Goal: Task Accomplishment & Management: Use online tool/utility

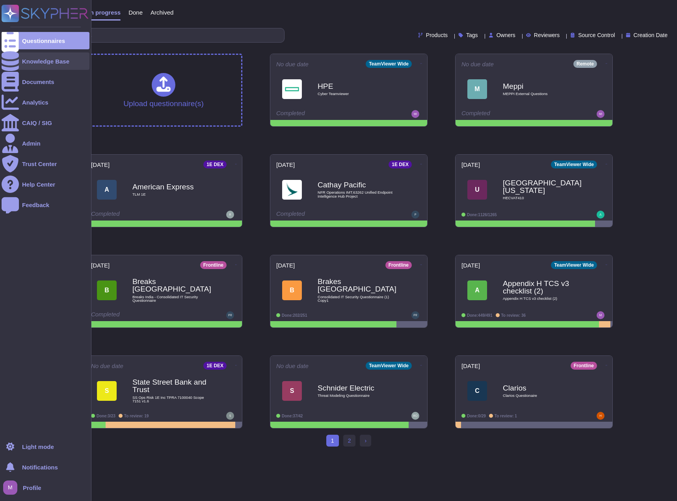
click at [51, 67] on div "Knowledge Base" at bounding box center [46, 60] width 88 height 17
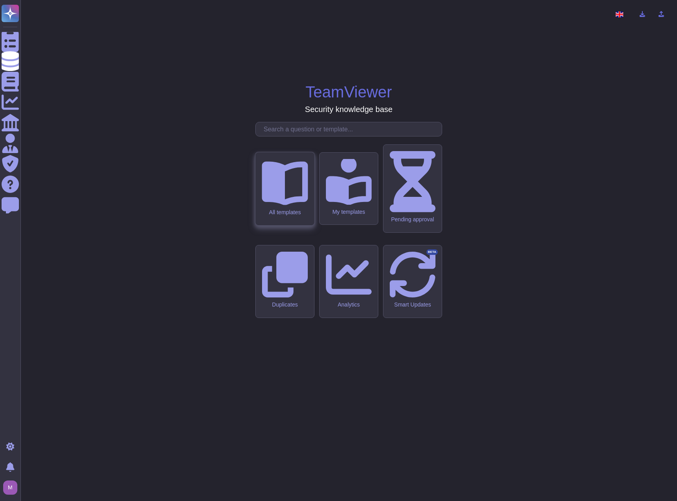
click at [300, 225] on div "All templates" at bounding box center [285, 188] width 59 height 73
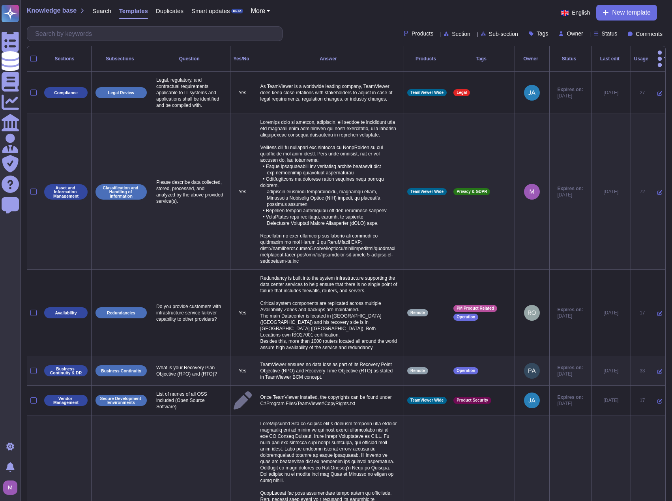
click at [620, 34] on icon at bounding box center [620, 34] width 0 height 0
click at [595, 93] on div at bounding box center [594, 92] width 6 height 6
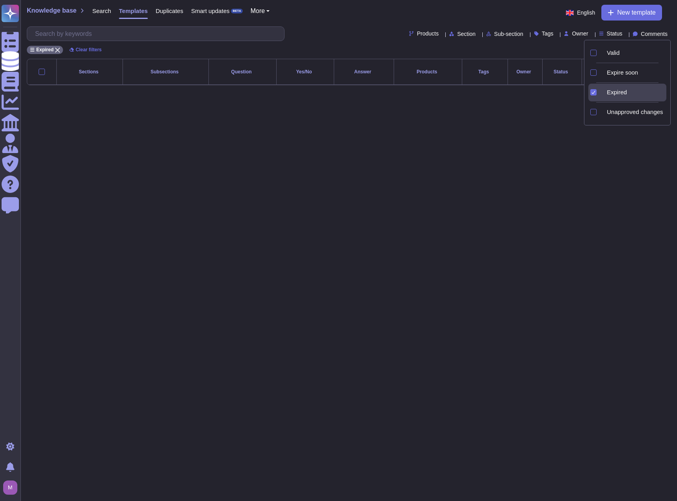
click at [597, 88] on div "Expired" at bounding box center [628, 93] width 78 height 18
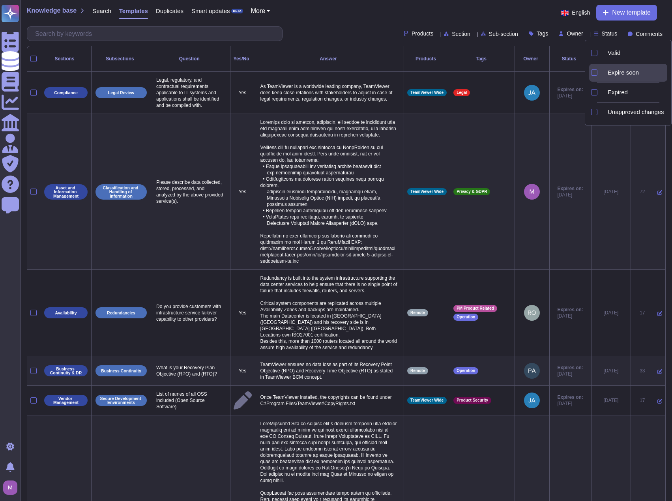
click at [599, 68] on div "Expire soon" at bounding box center [628, 73] width 78 height 18
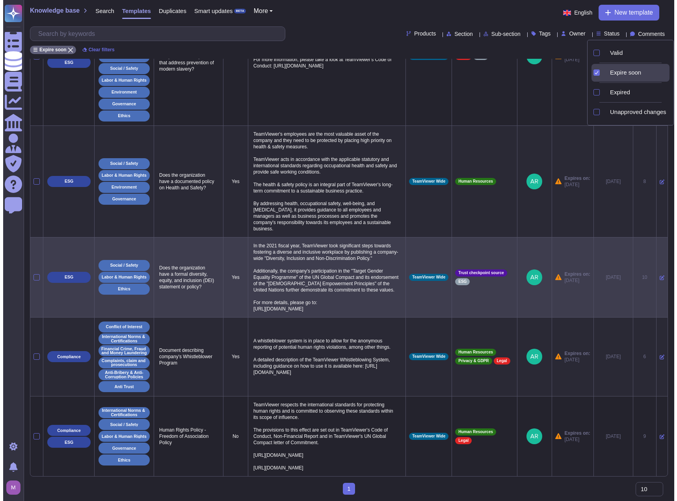
scroll to position [893, 0]
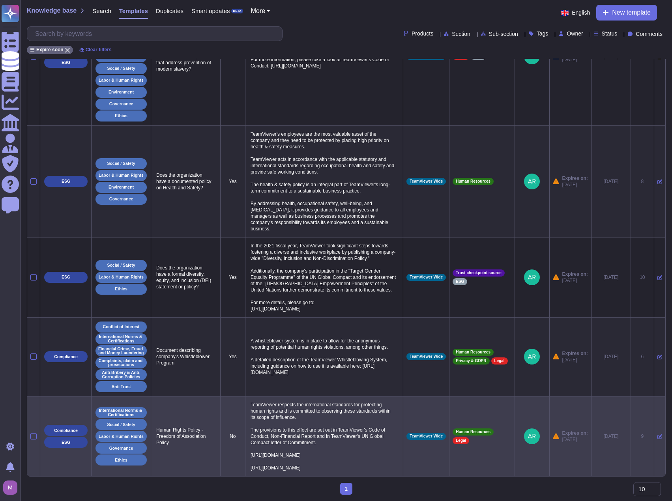
drag, startPoint x: 164, startPoint y: 388, endPoint x: 328, endPoint y: 461, distance: 179.7
click at [328, 461] on tr "Compliance ESG International Norms & Certifications Social / Safety Labor & Hum…" at bounding box center [346, 436] width 638 height 80
copy tr "man Rights Policy - Freedom of Association Policy No TeamViewer respects the in…"
click at [186, 431] on p "Human Rights Policy - Freedom of Association Policy" at bounding box center [185, 436] width 63 height 23
drag, startPoint x: 157, startPoint y: 411, endPoint x: 180, endPoint y: 427, distance: 28.0
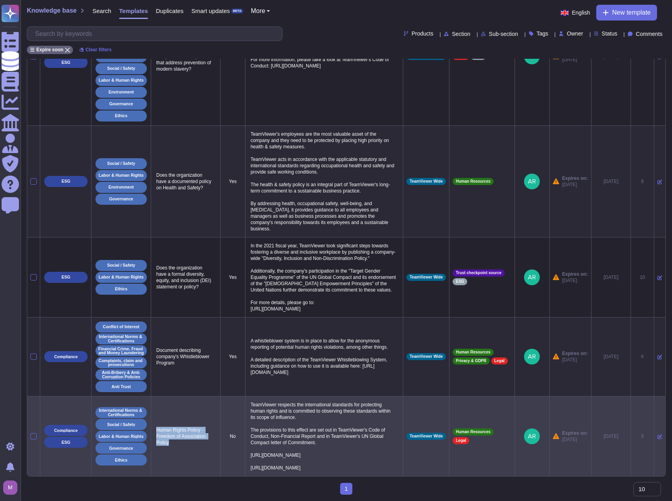
click at [180, 427] on p "Human Rights Policy - Freedom of Association Policy" at bounding box center [185, 436] width 63 height 23
copy p "Human Rights Policy - Freedom of Association Policy"
drag, startPoint x: 252, startPoint y: 379, endPoint x: 335, endPoint y: 461, distance: 116.8
click at [335, 461] on p "TeamViewer respects the international standards for protecting human rights and…" at bounding box center [323, 435] width 151 height 73
copy p "TeamViewer respects the international standards for protecting human rights and…"
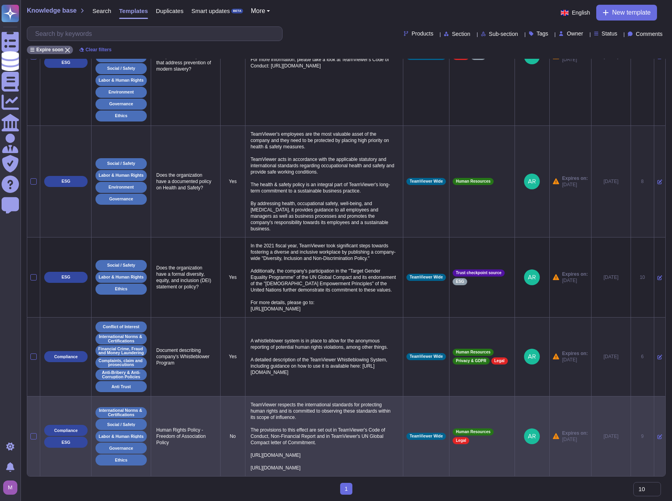
click at [657, 434] on icon at bounding box center [659, 436] width 5 height 5
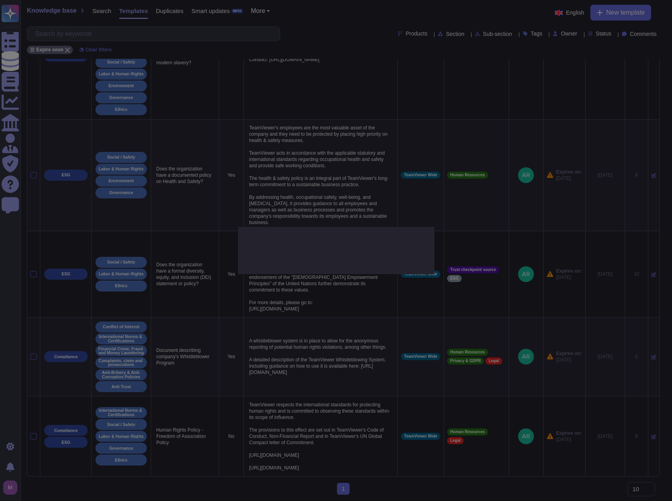
type textarea "Human Rights Policy - Freedom of Association Policy"
type textarea "TeamViewer respects the international standards for protecting human rights and…"
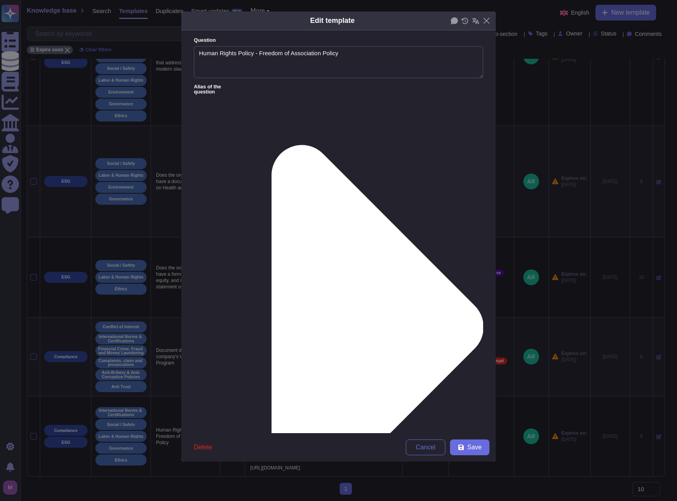
type textarea "Human Rights Policy - Freedom of Association Policy"
paste textarea "fully respects international standards for the protection of human rights and i…"
drag, startPoint x: 392, startPoint y: 142, endPoint x: 360, endPoint y: 125, distance: 35.6
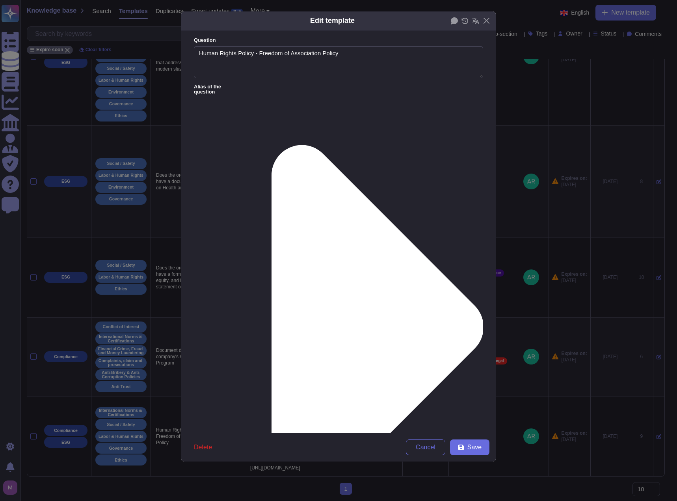
paste textarea "https://static.teamviewer.com/resources/2020/09/UN_Global_Compact_TeamViewer-Le…"
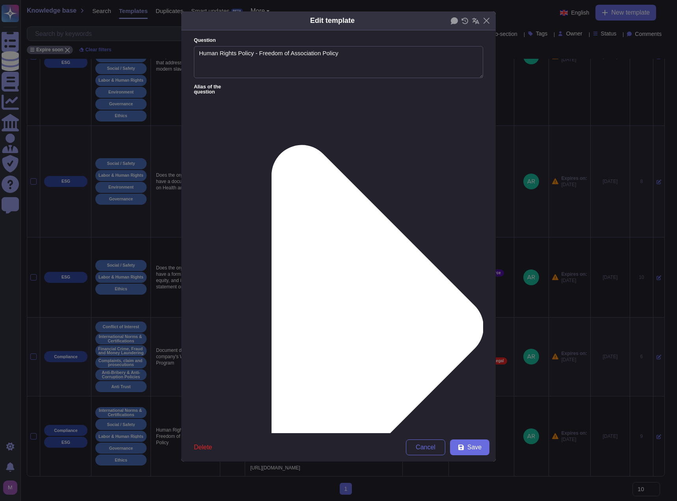
paste textarea "https://teamviewer.scene7.com/is/content/teamviewergmbh/teamviewer/central-imag…"
paste textarea "https://static.teamviewer.com/resources/2020/10/2020-10-UPDATE-2_Code_of_Conduc…"
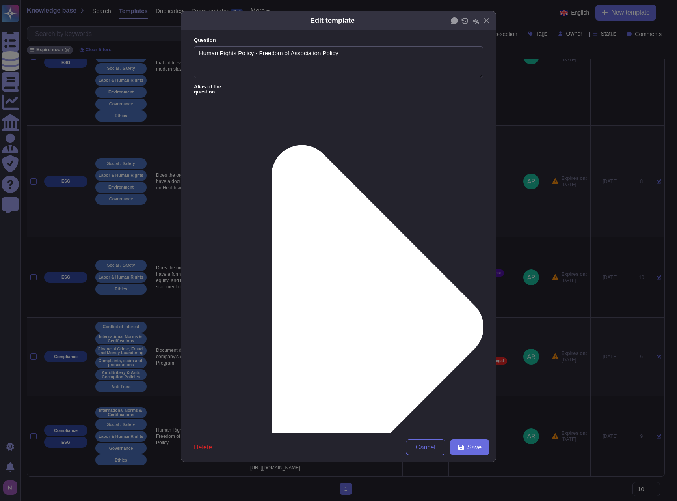
scroll to position [79, 0]
drag, startPoint x: 287, startPoint y: 113, endPoint x: 213, endPoint y: 120, distance: 75.3
drag, startPoint x: 209, startPoint y: 110, endPoint x: 295, endPoint y: 125, distance: 88.0
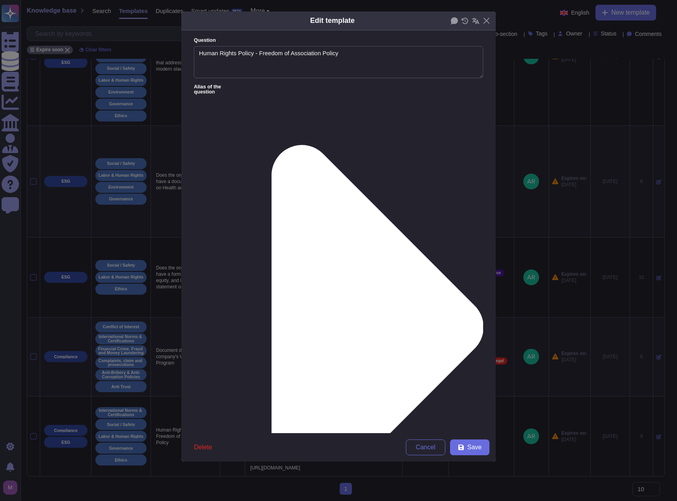
drag, startPoint x: 287, startPoint y: 119, endPoint x: 201, endPoint y: 116, distance: 86.0
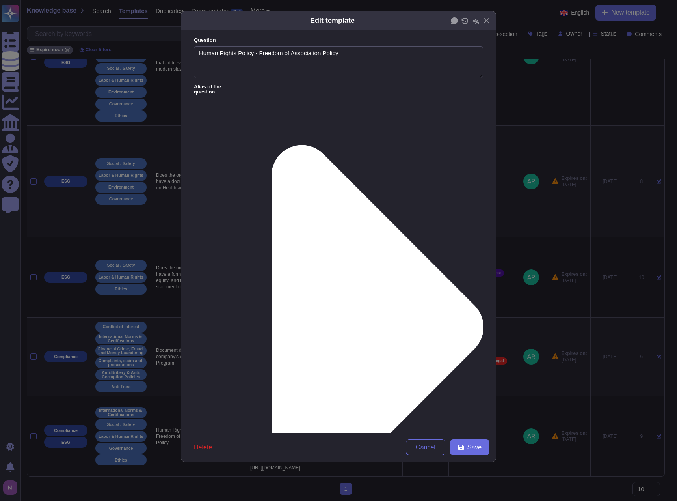
drag, startPoint x: 316, startPoint y: 121, endPoint x: 196, endPoint y: 120, distance: 120.3
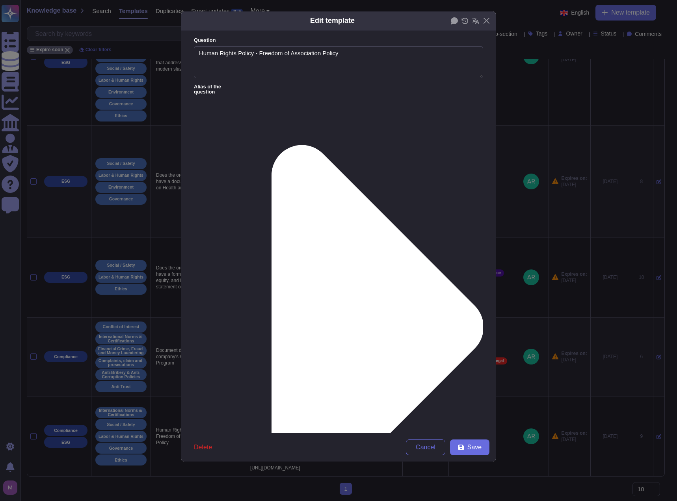
drag, startPoint x: 351, startPoint y: 122, endPoint x: 173, endPoint y: 119, distance: 177.5
click at [173, 119] on div "Edit template Question Human Rights Policy - Freedom of Association Policy Alia…" at bounding box center [338, 250] width 677 height 501
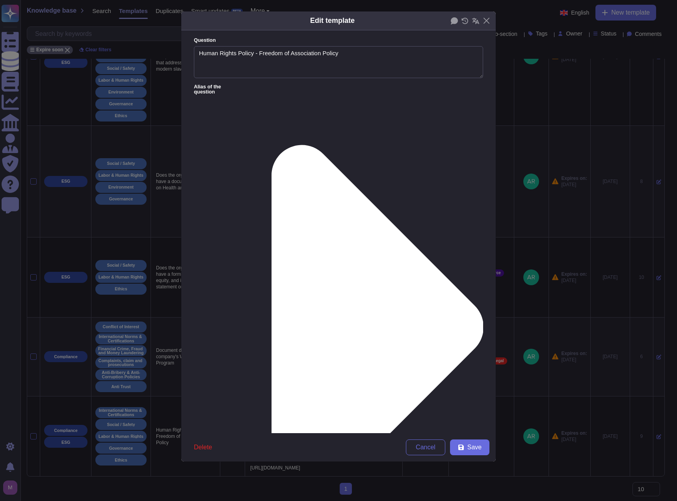
paste textarea "Sustainability and Corporate Social Responsibility"
paste textarea "https://www.teamviewer.com/en/global/company/sustainability-and-csr/"
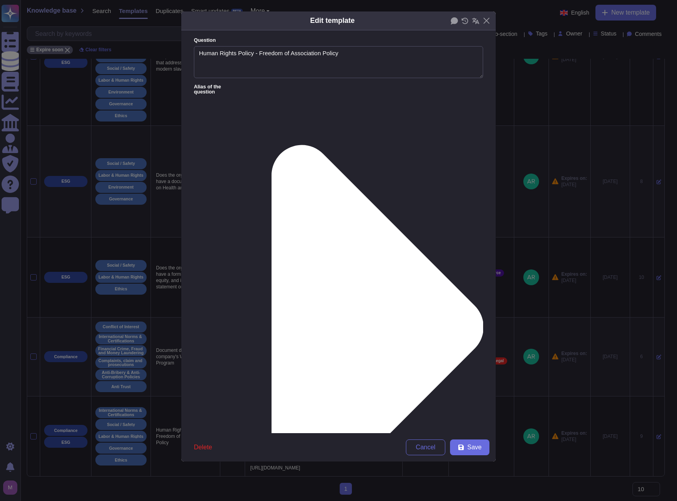
type textarea "TeamViewer fully respects international standards for the protection of human r…"
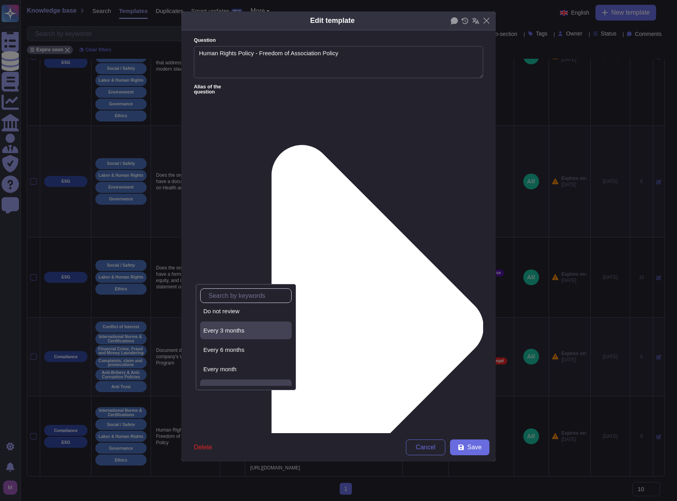
scroll to position [35, 0]
click at [257, 378] on div "Every year" at bounding box center [245, 376] width 85 height 7
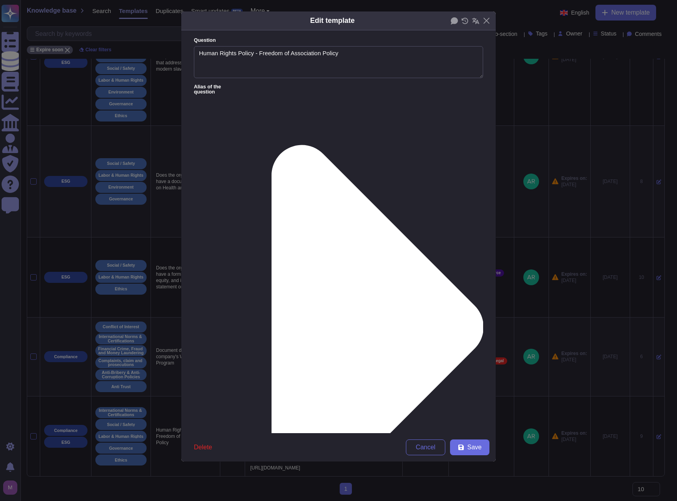
click at [237, 335] on div "From [DATE]" at bounding box center [235, 336] width 64 height 7
drag, startPoint x: 363, startPoint y: 62, endPoint x: 142, endPoint y: 49, distance: 221.5
click at [142, 49] on div "Edit template Question Human Rights Policy - Freedom of Association Policy Alia…" at bounding box center [338, 250] width 677 height 501
paste textarea "Do you have a Human Rights Policy that includes commitments to the Freedom of A…"
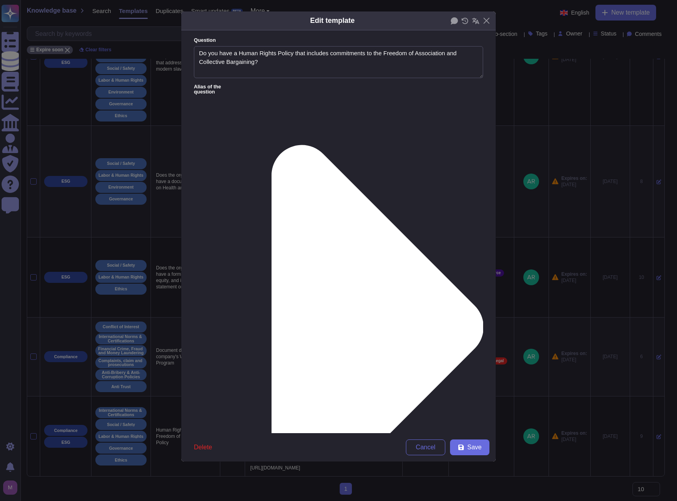
type textarea "Do you have a Human Rights Policy that includes commitments to the Freedom of A…"
click at [272, 145] on icon at bounding box center [378, 327] width 212 height 364
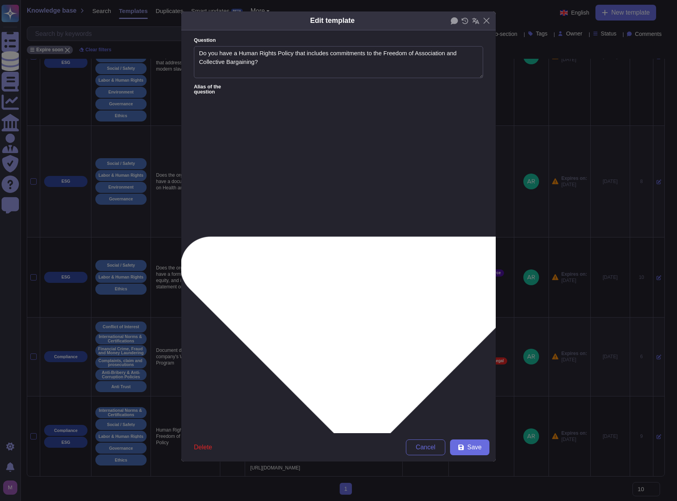
type textarea "Please attach a copy of your latest Vendor Management Policies and Procedures"
type textarea "Attach all requested supporting documents, w/ attachment starting with the ques…"
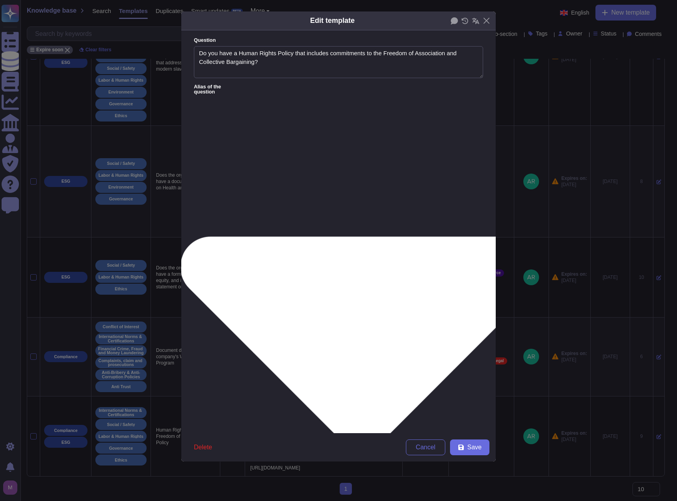
type textarea "Attach all requested supporting documents, w/ attachment starting with the ques…"
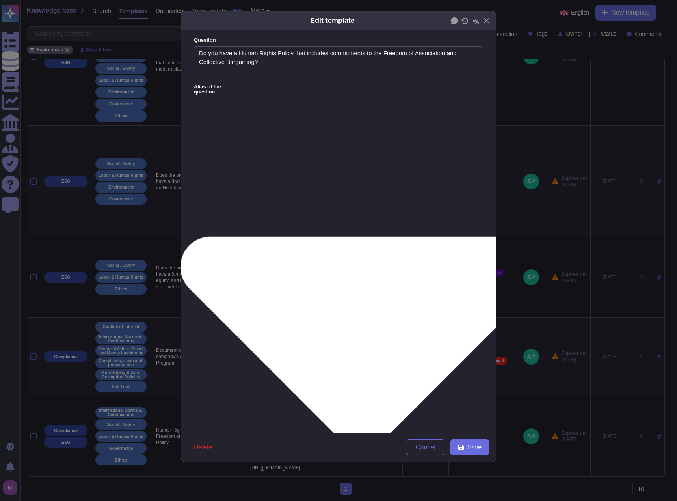
paste textarea "Human Rights and Freedom of Association Policy"
type textarea "Human Rights and Freedom of Association Policy"
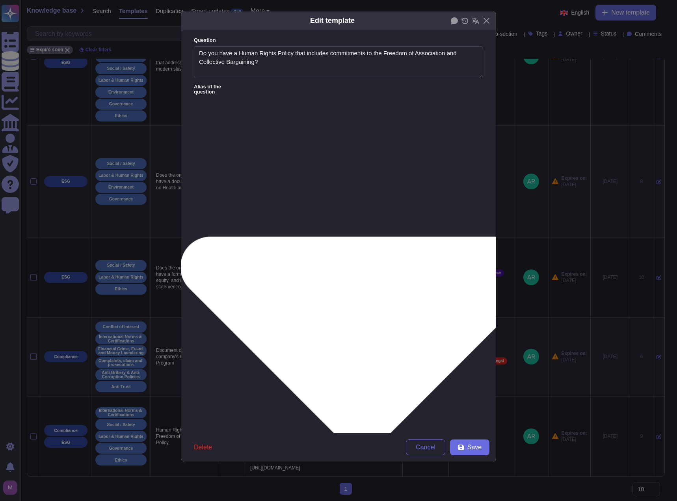
paste textarea "Human Rights Policy – Freedom of Association Policy"
type textarea "Human Rights Policy – Freedom of Association Policy"
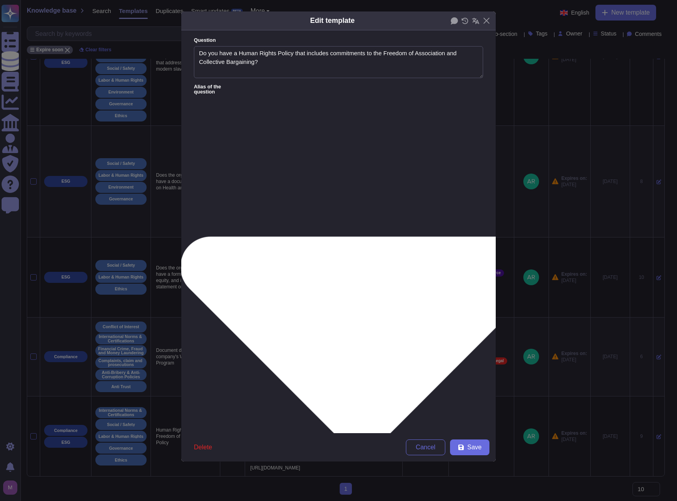
paste textarea "Does your organization recognize and respect employees’ rights to freedom of as…"
type textarea "Does your organization recognize and respect employees’ rights to freedom of as…"
paste textarea "Do you have a Human Rights Policy that includes commitments to the Freedom of A…"
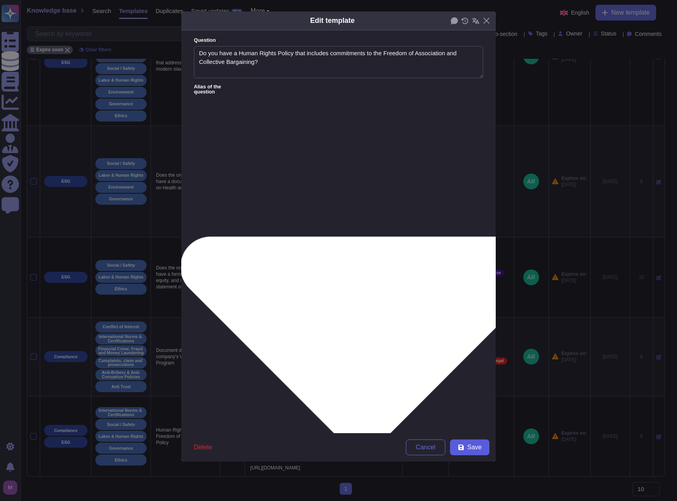
type textarea "Do you have a Human Rights Policy that includes commitments to the Freedom of A…"
click at [476, 442] on button "Save" at bounding box center [469, 447] width 39 height 16
type textarea "Human Rights Policy - Freedom of Association Policy"
type textarea "TeamViewer respects the international standards for protecting human rights and…"
type textarea "Please attach a copy of your latest Vendor Management Policies and Procedures"
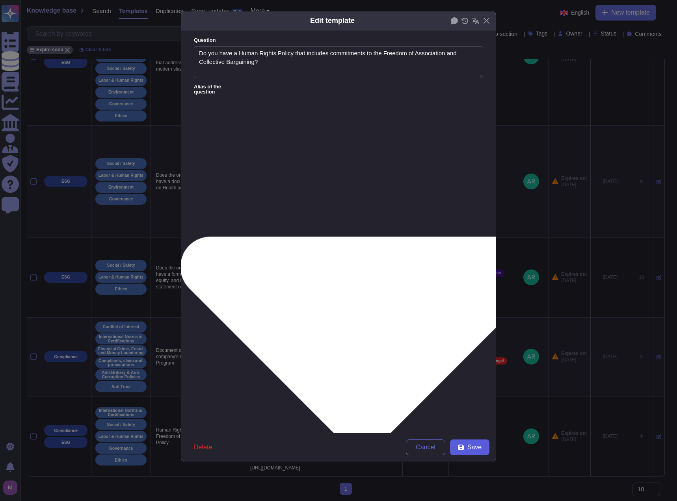
type textarea "Attach all requested supporting documents, w/ attachment starting with the ques…"
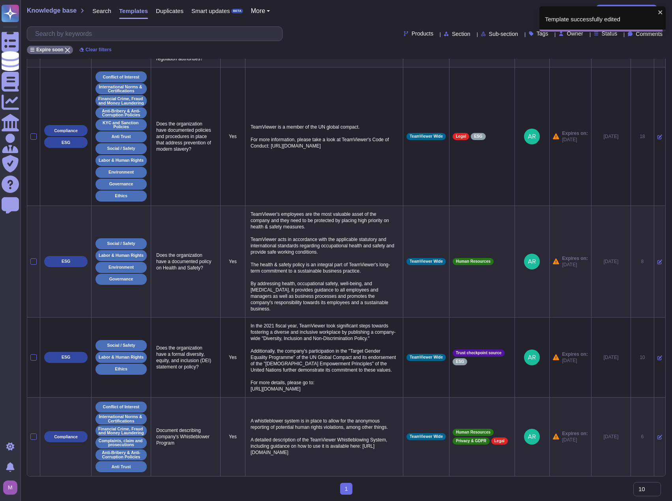
scroll to position [794, 0]
drag, startPoint x: 251, startPoint y: 409, endPoint x: 348, endPoint y: 453, distance: 107.1
click at [348, 453] on p "A whistleblower system is in place to allow for the anonymous reporting of pote…" at bounding box center [323, 437] width 151 height 42
copy p "A whistleblower system is in place to allow for the anonymous reporting of pote…"
drag, startPoint x: 181, startPoint y: 443, endPoint x: 157, endPoint y: 426, distance: 29.1
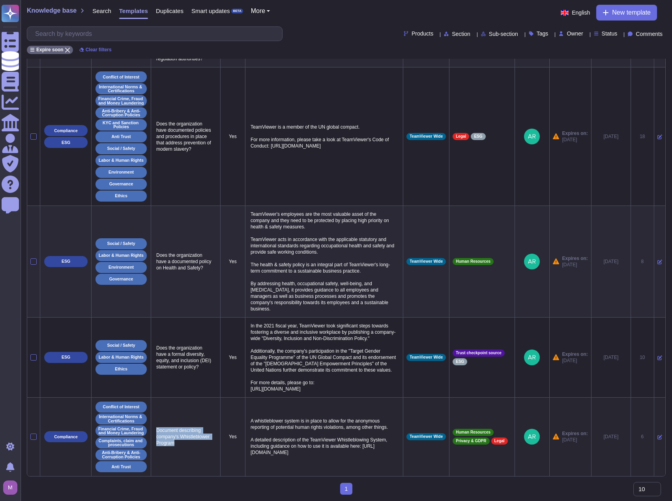
click at [157, 426] on td "Document describing company's Whistleblower Program" at bounding box center [185, 436] width 69 height 79
copy p "Document describing company's Whistleblower Program"
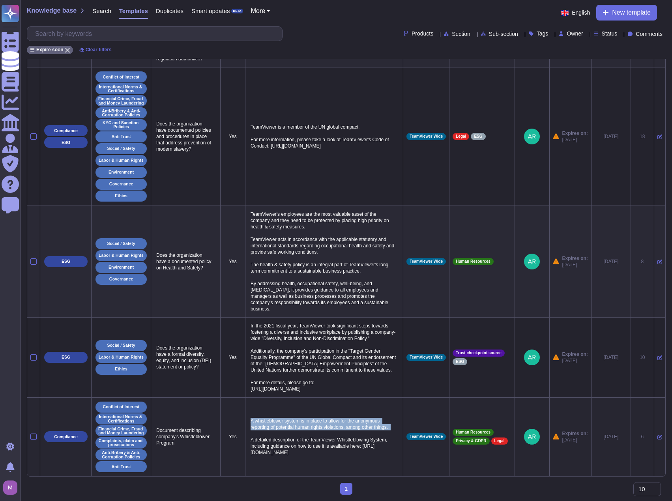
drag, startPoint x: 248, startPoint y: 405, endPoint x: 314, endPoint y: 425, distance: 69.3
click at [314, 425] on td "A whistleblower system is in place to allow for the anonymous reporting of pote…" at bounding box center [324, 436] width 158 height 79
drag, startPoint x: 353, startPoint y: 453, endPoint x: 247, endPoint y: 444, distance: 106.1
click at [247, 444] on td "A whistleblower system is in place to allow for the anonymous reporting of pote…" at bounding box center [324, 436] width 158 height 79
copy p "https://teamviewer.integrityline.io/app-page;appPageName=Whistleblower%20policy"
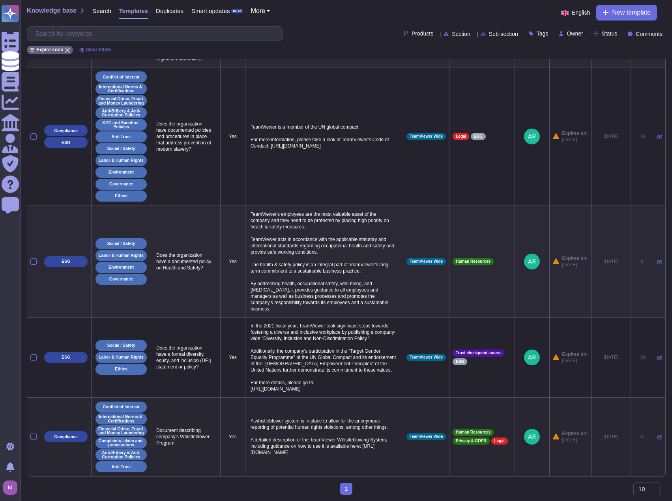
click at [657, 435] on icon at bounding box center [659, 437] width 5 height 5
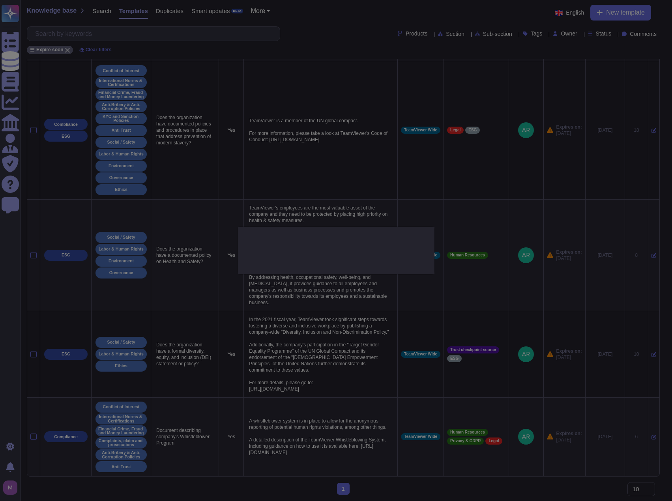
type textarea "Document describing company's Whistleblower Program"
type textarea "A whistleblower system is in place to allow for the anonymous reporting of pote…"
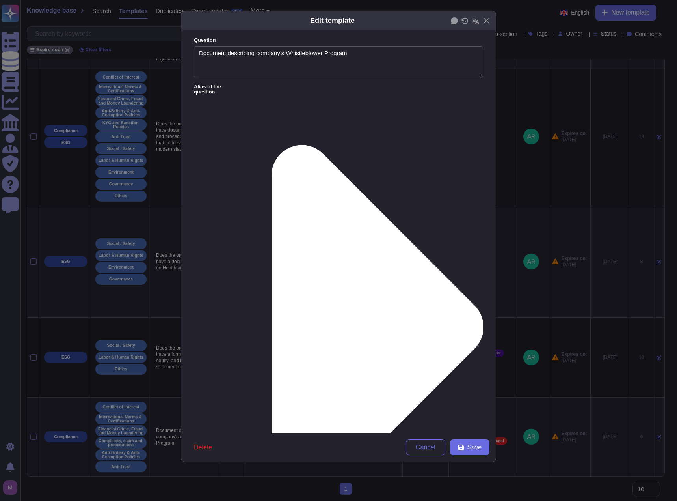
type textarea "Document describing company's Whistleblower Program"
paste textarea "TeamViewer’s Whistleblower Program allows employees and stakeholders to report …"
drag, startPoint x: 339, startPoint y: 60, endPoint x: 182, endPoint y: 56, distance: 157.4
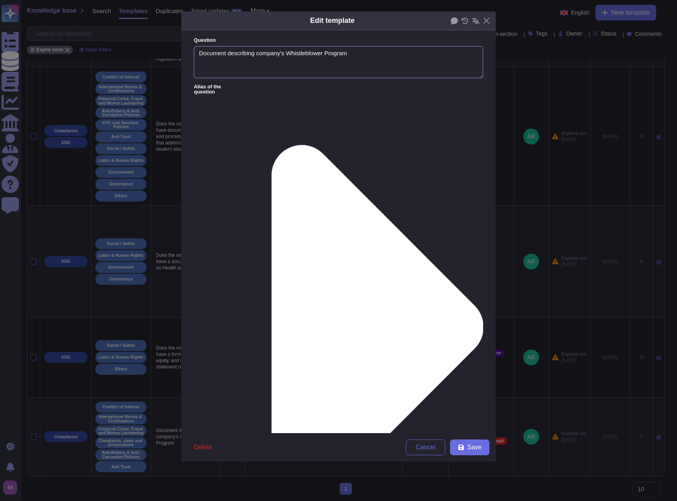
click at [182, 56] on form "Question Document describing company's Whistleblower Program Alias of the quest…" at bounding box center [338, 231] width 315 height 403
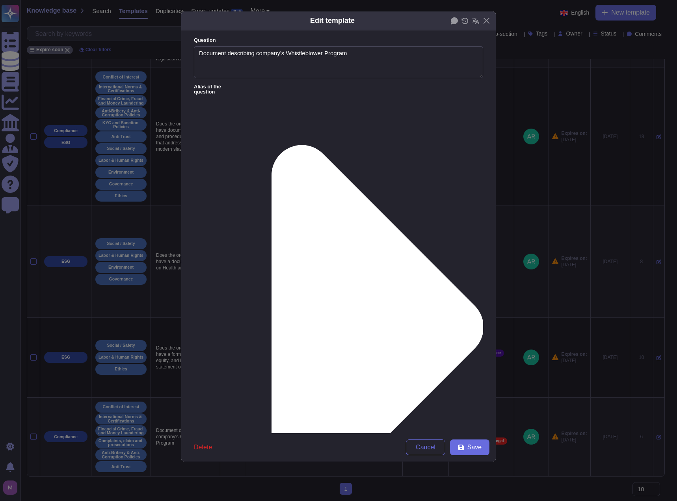
paste textarea "https://static.teamviewer.com/resources/2020/10/2020-10-UPDATE-2_Code_of_Conduc…"
type textarea "TeamViewer’s Whistleblower Program allows employees and stakeholders to report …"
click at [248, 340] on div "From [DATE]" at bounding box center [235, 337] width 70 height 18
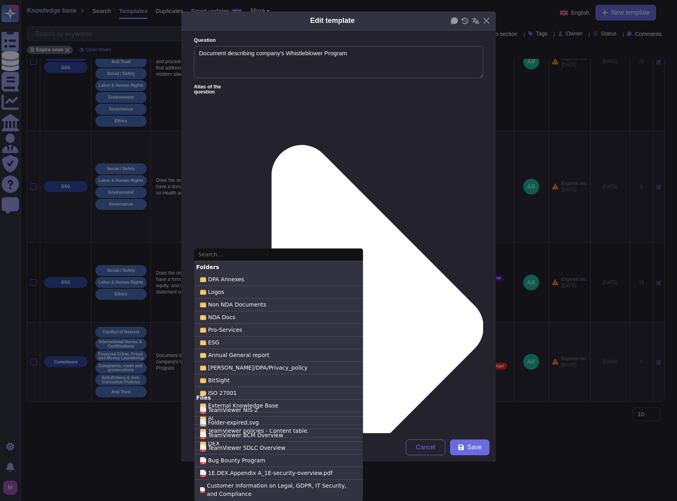
click at [272, 248] on input "text" at bounding box center [278, 254] width 169 height 13
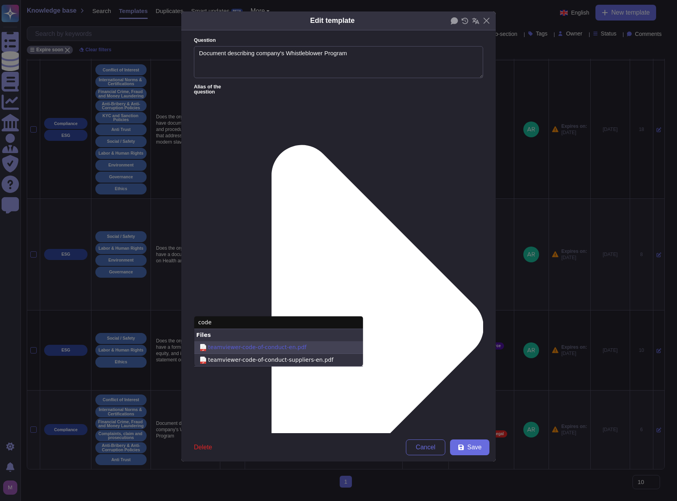
type input "code"
click at [284, 343] on span "teamviewer-code-of-conduct-en.pdf" at bounding box center [257, 347] width 99 height 8
click at [0, 0] on input "pdf teamviewer-code-of-conduct-en.pdf" at bounding box center [0, 0] width 0 height 0
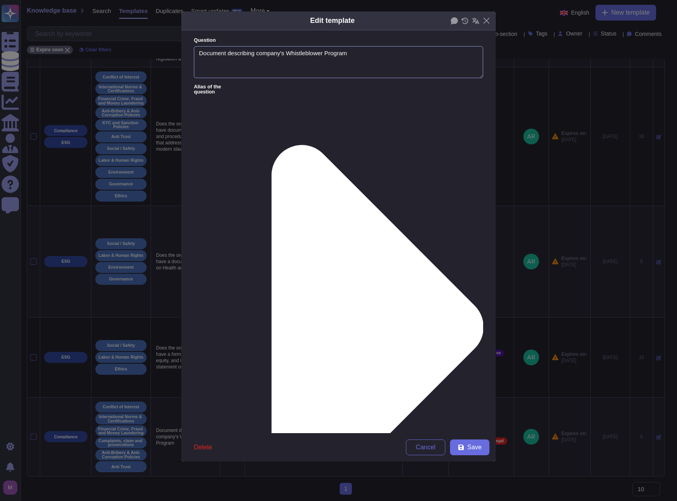
drag, startPoint x: 354, startPoint y: 57, endPoint x: 189, endPoint y: 56, distance: 165.6
click at [189, 56] on form "Question Document describing company's Whistleblower Program Alias of the quest…" at bounding box center [338, 231] width 315 height 403
click at [255, 86] on icon at bounding box center [362, 326] width 243 height 485
type textarea "Do you have a whistleblowing policy? If so what is it/Why not?"
type textarea "Do maintain a process for fraud detection and response including whistleblowing?"
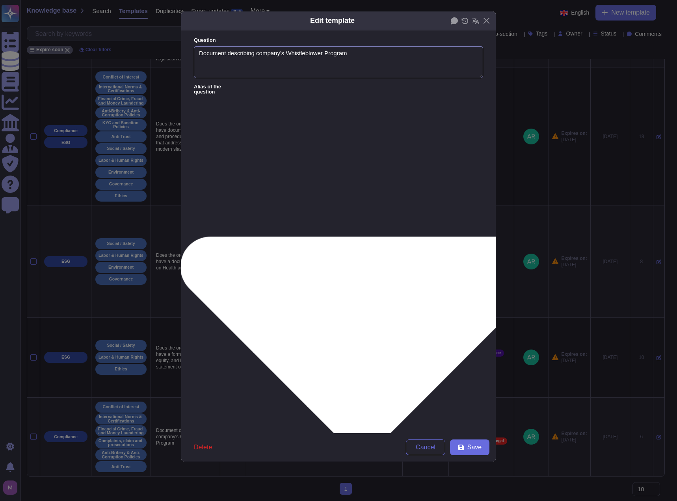
click at [199, 52] on textarea "Document describing company's Whistleblower Program" at bounding box center [338, 62] width 289 height 32
type textarea "Do you have a Whistleblower Program"
paste textarea "Procedure for Reporting Misconduct or Ethical Concerns"
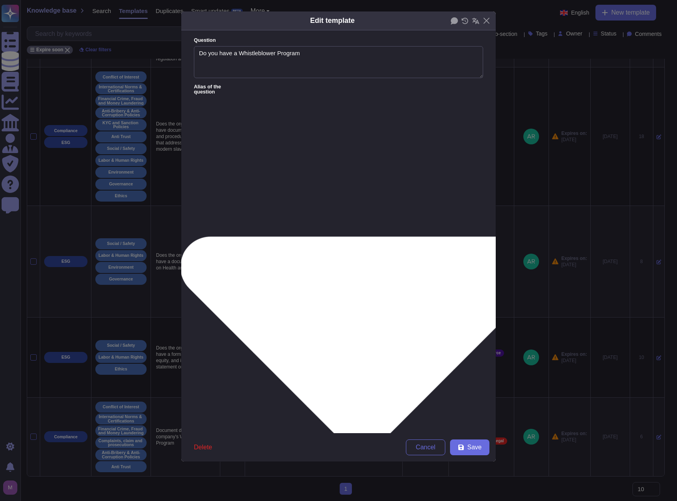
type textarea "Procedure for Reporting Misconduct or Ethical Concerns"
paste textarea "Confidential Reporting (Whistleblower) Program"
type textarea "Confidential Reporting (Whistleblower) Program"
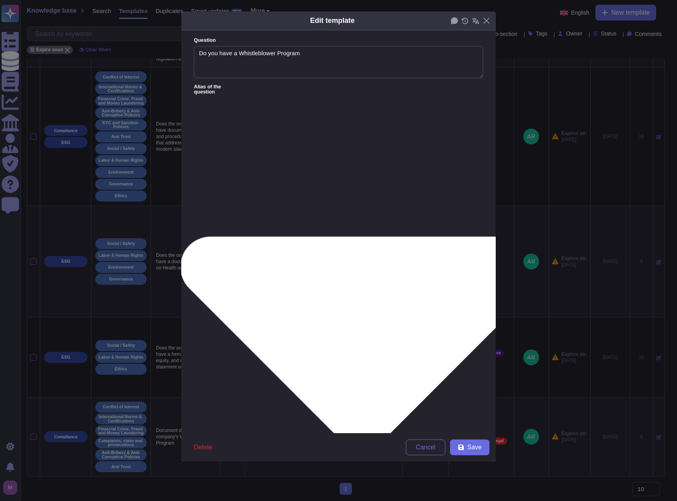
paste textarea "Human Rights and Ethics Hotline Policy"
type textarea "Human Rights and Ethics Hotline Policy"
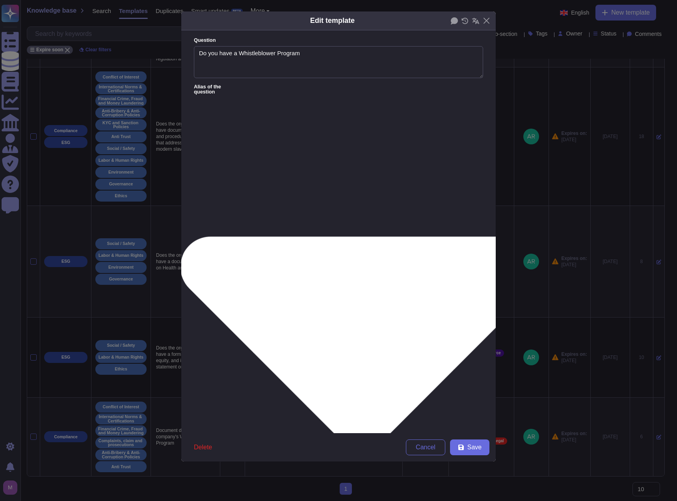
paste textarea "Do you have a documented Whistleblower or Speak Up! Program that defines report…"
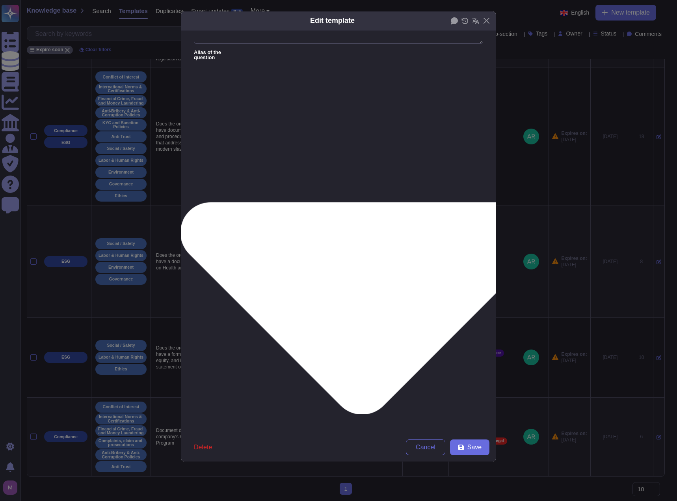
scroll to position [145, 0]
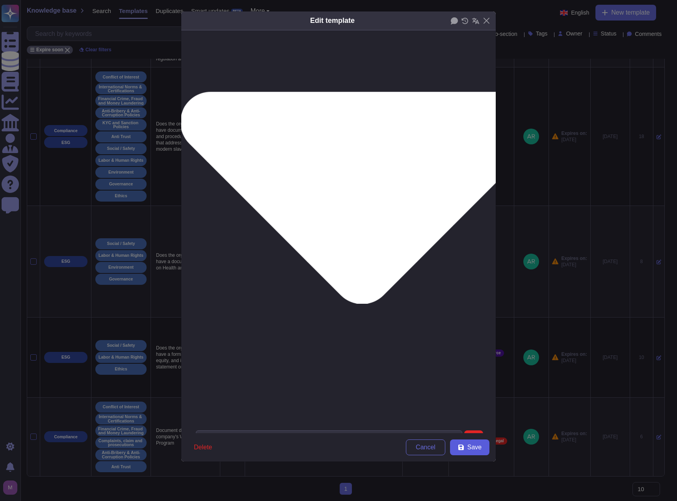
type textarea "Do you have a documented Whistleblower or Speak Up! Program that defines report…"
click at [468, 444] on button "Save" at bounding box center [469, 447] width 39 height 16
type textarea "Document describing company's Whistleblower Program"
type textarea "A whistleblower system is in place to allow for the anonymous reporting of pote…"
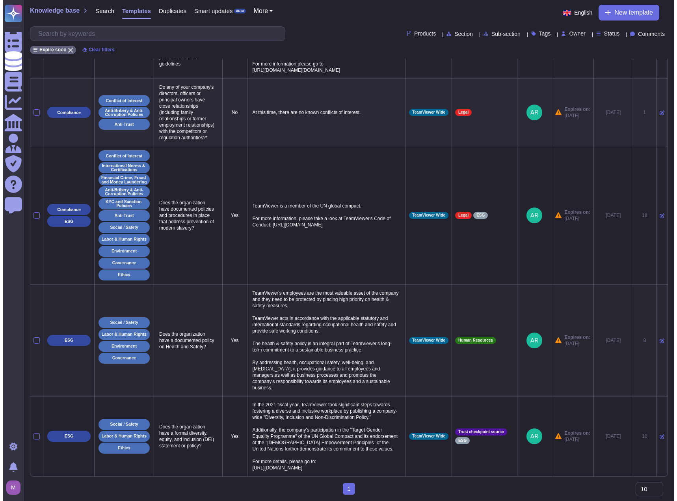
scroll to position [703, 0]
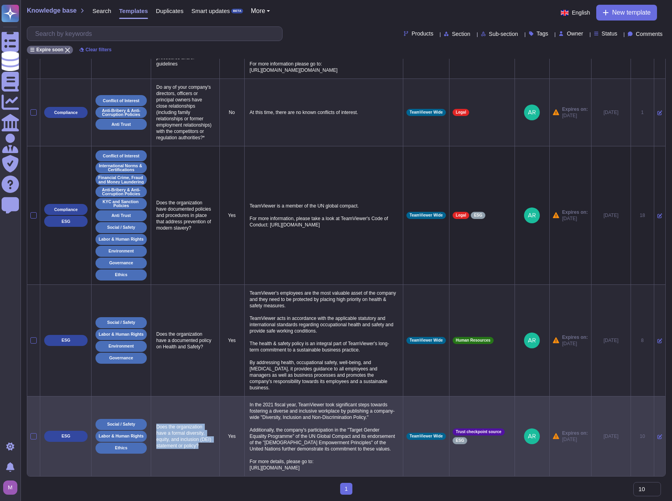
drag, startPoint x: 205, startPoint y: 429, endPoint x: 153, endPoint y: 407, distance: 56.5
click at [153, 407] on td "Does the organization have a formal diversity, equity, and inclusion (DEI) stat…" at bounding box center [185, 436] width 69 height 80
copy p "Does the organization have a formal diversity, equity, and inclusion (DEI) stat…"
drag, startPoint x: 250, startPoint y: 373, endPoint x: 324, endPoint y: 460, distance: 113.6
click at [324, 460] on p "In the 2021 fiscal year, TeamViewer took significant steps towards fostering a …" at bounding box center [324, 435] width 152 height 73
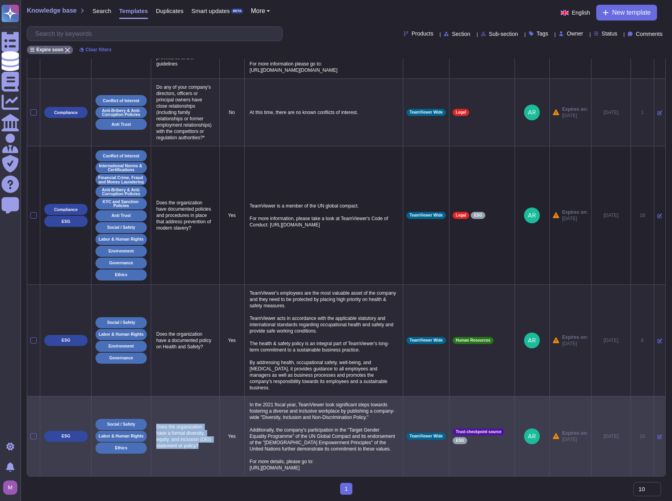
copy p "In the 2021 fiscal year, TeamViewer took significant steps towards fostering a …"
click at [656, 418] on td at bounding box center [658, 436] width 11 height 80
click at [657, 434] on icon at bounding box center [659, 436] width 5 height 5
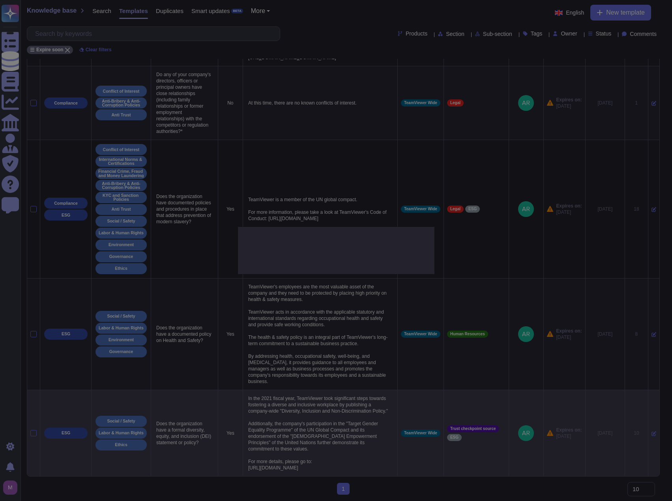
type textarea "Does the organization have a formal diversity, equity, and inclusion (DEI) stat…"
type textarea "In the 2021 fiscal year, TeamViewer took significant steps towards fostering a …"
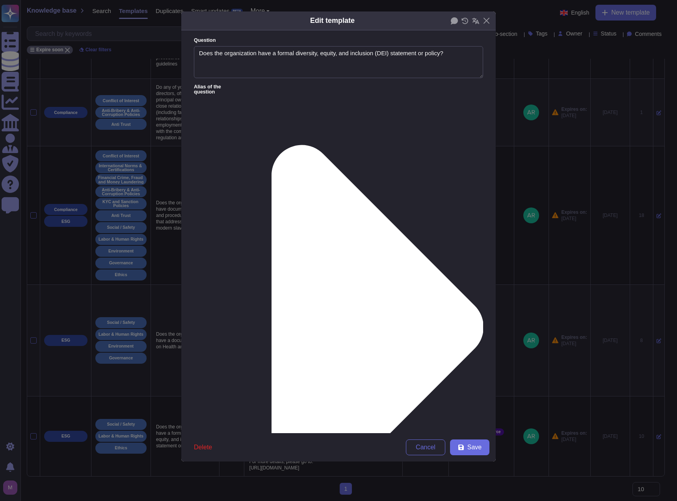
type textarea "Does the organization have a formal diversity, equity, and inclusion (DEI) stat…"
paste textarea "Yes, TeamViewer has established a formal Diversity, Inclusion, and Non-Discrimi…"
type textarea "Yes, TeamViewer has established a formal Diversity, Inclusion, and Non-Discrimi…"
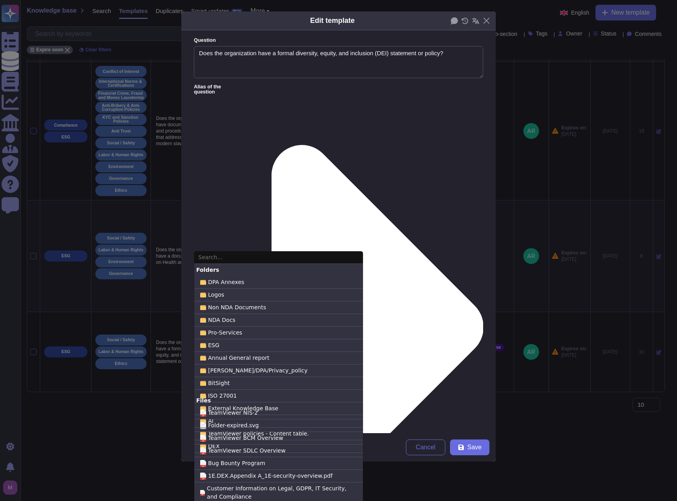
click at [246, 254] on input "text" at bounding box center [278, 257] width 169 height 13
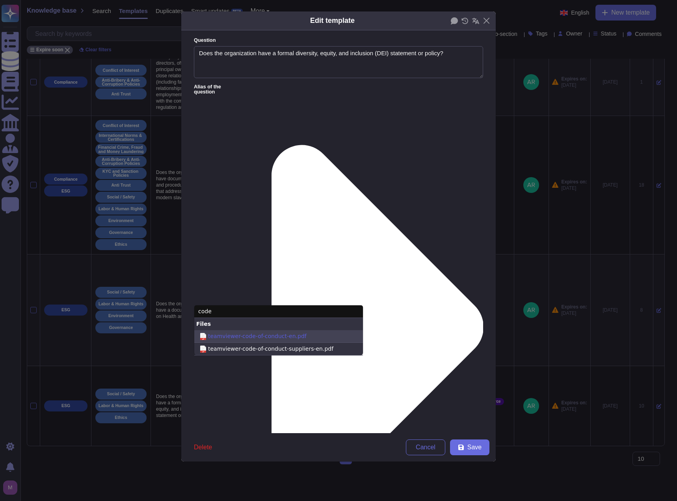
click at [259, 332] on span "teamviewer-code-of-conduct-en.pdf" at bounding box center [257, 336] width 99 height 8
click at [0, 0] on input "pdf teamviewer-code-of-conduct-en.pdf" at bounding box center [0, 0] width 0 height 0
drag, startPoint x: 292, startPoint y: 259, endPoint x: 184, endPoint y: 255, distance: 107.7
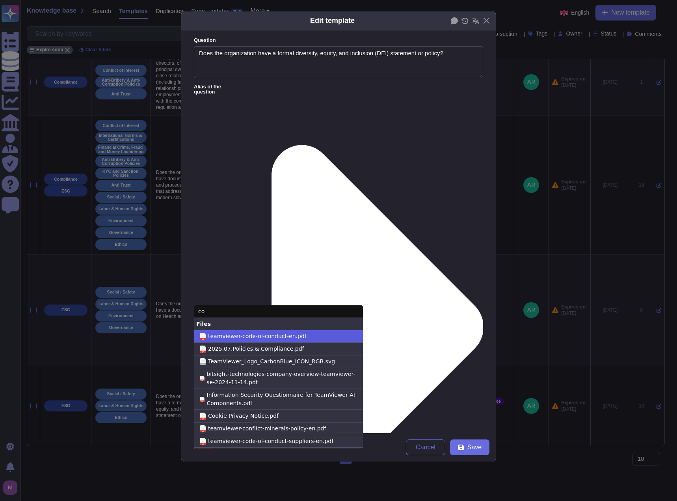
type input "c"
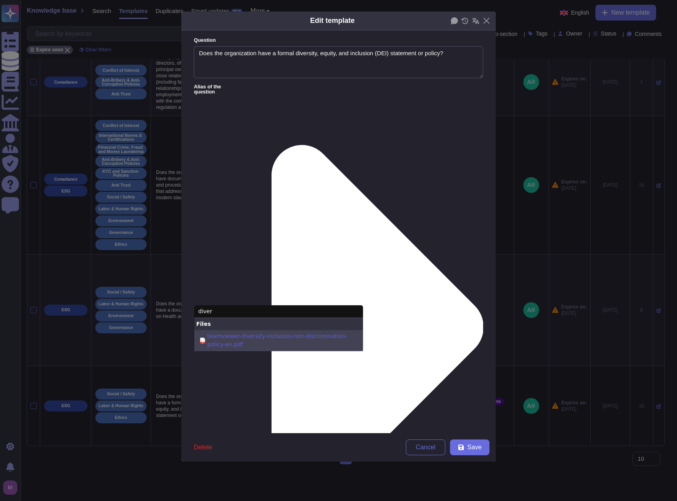
type input "diver"
click at [262, 332] on span "teamviewer-diversity-inclusion-non-discrimination-policy-en.pdf" at bounding box center [282, 340] width 150 height 17
click at [0, 0] on input "pdf teamviewer-diversity-inclusion-non-discrimination-policy-en.pdf" at bounding box center [0, 0] width 0 height 0
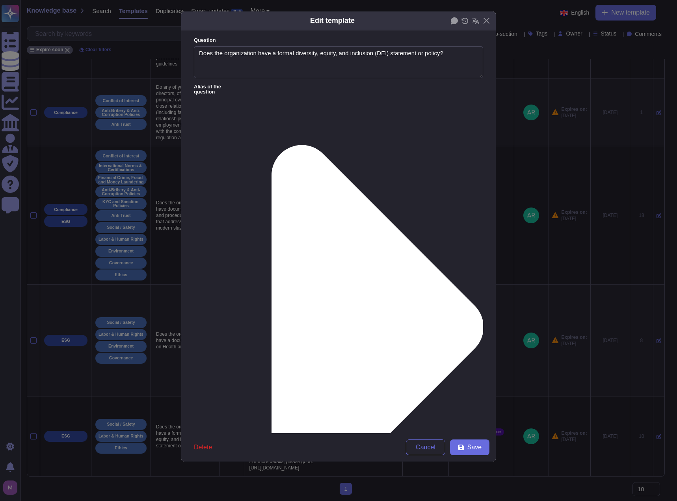
click at [238, 335] on div "From [DATE]" at bounding box center [235, 336] width 64 height 7
click at [354, 323] on form "Question Does the organization have a formal diversity, equity, and inclusion (…" at bounding box center [338, 231] width 315 height 403
click at [257, 85] on icon at bounding box center [362, 326] width 243 height 485
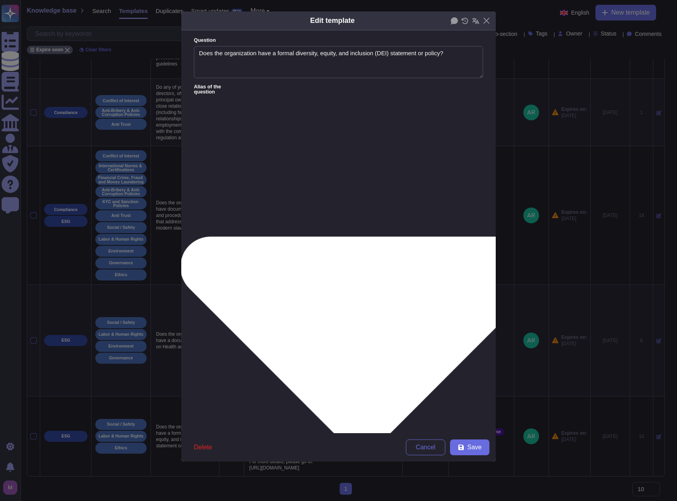
type textarea "Does the organization have a formal diversity, equity, and inclusion (DEI) stat…"
type textarea "18.2 Do this organization's hiring practices emphasize a commitment to diversit…"
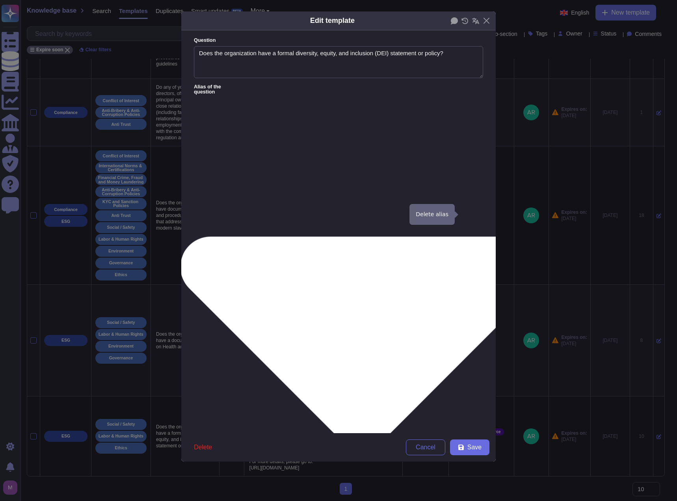
type textarea "18.2 Do this organization's hiring practices emphasize a commitment to diversit…"
drag, startPoint x: 446, startPoint y: 53, endPoint x: 177, endPoint y: 53, distance: 268.9
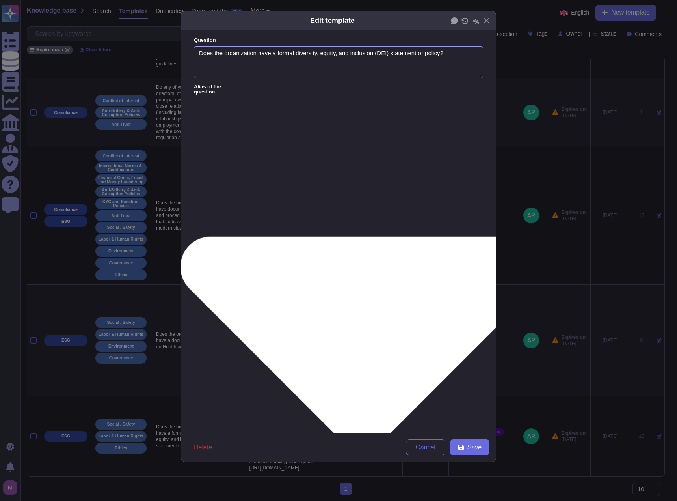
click at [177, 53] on div "Edit template Question Does the organization have a formal diversity, equity, a…" at bounding box center [338, 250] width 677 height 501
paste textarea "Does your organization maintain a documented DEI (Diversity, Equity & Inclusion…"
type textarea "Does your organization maintain a documented DEI (Diversity, Equity & Inclusion…"
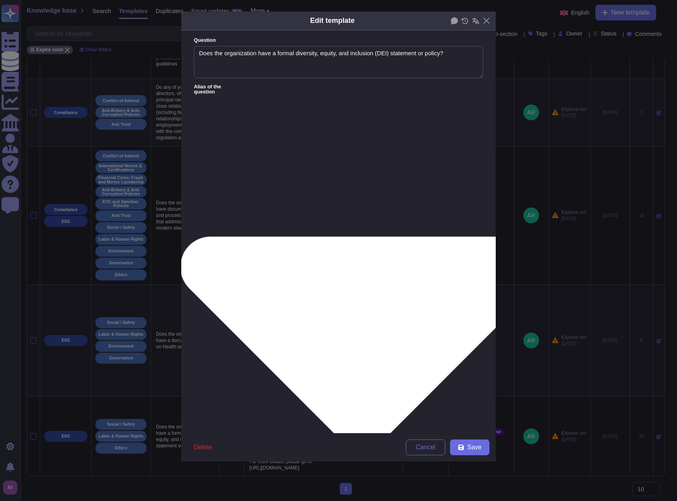
paste textarea "Does your company have a written commitment to diversity, inclusion, and equity?"
type textarea "Does your company have a written commitment to diversity, inclusion, and equity?"
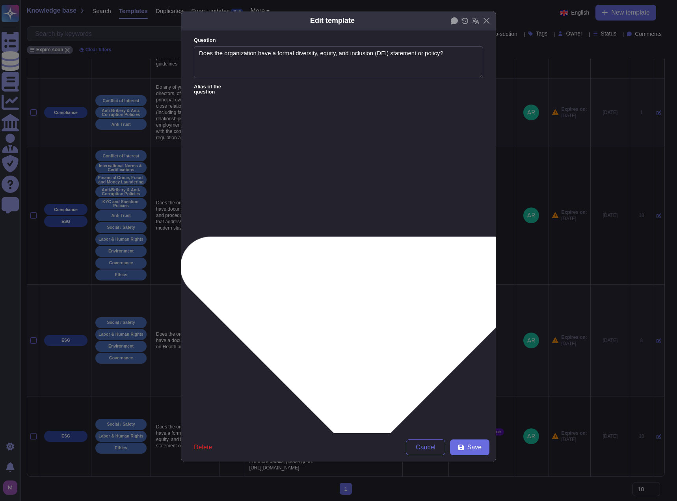
paste textarea "Do you publish a formal DEI / non-discrimination policy?"
type textarea "Do you publish a formal DEI / non-discrimination policy?"
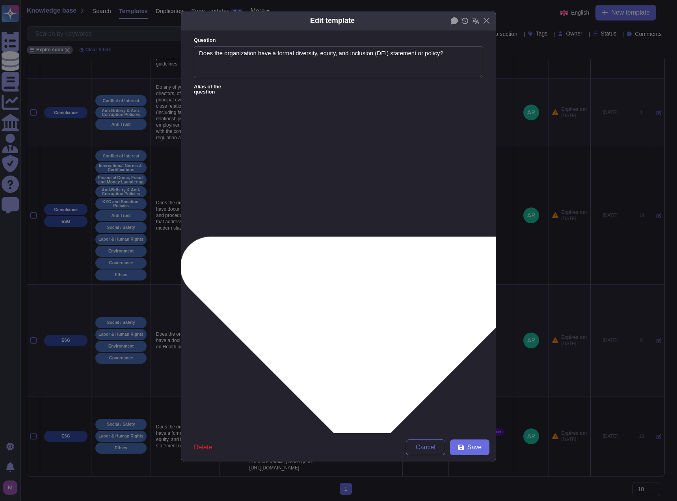
paste textarea "Does your organization maintain a formal diversity, equity, and inclusion polic…"
type textarea "Does your organization maintain a formal diversity, equity, and inclusion polic…"
paste textarea "Does your organization have a formal policy covering diversity, equality, inclu…"
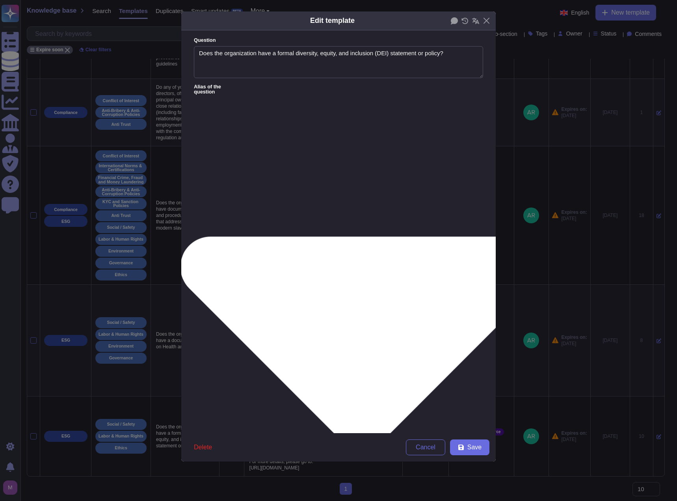
type textarea "Does your organization have a formal policy covering diversity, equality, inclu…"
paste textarea "s there a formal Diversity, Inclusion & Equity policy in place?"
type textarea "s there a formal Diversity, Inclusion & Equity policy in place?"
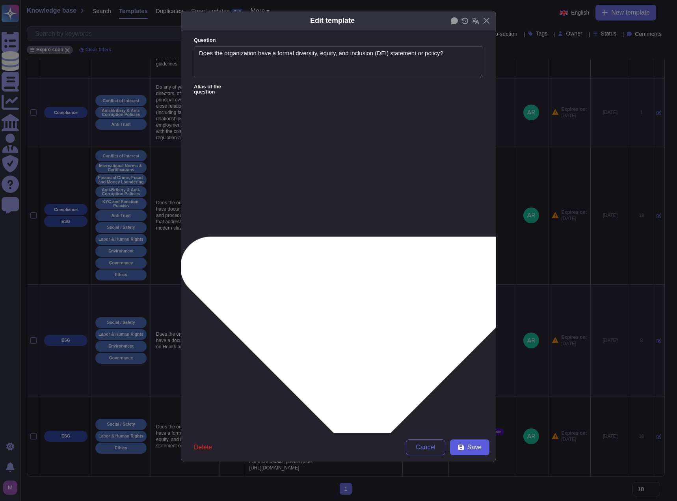
click at [474, 448] on span "Save" at bounding box center [475, 447] width 14 height 6
type textarea "In the 2021 fiscal year, TeamViewer took significant steps towards fostering a …"
type textarea "Does the organization have a formal diversity, equity, and inclusion (DEI) stat…"
type textarea "18.2 Do this organization's hiring practices emphasize a commitment to diversit…"
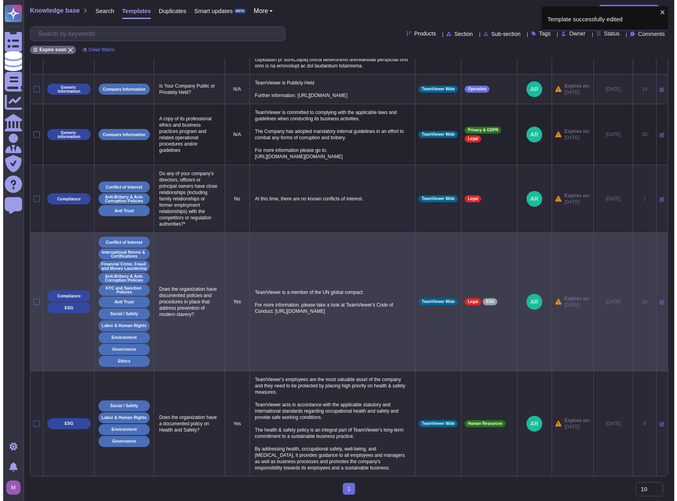
scroll to position [547, 0]
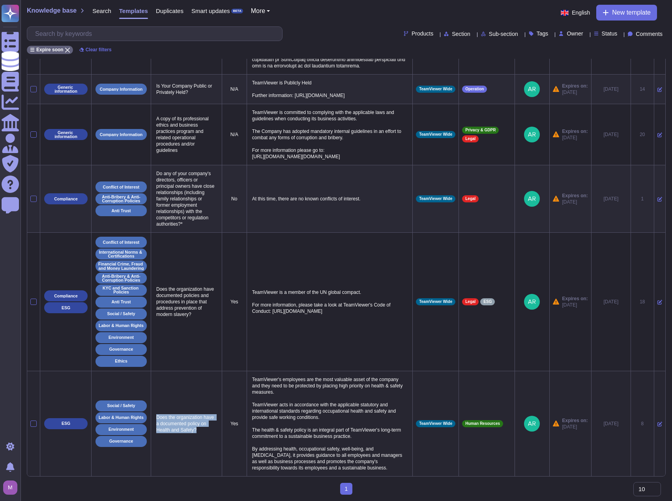
drag, startPoint x: 203, startPoint y: 429, endPoint x: 157, endPoint y: 412, distance: 48.9
click at [157, 412] on td "Does the organization have a documented policy on Health and Safety?" at bounding box center [186, 423] width 71 height 105
copy p "Does the organization have a documented policy on Health and Safety?"
drag, startPoint x: 363, startPoint y: 461, endPoint x: 251, endPoint y: 374, distance: 142.0
click at [251, 374] on p "TeamViewer's employees are the most valuable asset of the company and they need…" at bounding box center [329, 423] width 159 height 99
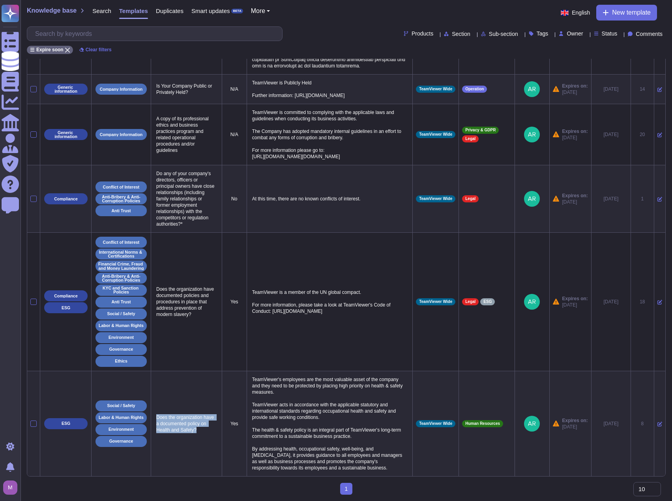
copy p "TeamViewer's employees are the most valuable asset of the company and they need…"
click at [657, 422] on icon at bounding box center [659, 424] width 5 height 5
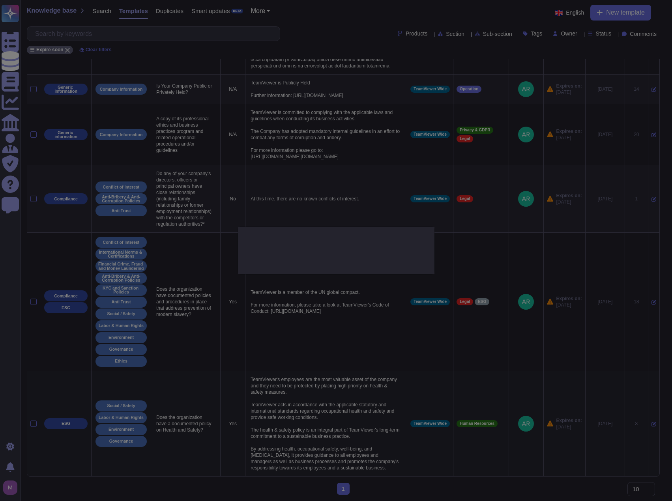
type textarea "Does the organization have a documented policy on Health and Safety?"
type textarea "TeamViewer's employees are the most valuable asset of the company and they need…"
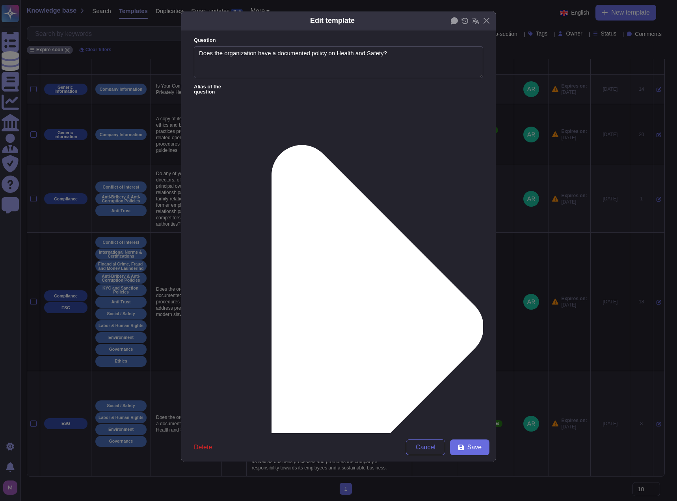
type textarea "Does the organization have a documented policy on Health and Safety?"
type textarea "TeamViewer's employees are the most valuable asset of the company and they need…"
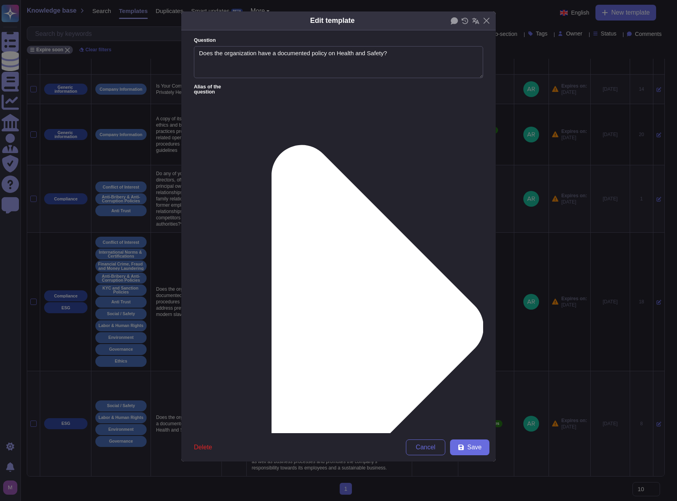
click at [239, 338] on div "From [DATE]" at bounding box center [235, 336] width 64 height 7
drag, startPoint x: 468, startPoint y: 444, endPoint x: 400, endPoint y: 352, distance: 115.0
click at [400, 353] on div "Edit template Question Does the organization have a documented policy on Health…" at bounding box center [338, 236] width 315 height 451
click at [259, 88] on icon at bounding box center [362, 326] width 243 height 485
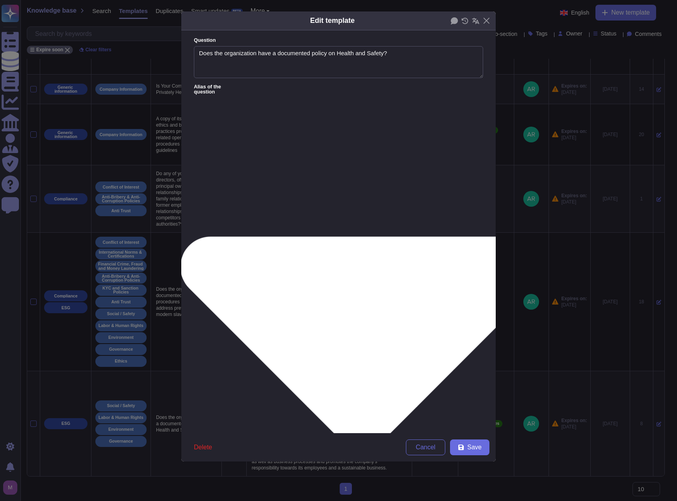
type textarea "Does the organization have a documented policy on Health and Safety?"
type textarea "Does the organization have policies to ensure products and services do not gene…"
type textarea "Does the organization have a documented policy on Health and Safety?"
type textarea "Does the organization have policies to ensure products and services do not gene…"
type textarea "Does the organization have a documented policy on Health and Safety?"
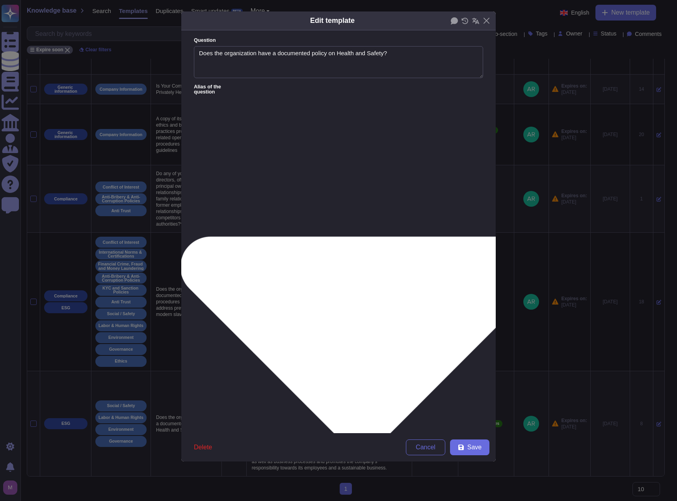
type textarea "Does the organization have policies to ensure products and services do not gene…"
type textarea "Does the organization have a documented policy on Health and Safety? If no, ple…"
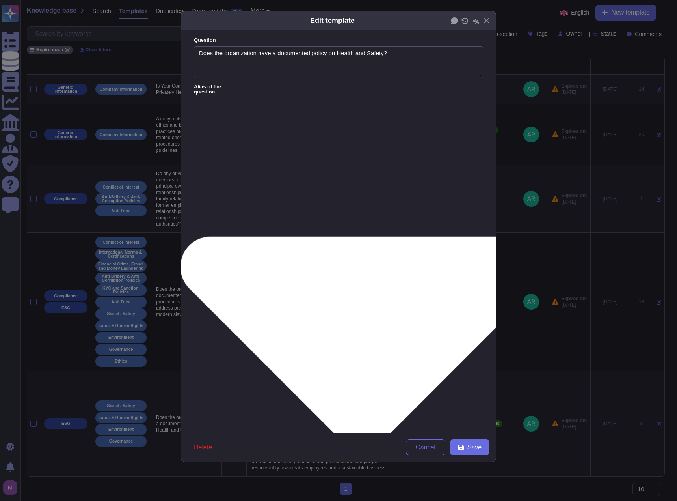
type textarea "Does the organization have a documented policy on Health and Safety? If no, ple…"
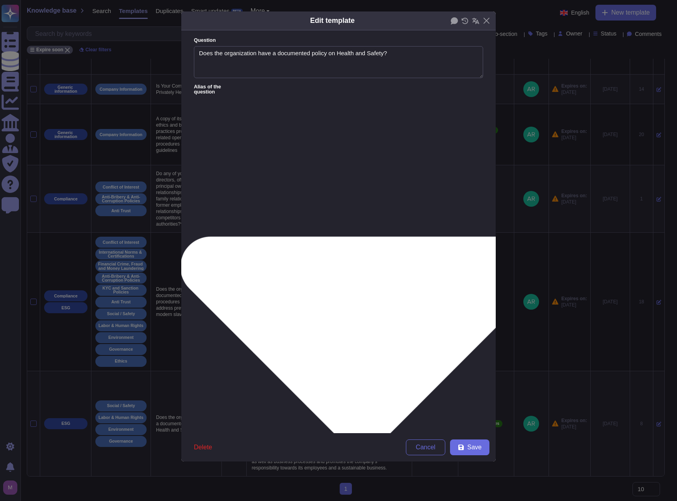
type textarea "Does the organization have a documented policy on Health and Safety? If no, ple…"
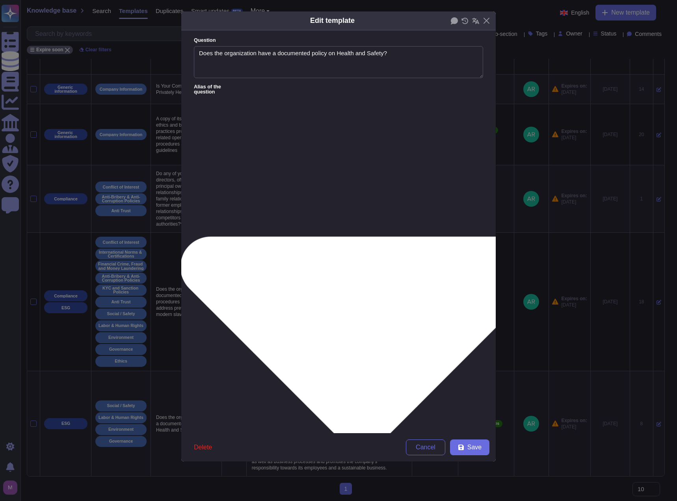
type textarea "Does the organization have a documented policy on Health and Safety? If no, ple…"
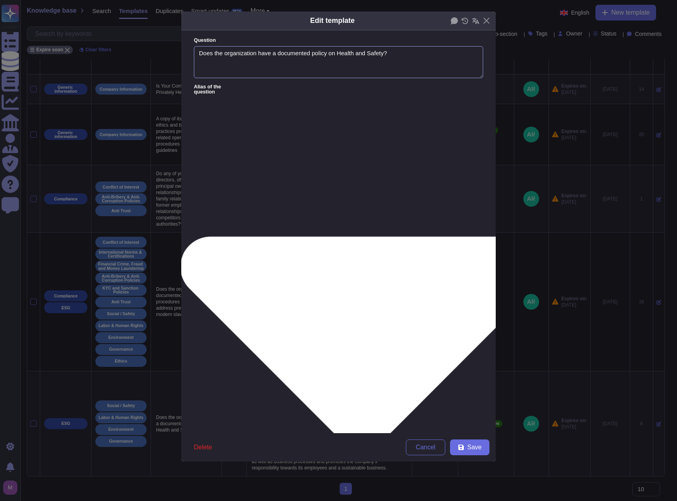
drag, startPoint x: 397, startPoint y: 62, endPoint x: 181, endPoint y: 59, distance: 216.1
click at [181, 59] on form "Question Does the organization have a documented policy on Health and Safety? A…" at bounding box center [338, 231] width 315 height 403
drag, startPoint x: 271, startPoint y: 137, endPoint x: 263, endPoint y: 136, distance: 8.0
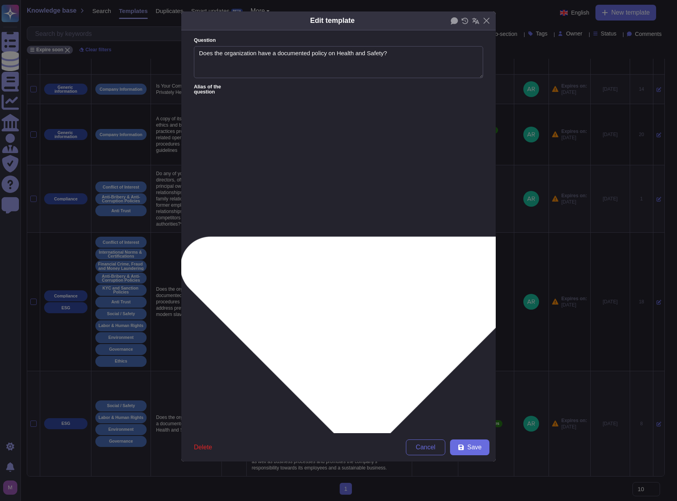
paste textarea "s there a documented Occupational Health & Safety (OHS) policy in place?"
type textarea "s there a documented Occupational Health & Safety (OHS) policy in place?"
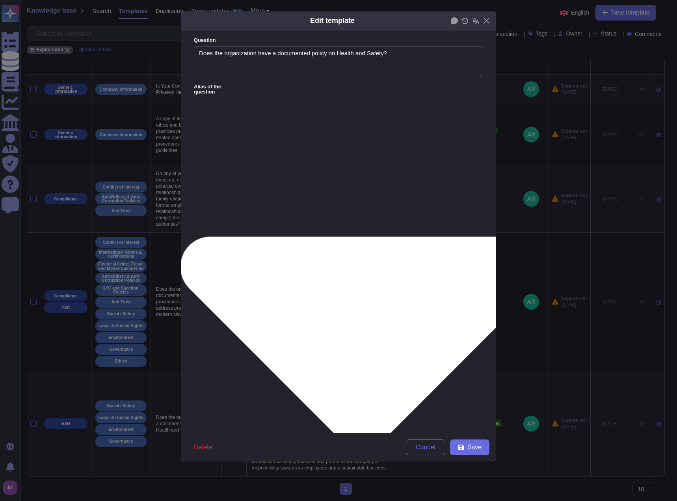
paste textarea "Does the company have a written policy covering employee health, safety, and we…"
type textarea "Does the company have a written policy covering employee health, safety, and we…"
type textarea "Is there a documented Occupational Health & Safety (OHS) policy in place?"
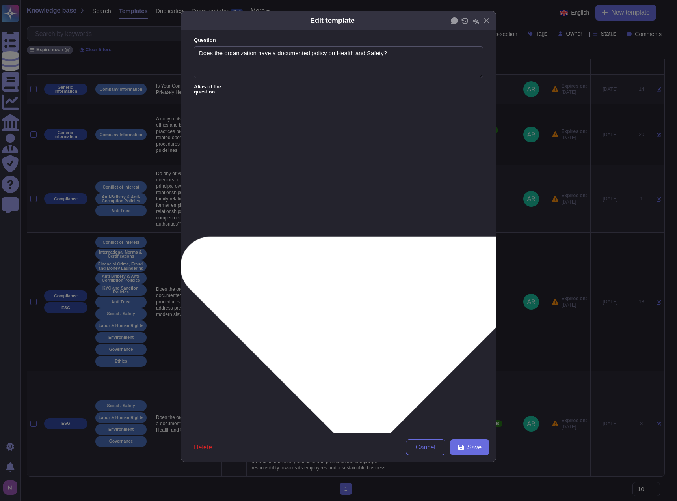
paste textarea "oes the organization have a workplace health and safety management policy?"
type textarea "oes the organization have a workplace health and safety management policy?"
drag, startPoint x: 349, startPoint y: 295, endPoint x: 304, endPoint y: 292, distance: 45.8
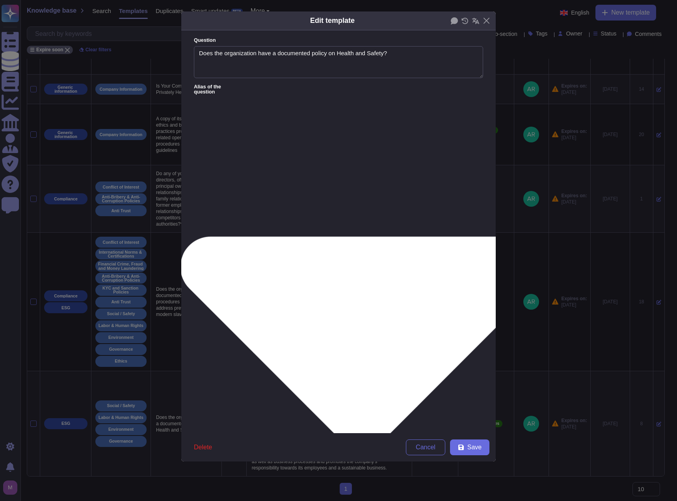
paste textarea "Do you maintain a policy to ensure safe and healthy working conditions for empl…"
type textarea "Do you maintain a policy to ensure safe and healthy working conditions for empl…"
type textarea "Does the organization have a workplace health and safety management policy?"
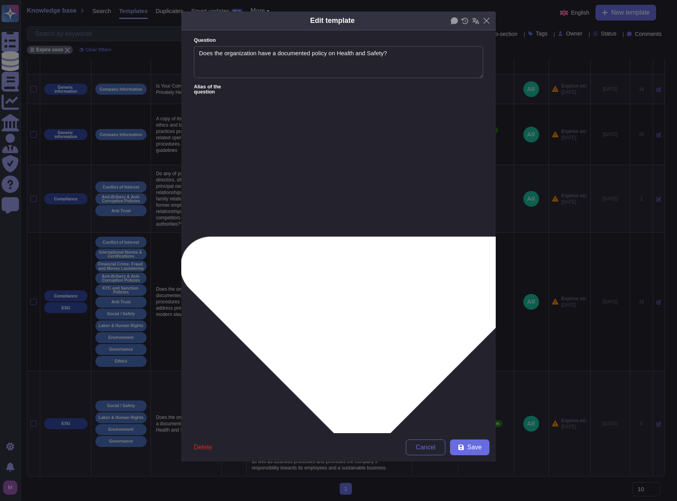
paste textarea "Do you have a documented policy promoting employee safety and well-being as par…"
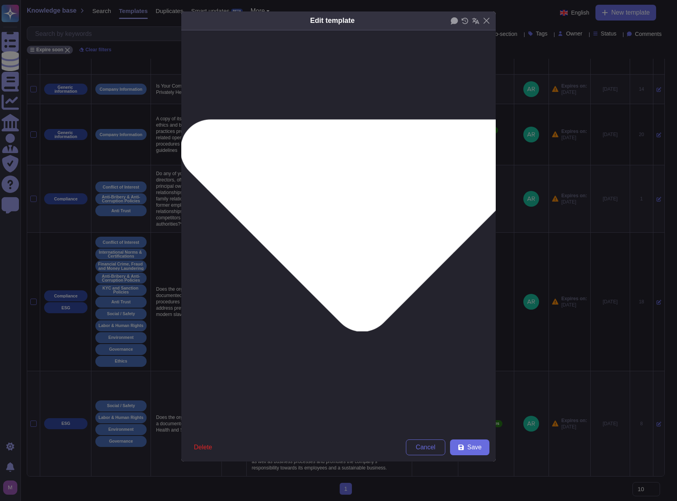
scroll to position [118, 0]
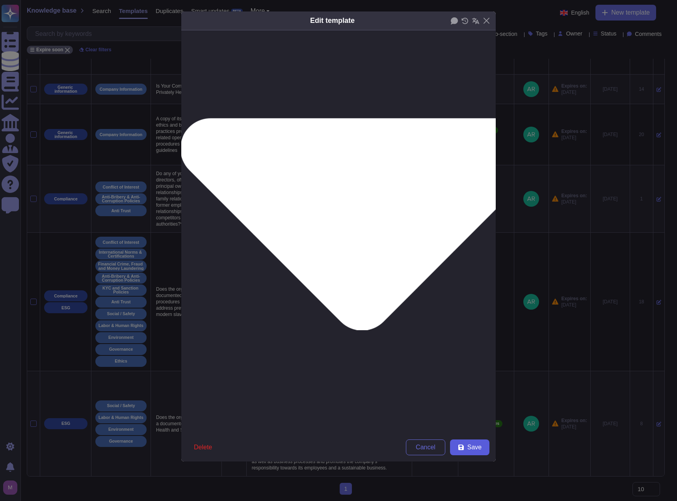
type textarea "Do you have a documented policy promoting employee safety and well-being as par…"
click at [477, 444] on span "Save" at bounding box center [475, 447] width 14 height 6
type textarea "Does the organization have a documented policy on Health and Safety?"
type textarea "Does the organization have policies to ensure products and services do not gene…"
type textarea "Does the organization have a documented policy on Health and Safety? If no, ple…"
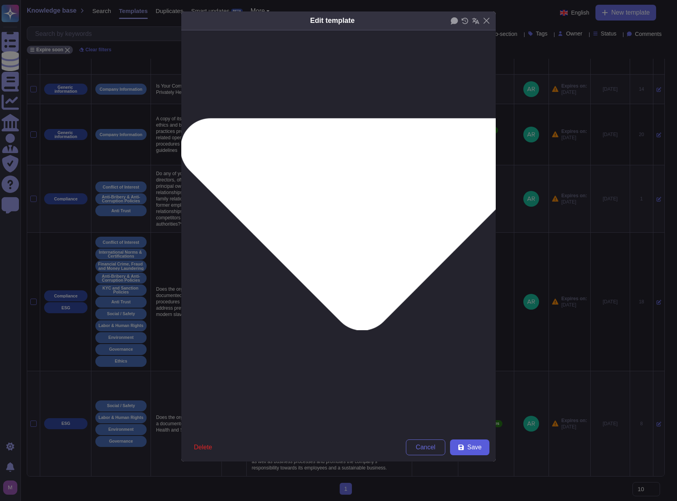
type textarea "Does the organization have a documented policy on Health and Safety? If no, ple…"
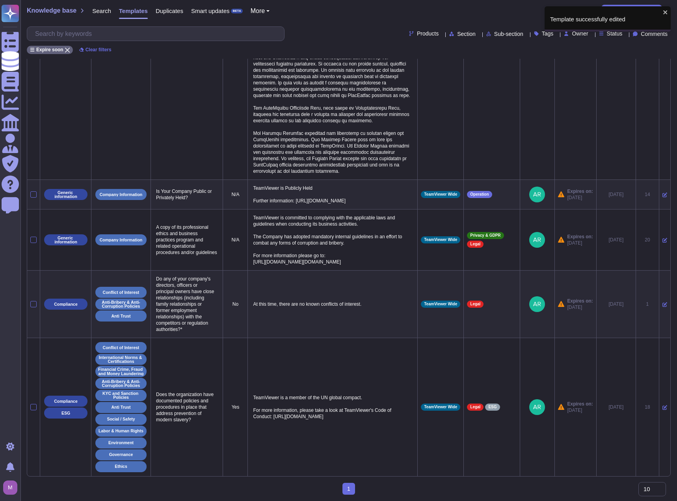
scroll to position [435, 0]
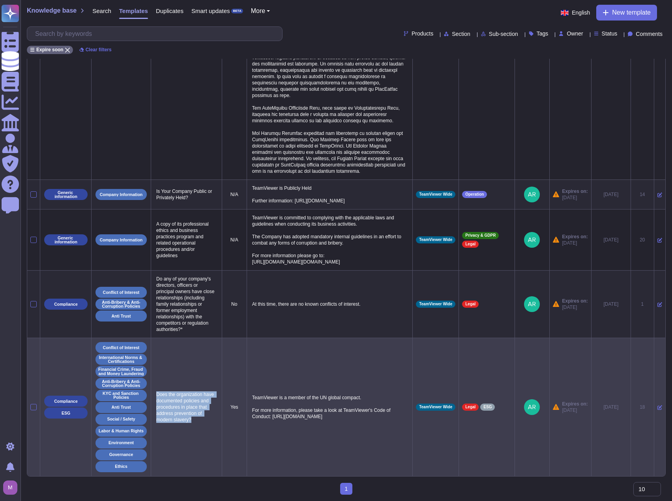
drag, startPoint x: 203, startPoint y: 424, endPoint x: 157, endPoint y: 390, distance: 57.3
click at [157, 390] on p "Does the organization have documented policies and procedures in place that add…" at bounding box center [186, 406] width 64 height 35
click at [657, 408] on icon at bounding box center [659, 407] width 5 height 5
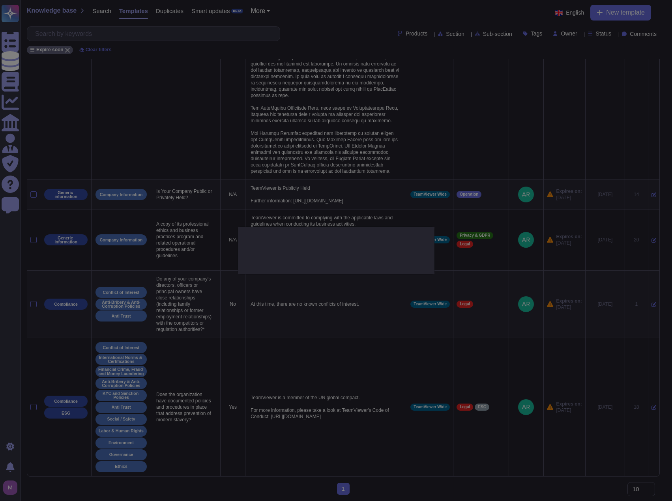
type textarea "Does the organization have documented policies and procedures in place that add…"
type textarea "TeamViewer is a member of the UN global compact. For more information, please t…"
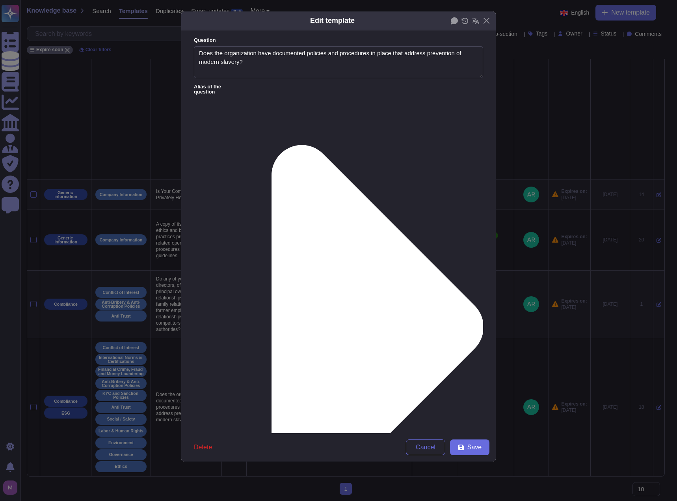
type textarea "Does the organization have documented policies and procedures in place that add…"
paste textarea "Yes, TeamViewer is firmly committed to preventing modern slavery, human traffic…"
type textarea "Yes, TeamViewer is firmly committed to preventing modern slavery, human traffic…"
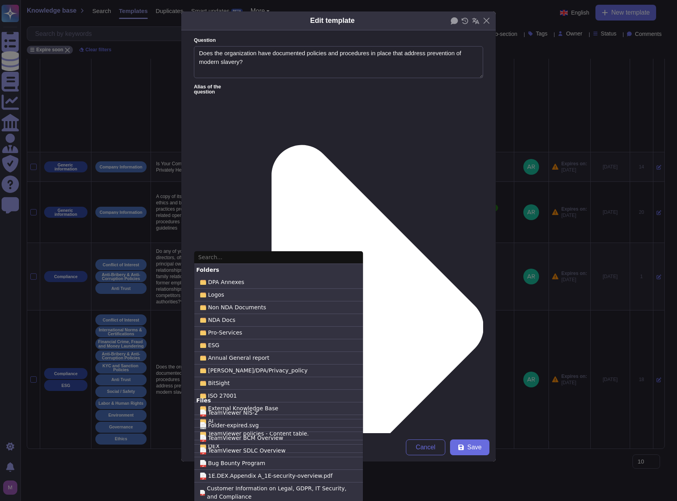
click at [245, 257] on input "text" at bounding box center [278, 257] width 169 height 13
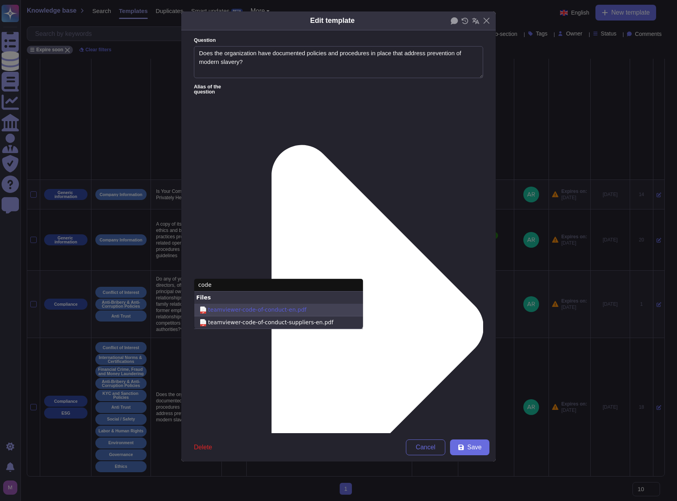
click at [263, 306] on span "teamviewer-code-of-conduct-en.pdf" at bounding box center [257, 310] width 99 height 8
click at [0, 0] on input "pdf teamviewer-code-of-conduct-en.pdf" at bounding box center [0, 0] width 0 height 0
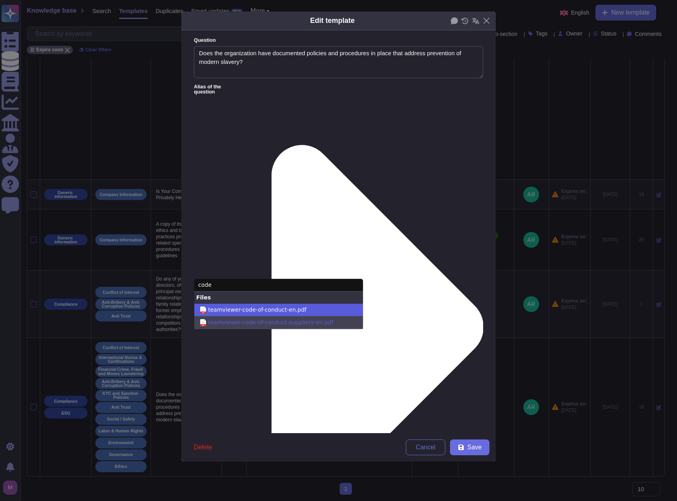
click at [228, 318] on span "teamviewer-code-of-conduct-suppliers-en.pdf" at bounding box center [270, 322] width 125 height 8
click at [0, 0] on input "pdf teamviewer-code-of-conduct-suppliers-en.pdf" at bounding box center [0, 0] width 0 height 0
drag, startPoint x: 235, startPoint y: 254, endPoint x: 179, endPoint y: 252, distance: 56.4
click at [179, 252] on body "Questionnaires Knowledge Base Documents Analytics CAIQ / SIG Admin Trust Center…" at bounding box center [338, 46] width 677 height 908
click at [210, 279] on input "code" at bounding box center [278, 285] width 169 height 13
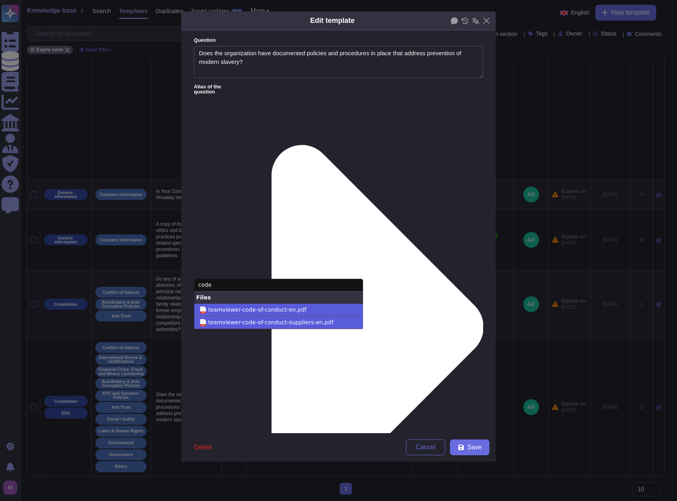
click at [210, 279] on input "code" at bounding box center [278, 285] width 169 height 13
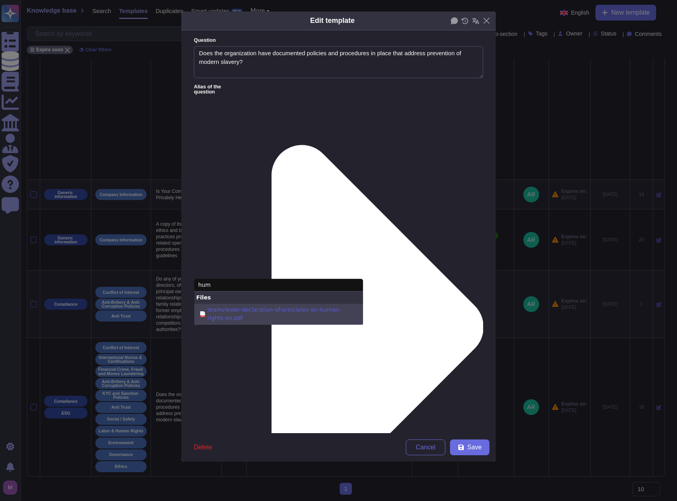
type input "hum"
click at [255, 306] on span "teamviewer-declaration-of-principles-on-human-rights-en.pdf" at bounding box center [281, 314] width 149 height 17
click at [0, 0] on input "pdf teamviewer-declaration-of-principles-on-human-rights-en.pdf" at bounding box center [0, 0] width 0 height 0
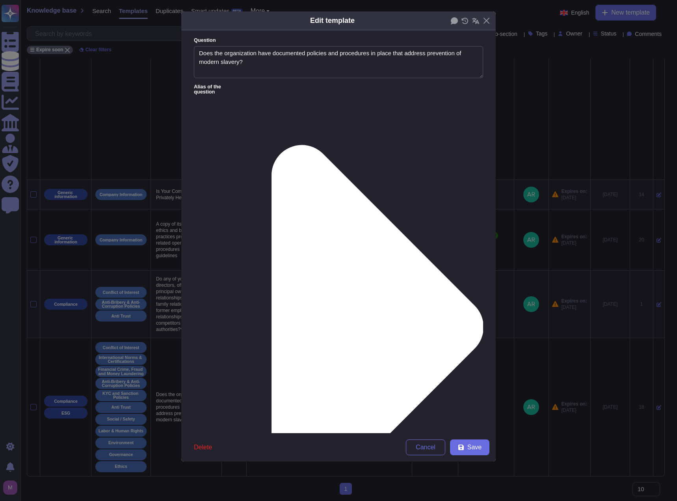
scroll to position [5, 0]
paste textarea "Supporting Documents: TeamViewer Declaration of Principles on Human Rights (PDF…"
click at [478, 446] on span "Save" at bounding box center [475, 447] width 14 height 6
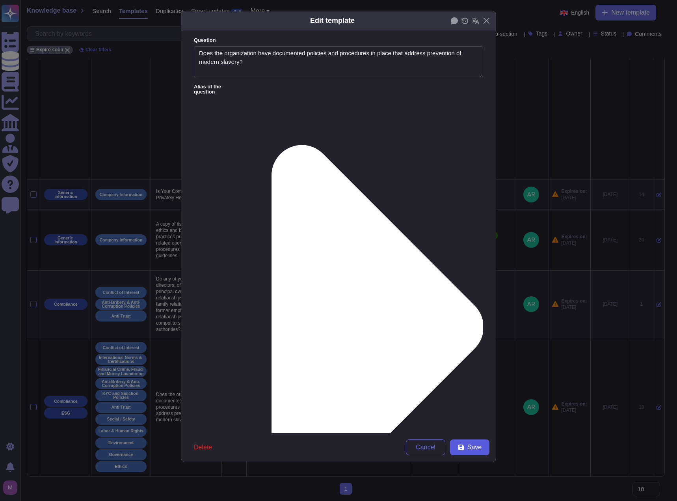
type textarea "TeamViewer is a member of the UN global compact. For more information, please t…"
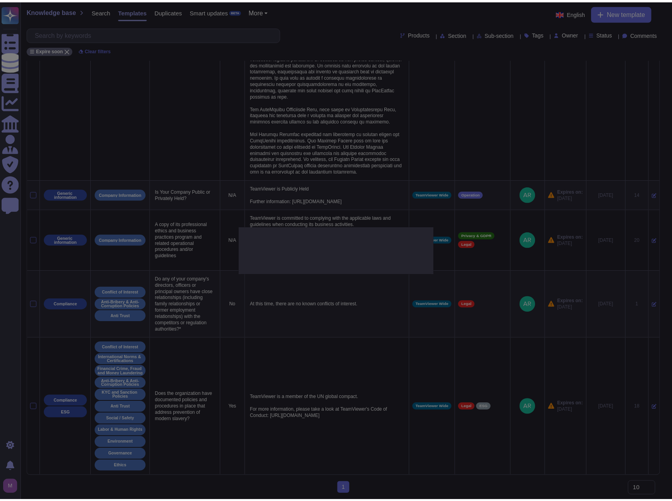
scroll to position [297, 0]
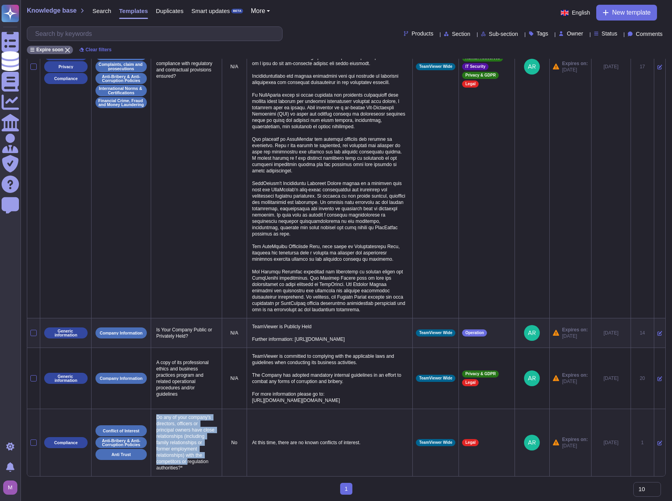
drag, startPoint x: 157, startPoint y: 418, endPoint x: 207, endPoint y: 464, distance: 67.5
click at [207, 464] on p "Do any of your company's directors, officers or principal owners have close rel…" at bounding box center [186, 442] width 64 height 61
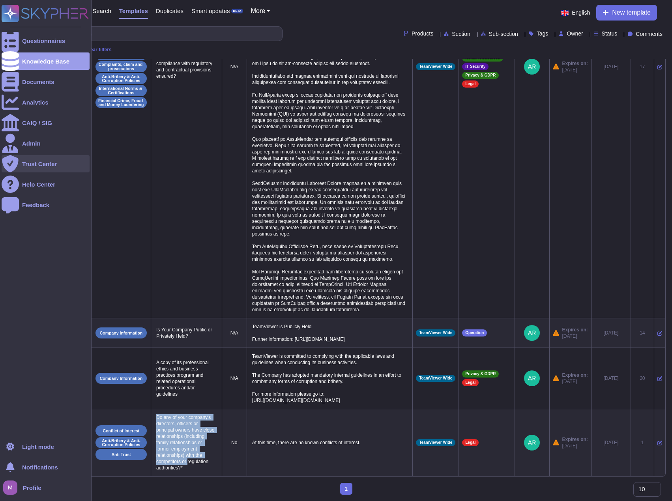
click at [36, 163] on div "Trust Center" at bounding box center [39, 164] width 35 height 6
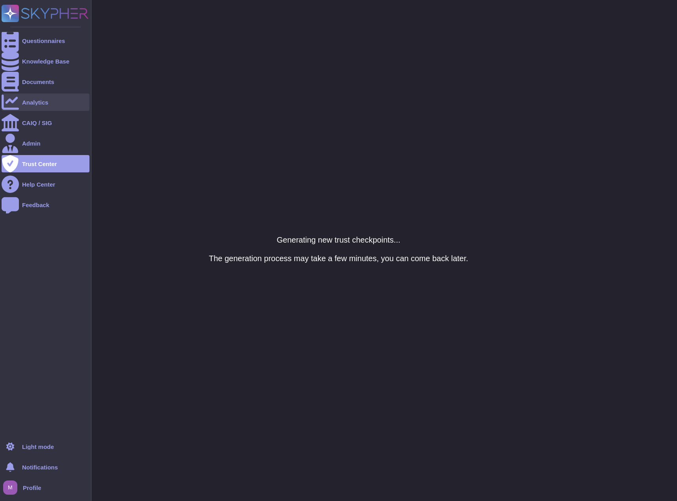
click at [38, 98] on div "Analytics" at bounding box center [46, 101] width 88 height 17
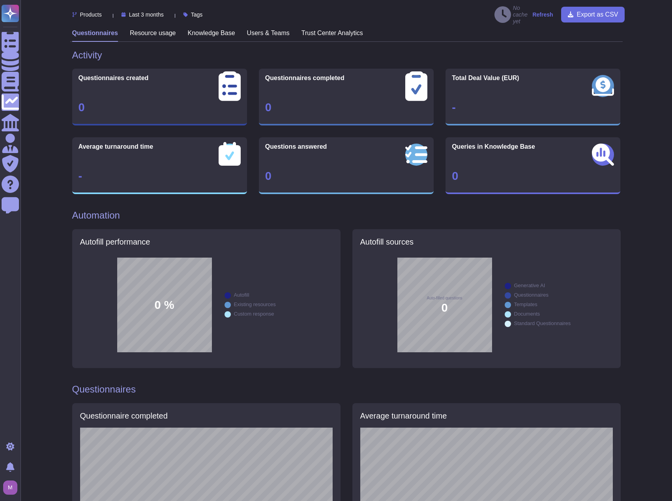
click at [198, 29] on h3 "Knowledge Base" at bounding box center [211, 32] width 47 height 7
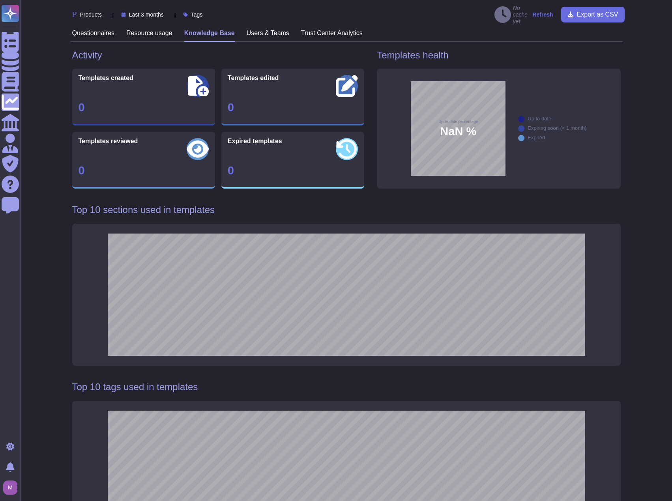
click at [534, 11] on div "No cache yet Refresh" at bounding box center [523, 15] width 59 height 20
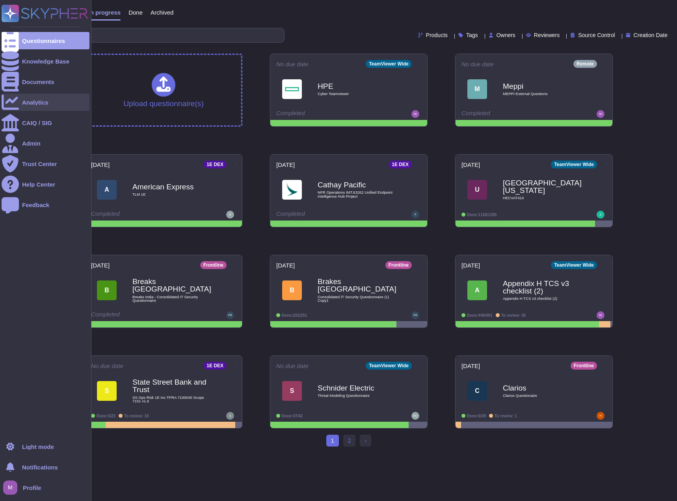
click at [49, 102] on div "Analytics" at bounding box center [46, 101] width 88 height 17
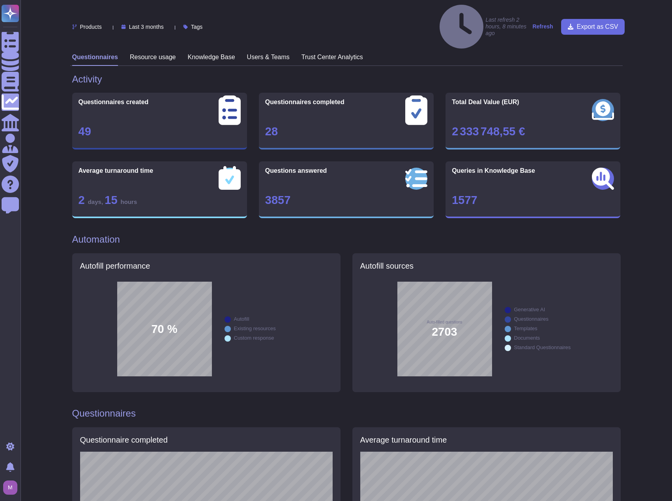
click at [539, 23] on strong "Refresh" at bounding box center [542, 26] width 21 height 6
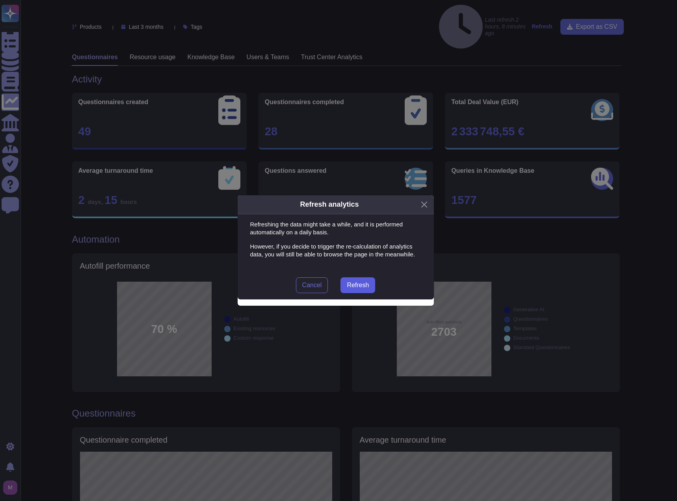
click at [355, 285] on span "Refresh" at bounding box center [358, 285] width 22 height 6
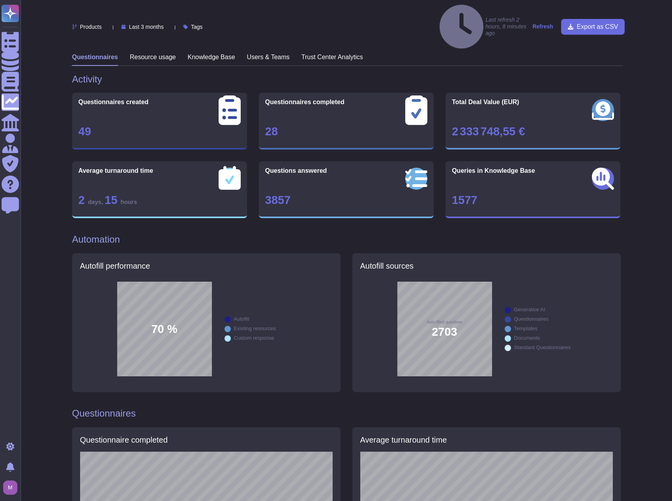
click at [208, 53] on h3 "Knowledge Base" at bounding box center [211, 56] width 47 height 7
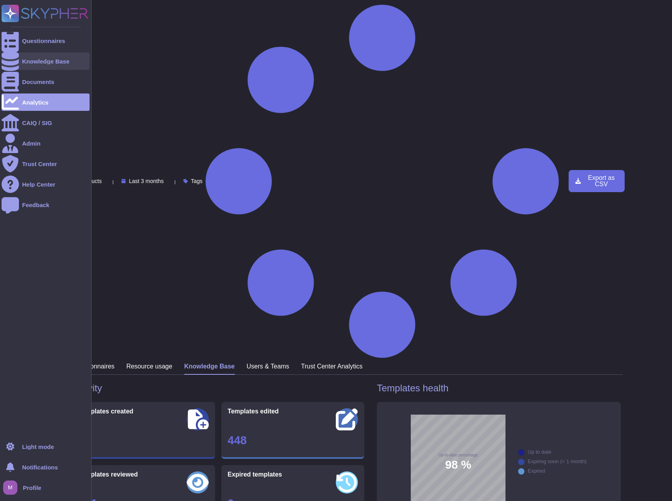
click at [27, 63] on div "Knowledge Base" at bounding box center [45, 61] width 47 height 6
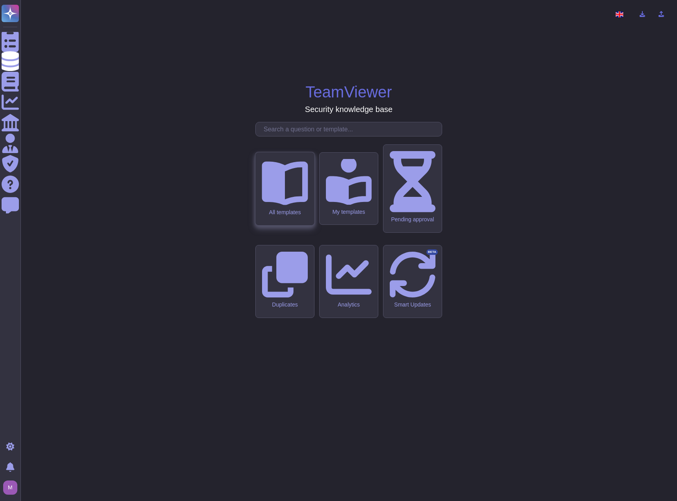
click at [295, 215] on div "All templates" at bounding box center [285, 212] width 46 height 7
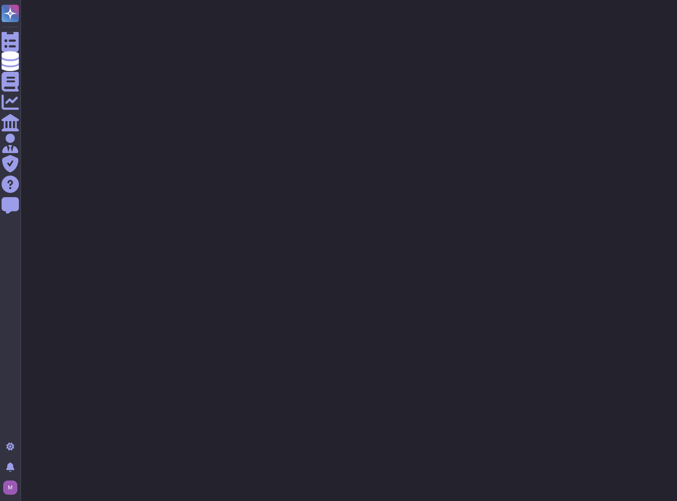
click at [317, 47] on html "Questionnaires Knowledge Base Documents Analytics CAIQ / SIG Admin Trust Center…" at bounding box center [338, 23] width 677 height 47
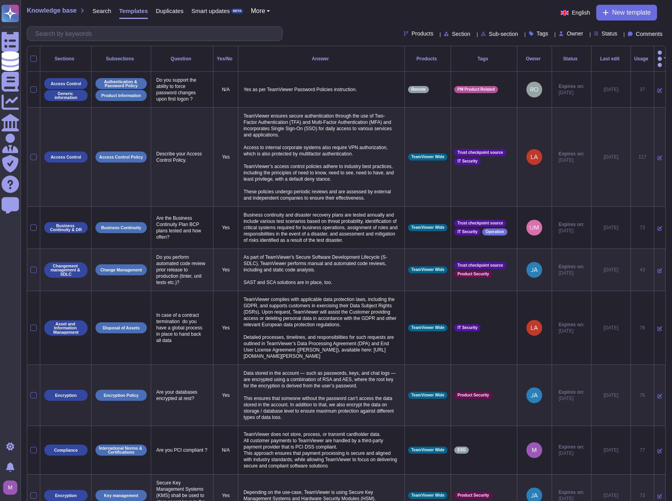
click at [596, 56] on div "Last edit" at bounding box center [610, 58] width 33 height 5
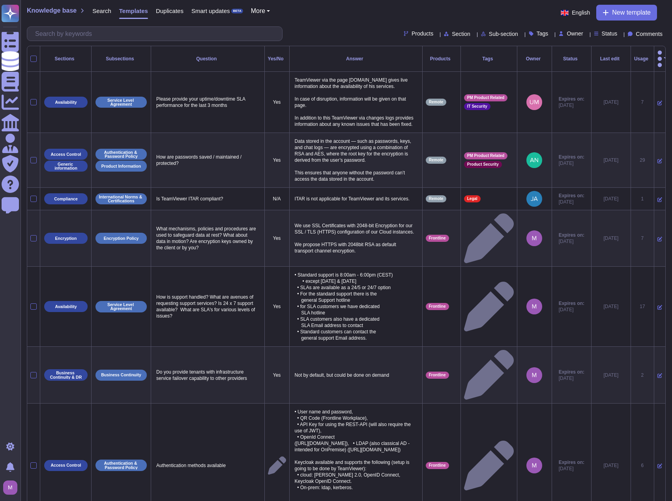
click at [603, 56] on div "Last edit" at bounding box center [610, 58] width 33 height 5
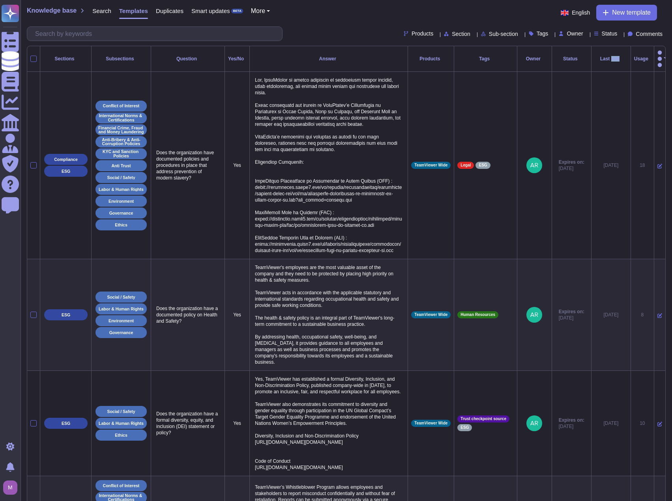
click at [602, 56] on div "Last edit" at bounding box center [610, 58] width 33 height 5
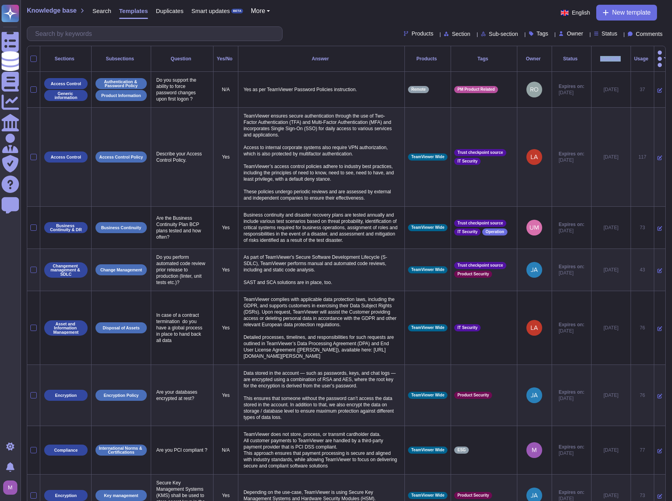
click at [602, 56] on div "Last edit" at bounding box center [610, 58] width 33 height 5
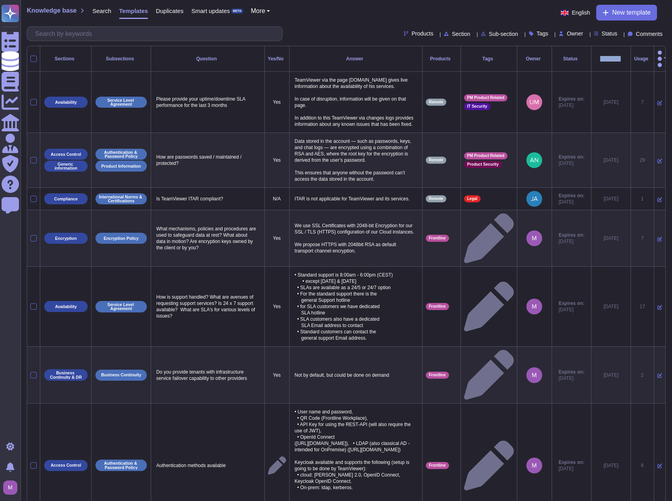
click at [600, 56] on div "Last edit" at bounding box center [610, 58] width 33 height 5
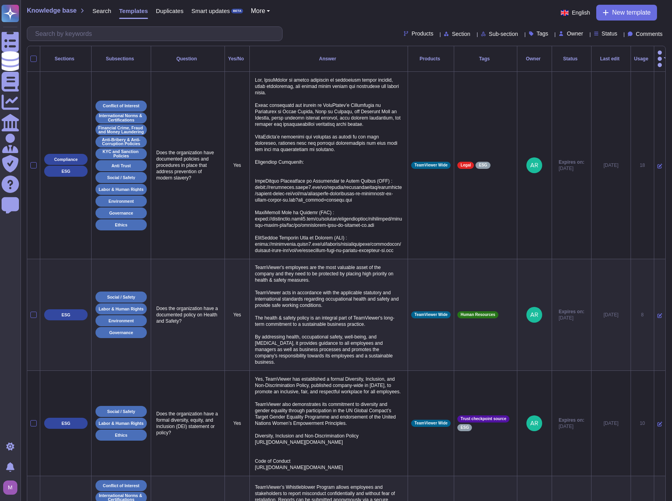
click at [599, 56] on div "Last edit" at bounding box center [610, 58] width 33 height 5
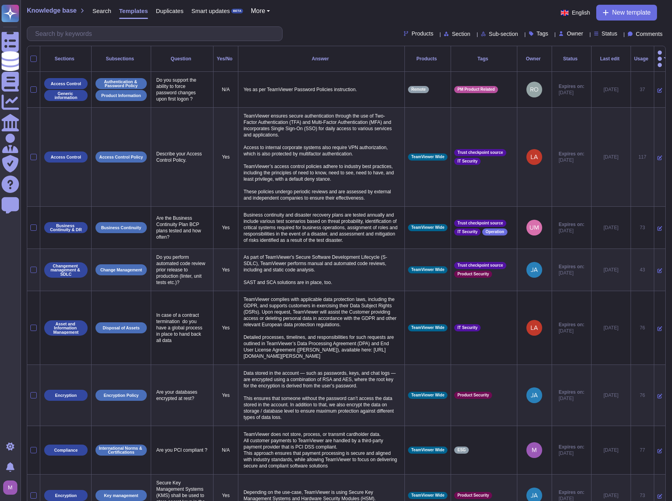
click at [594, 56] on div "Last edit" at bounding box center [610, 58] width 33 height 5
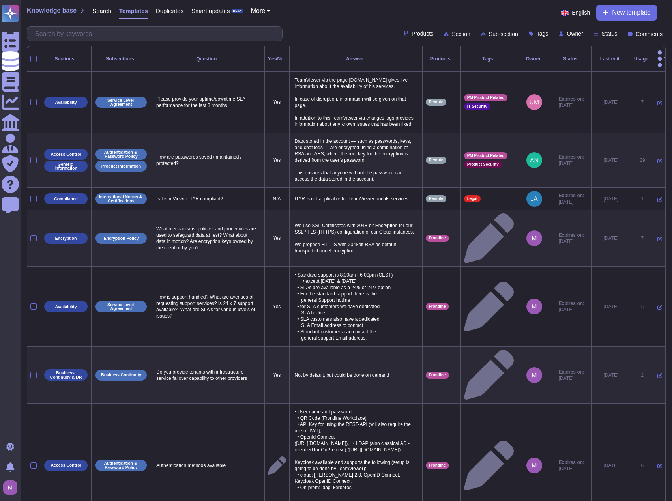
click at [594, 56] on div "Last edit" at bounding box center [610, 58] width 33 height 5
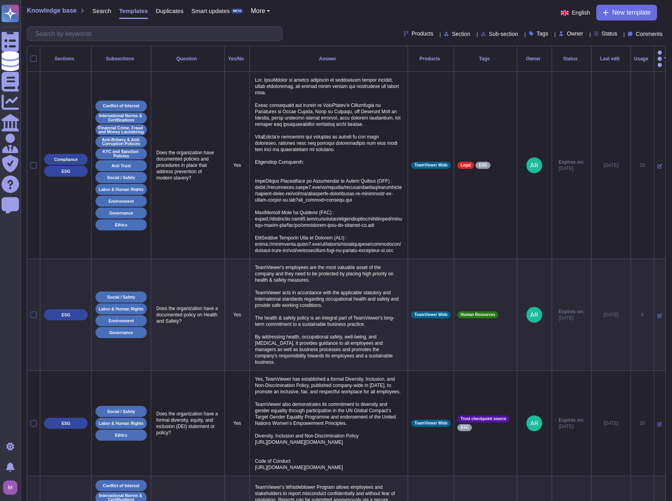
click at [598, 29] on div "Products Section Sub-section Tags Owner Status Comments" at bounding box center [346, 33] width 638 height 15
click at [601, 33] on span "Status" at bounding box center [609, 34] width 16 height 6
click at [620, 76] on span "Expire soon" at bounding box center [622, 72] width 31 height 7
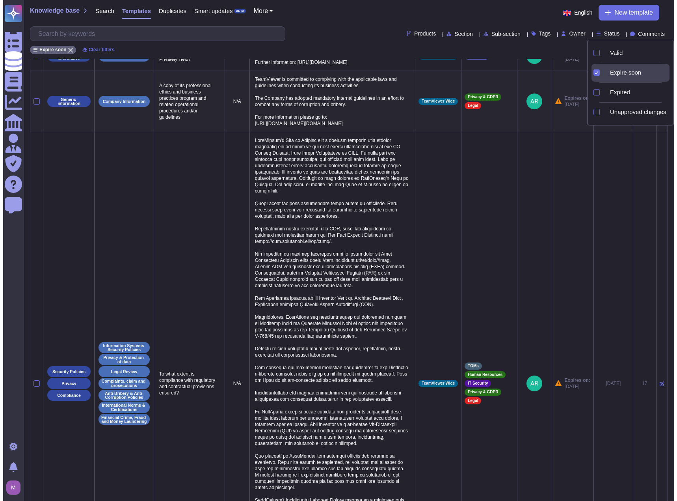
scroll to position [304, 0]
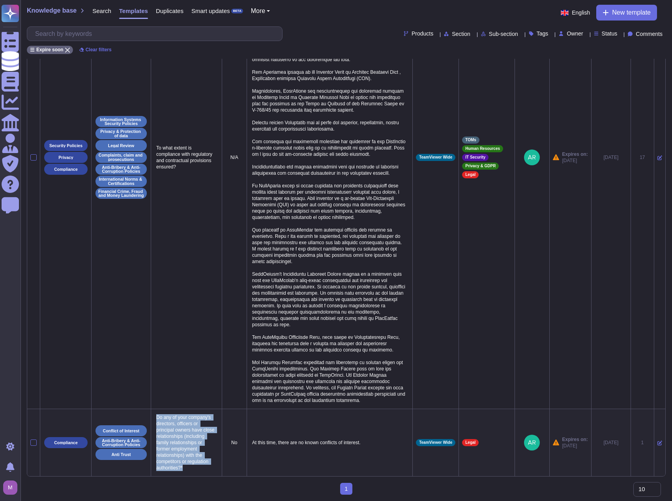
drag, startPoint x: 155, startPoint y: 413, endPoint x: 205, endPoint y: 463, distance: 70.0
click at [205, 463] on p "Do any of your company's directors, officers or principal owners have close rel…" at bounding box center [186, 442] width 64 height 61
copy p "Do any of your company's directors, officers or principal owners have close rel…"
click at [657, 440] on icon at bounding box center [659, 442] width 5 height 5
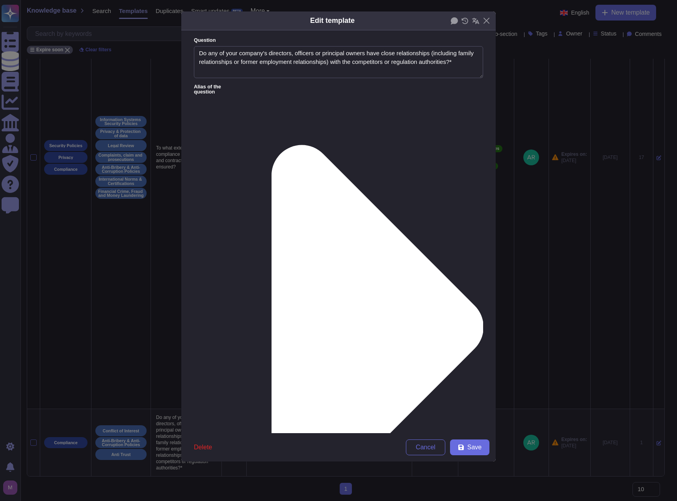
type textarea "Do any of your company's directors, officers or principal owners have close rel…"
click at [272, 145] on icon at bounding box center [378, 327] width 212 height 364
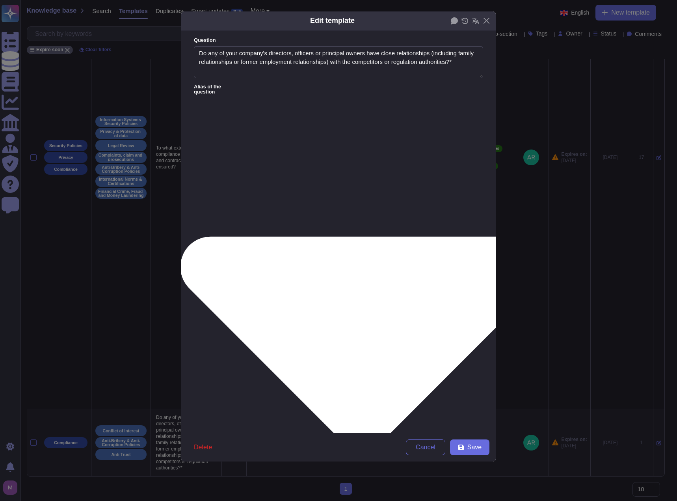
drag, startPoint x: 361, startPoint y: 135, endPoint x: 155, endPoint y: 123, distance: 206.5
click at [155, 123] on div "Edit template Question Do any of your company's directors, officers or principa…" at bounding box center [338, 250] width 677 height 501
paste textarea "TeamViewer has established robust governance and compliance frameworks to preve…"
type textarea "TeamViewer has established robust governance and compliance frameworks to preve…"
drag, startPoint x: 275, startPoint y: 67, endPoint x: 185, endPoint y: 42, distance: 94.1
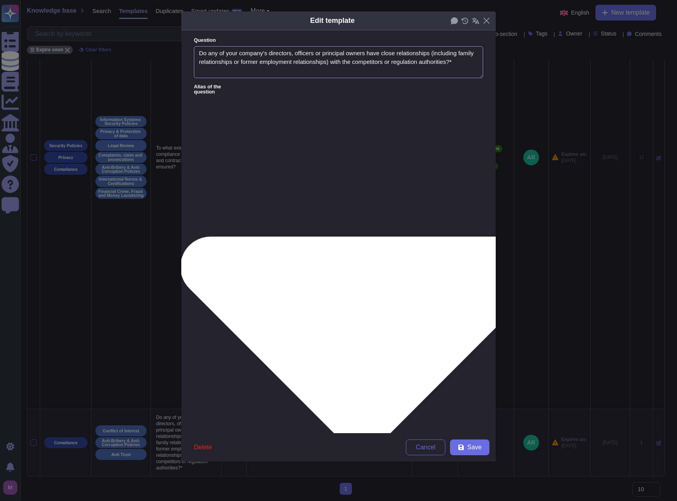
click at [185, 42] on form "Question Do any of your company's directors, officers or principal owners have …" at bounding box center [338, 231] width 315 height 403
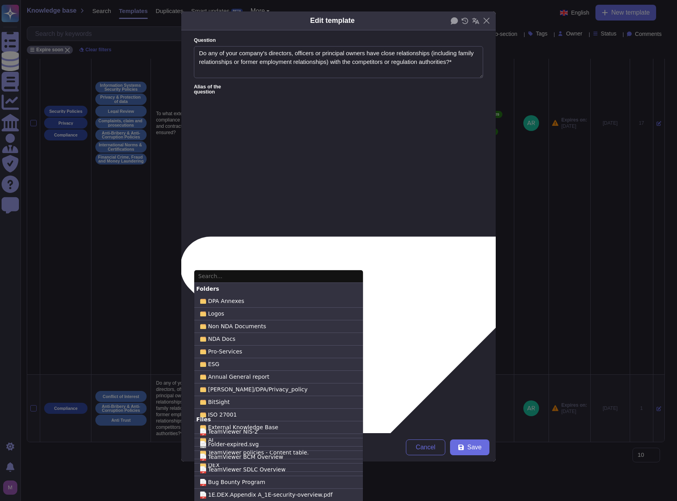
click at [269, 276] on input "text" at bounding box center [278, 276] width 169 height 13
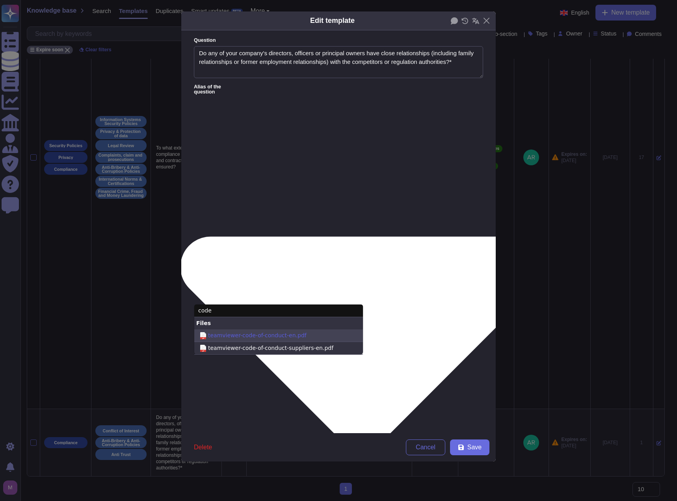
type input "code"
click at [277, 331] on span "teamviewer-code-of-conduct-en.pdf" at bounding box center [257, 335] width 99 height 8
click at [0, 0] on input "pdf teamviewer-code-of-conduct-en.pdf" at bounding box center [0, 0] width 0 height 0
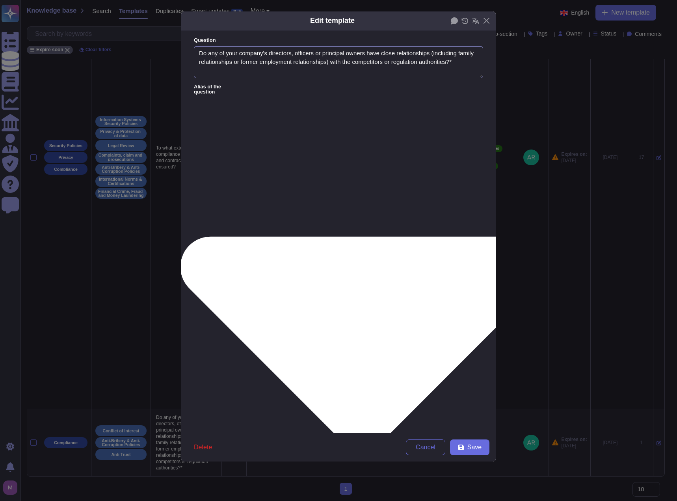
click at [245, 71] on textarea "Do any of your company's directors, officers or principal owners have close rel…" at bounding box center [338, 62] width 289 height 32
type textarea "Do any of your company's directors, officers or principal owners have close rel…"
click at [257, 206] on icon at bounding box center [361, 327] width 485 height 243
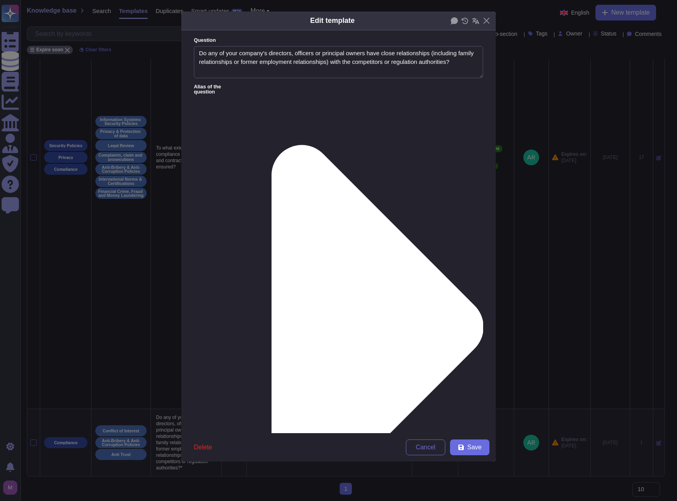
click at [259, 87] on icon at bounding box center [362, 326] width 243 height 485
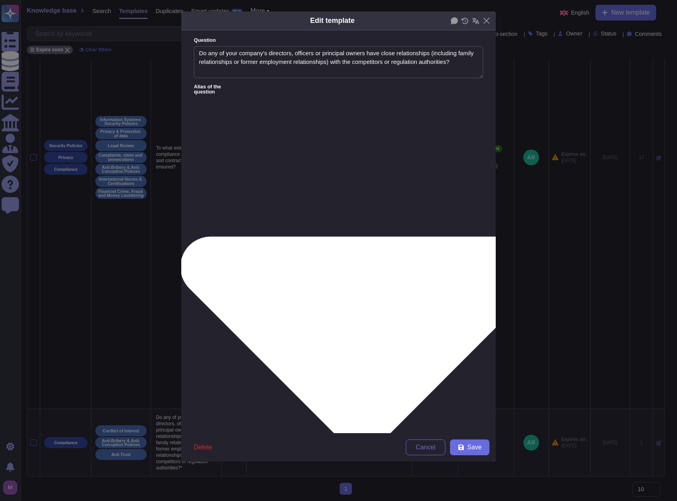
paste textarea "Are there any conflicts of interest arising from family, financial, or former e…"
type textarea "Are there any conflicts of interest arising from family, financial, or former e…"
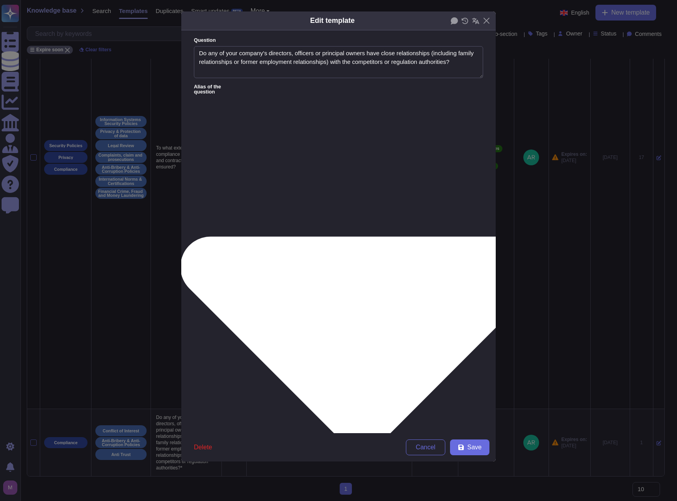
paste textarea "Are any directors, officers, or major shareholders affiliated with competitors …"
type textarea "Are any directors, officers, or major shareholders affiliated with competitors …"
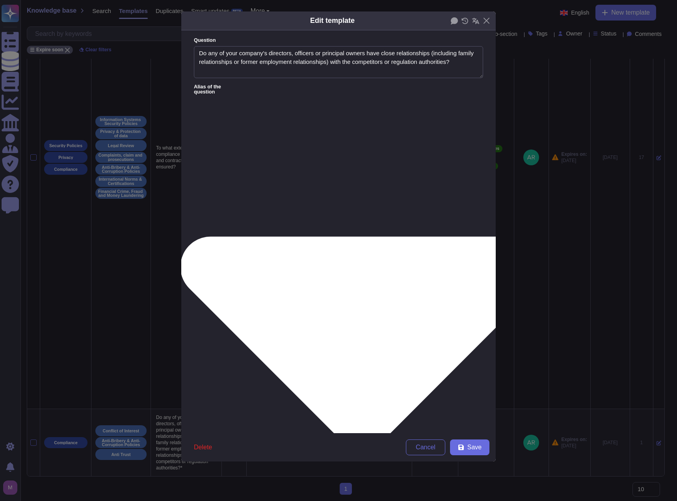
paste textarea "Do any members of the management or supervisory boards maintain close personal …"
type textarea "Do any members of the management or supervisory boards maintain close personal …"
paste textarea "Does the company monitor and disclose potential conflicts of interest involving…"
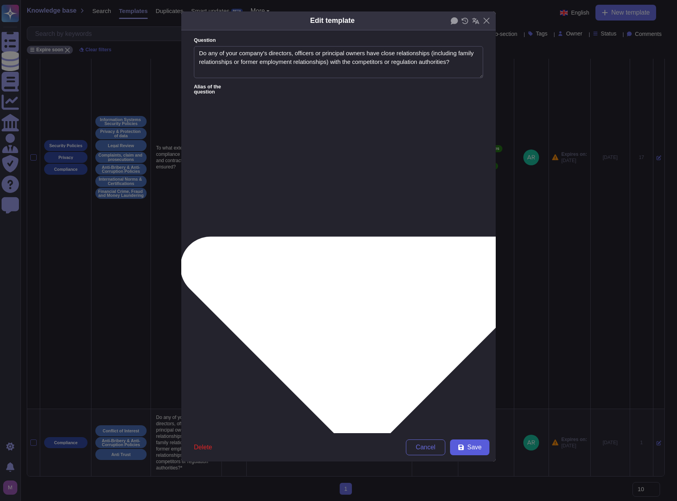
type textarea "Does the company monitor and disclose potential conflicts of interest involving…"
click at [466, 451] on button "Save" at bounding box center [469, 447] width 39 height 16
type textarea "Do any of your company's directors, officers or principal owners have close rel…"
type textarea "At this time, there are no known conflicts of interest."
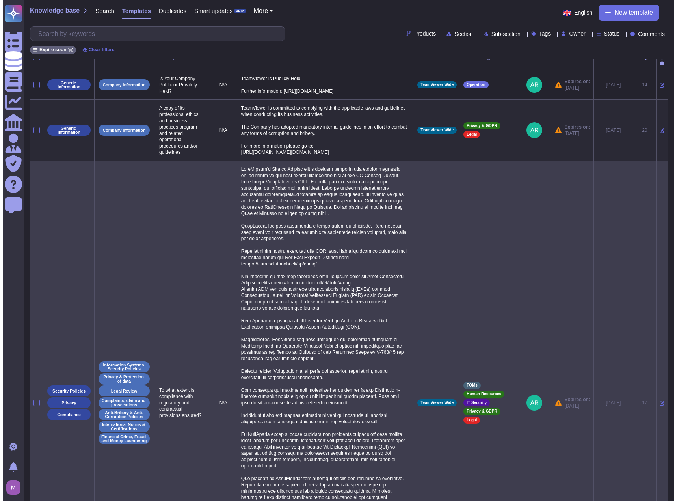
scroll to position [0, 0]
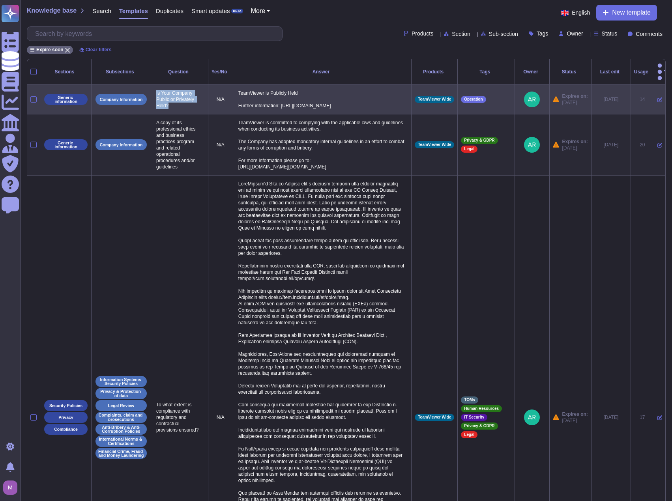
drag, startPoint x: 168, startPoint y: 100, endPoint x: 155, endPoint y: 89, distance: 16.7
click at [155, 89] on p "Is Your Company Public or Privately Held?" at bounding box center [179, 99] width 50 height 23
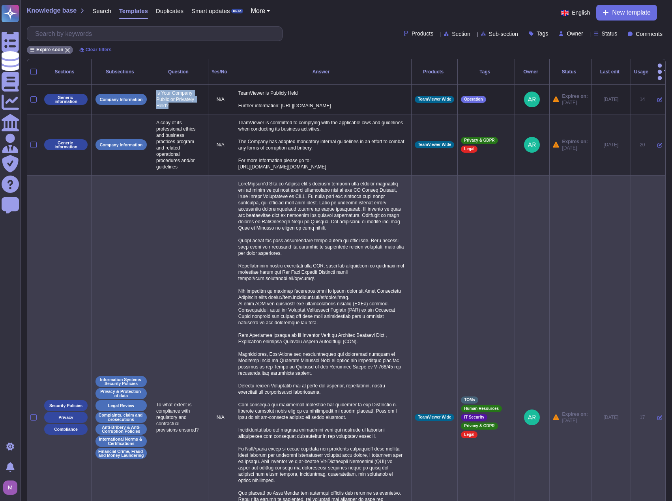
copy p "Is Your Company Public or Privately Held?"
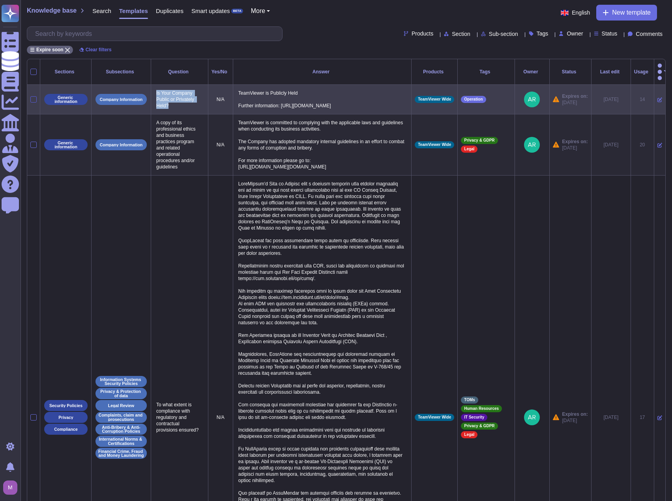
click at [33, 96] on div at bounding box center [33, 99] width 6 height 6
click at [0, 0] on input "checkbox" at bounding box center [0, 0] width 0 height 0
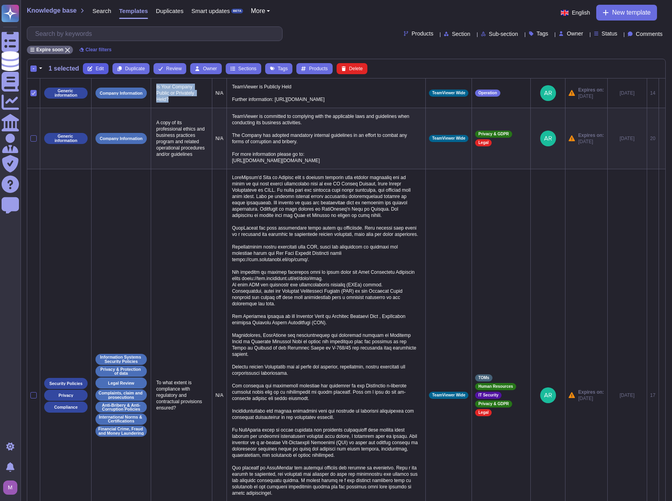
click at [98, 70] on span "Edit" at bounding box center [99, 68] width 8 height 5
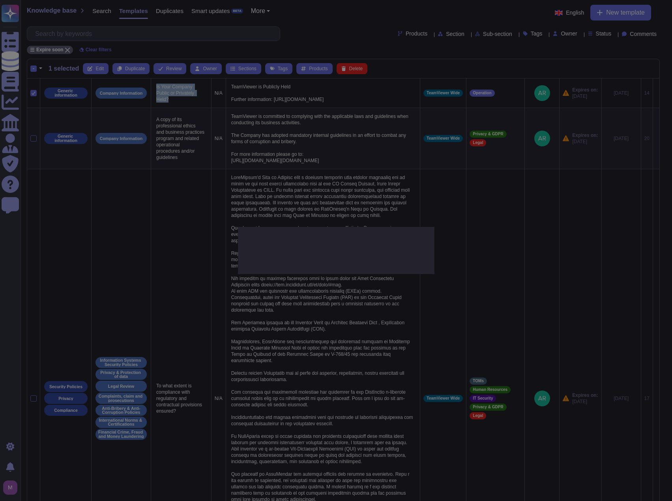
type textarea "Is Your Company Public or Privately Held?"
type textarea "TeamViewer is Publicly Held Further information: https://ir.teamviewer.com/webs…"
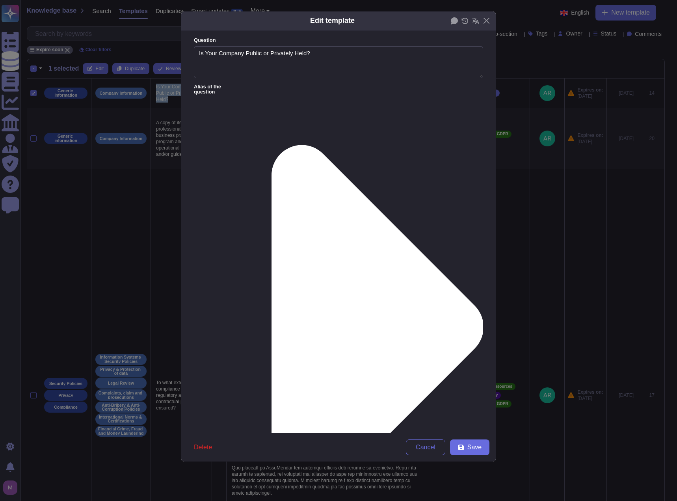
type textarea "Is Your Company Public or Privately Held?"
paste textarea "As a publicly held entity, TeamViewer adheres to strict corporate governance, t…"
paste textarea "TeamViewer SE is a publicly listed company headquartered in Göppingen, Germany,…"
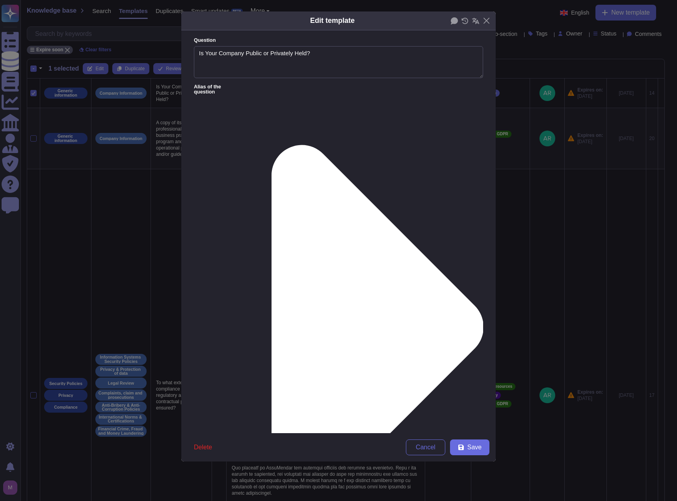
drag, startPoint x: 423, startPoint y: 121, endPoint x: 355, endPoint y: 130, distance: 68.1
drag, startPoint x: 267, startPoint y: 131, endPoint x: 379, endPoint y: 131, distance: 112.0
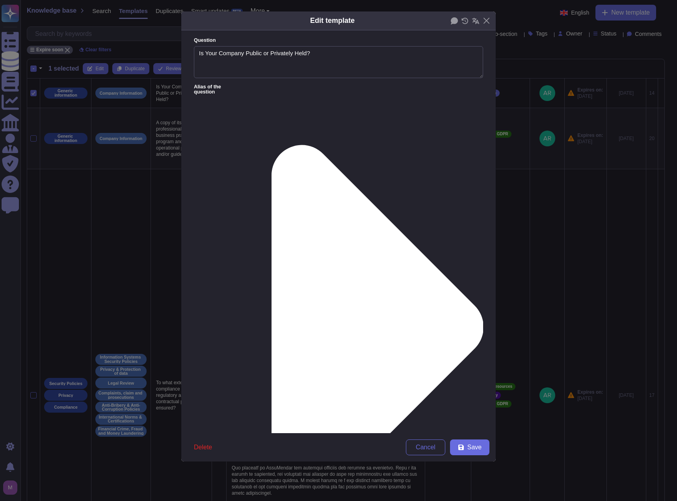
scroll to position [53, 0]
type textarea "TeamViewer is Publicly Held TeamViewer SE is a publicly listed company headquar…"
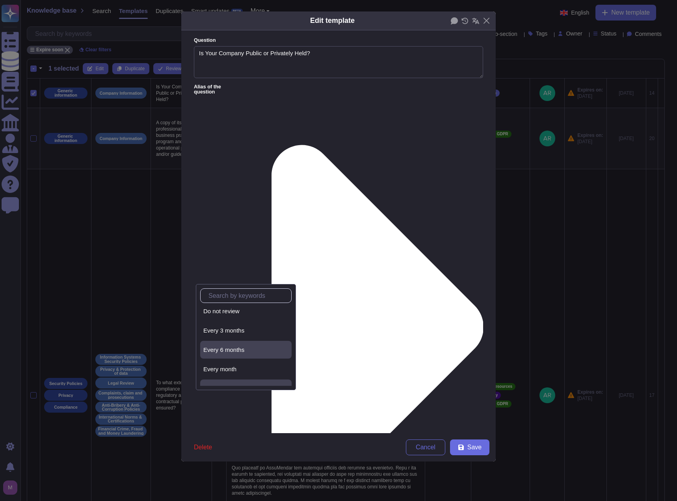
scroll to position [35, 0]
click at [244, 380] on div "Every year" at bounding box center [245, 376] width 85 height 7
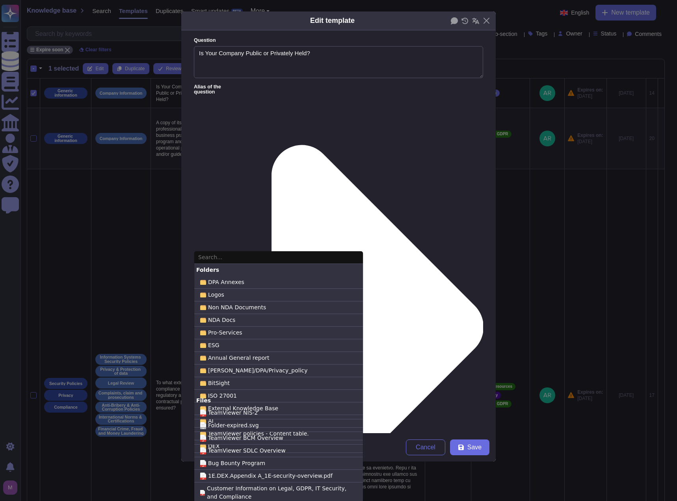
click at [233, 259] on input "text" at bounding box center [278, 257] width 169 height 13
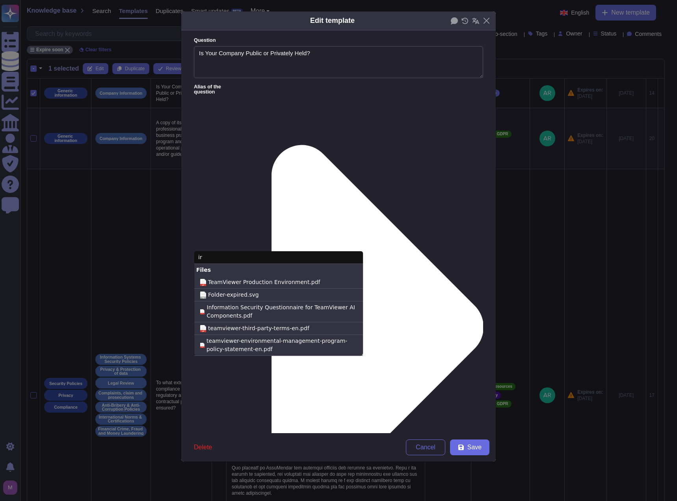
type input "ir"
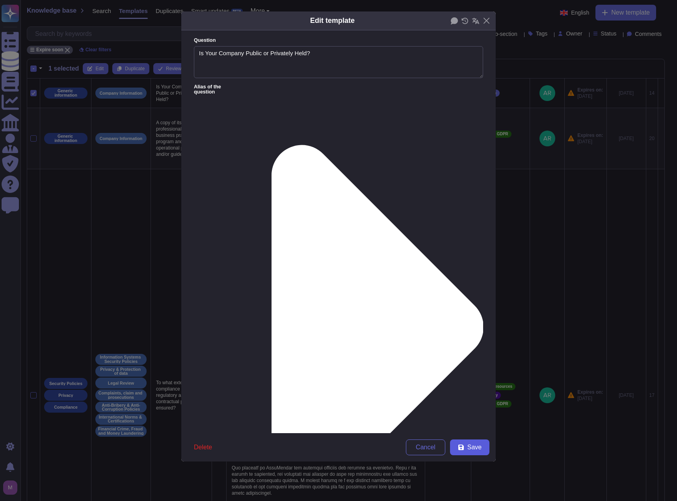
click at [470, 446] on span "Save" at bounding box center [475, 447] width 14 height 6
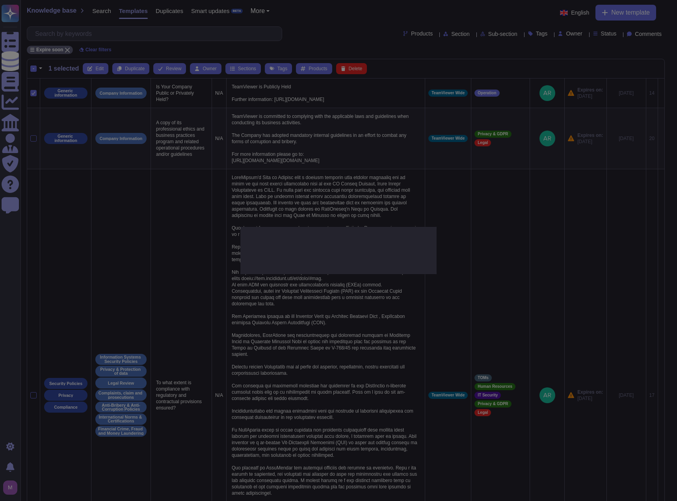
type textarea "TeamViewer is Publicly Held Further information: https://ir.teamviewer.com/webs…"
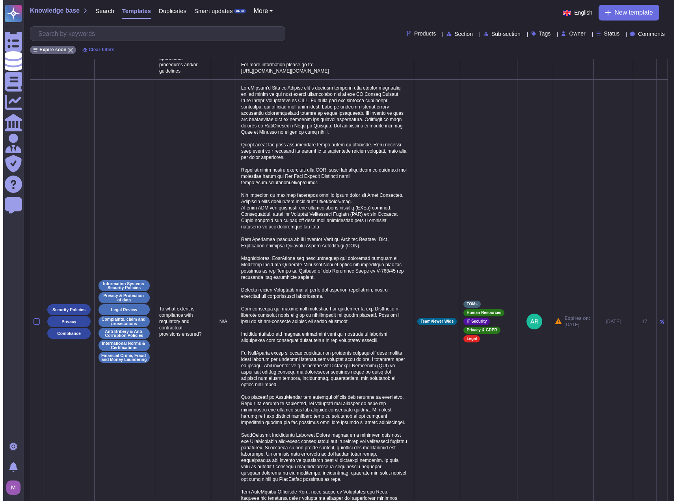
scroll to position [0, 0]
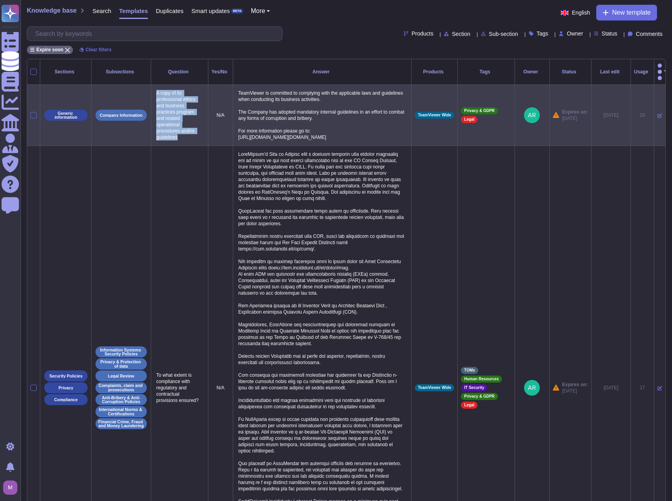
drag, startPoint x: 155, startPoint y: 88, endPoint x: 191, endPoint y: 136, distance: 60.4
click at [191, 136] on p "A copy of its professional ethics and business practices program and related op…" at bounding box center [179, 115] width 50 height 54
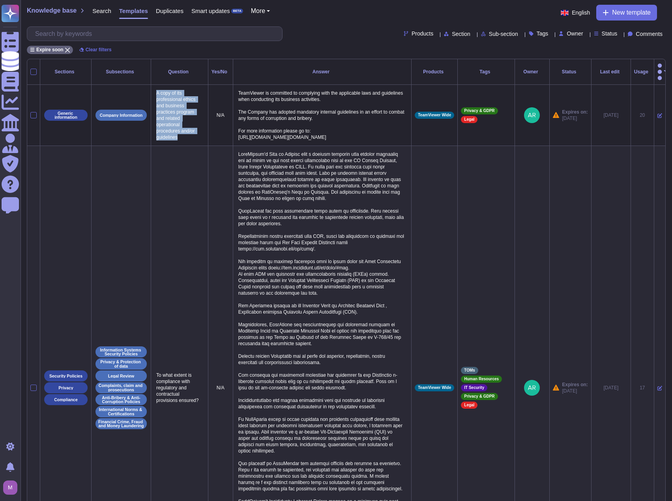
copy p "A copy of its professional ethics and business practices program and related op…"
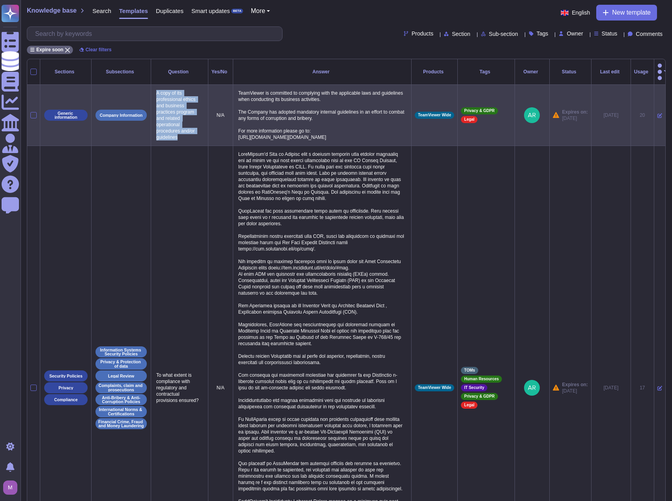
drag, startPoint x: 241, startPoint y: 84, endPoint x: 370, endPoint y: 136, distance: 139.6
click at [370, 136] on p "TeamViewer is committed to complying with the applicable laws and guidelines wh…" at bounding box center [322, 115] width 172 height 54
click at [657, 113] on icon at bounding box center [659, 115] width 5 height 5
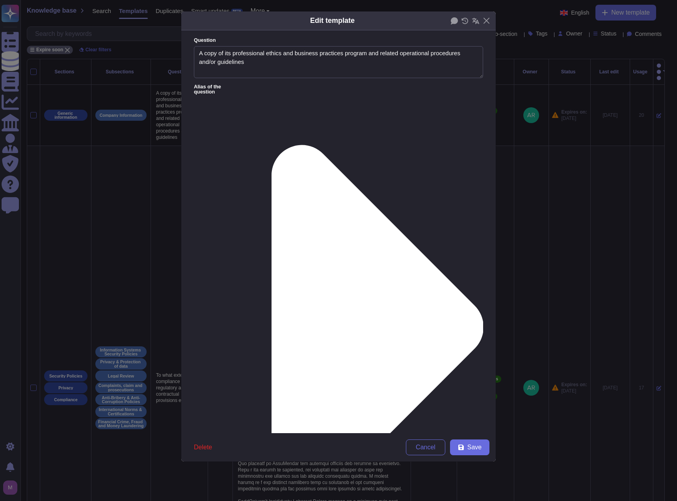
type textarea "A copy of its professional ethics and business practices program and related op…"
drag, startPoint x: 338, startPoint y: 123, endPoint x: 354, endPoint y: 139, distance: 22.3
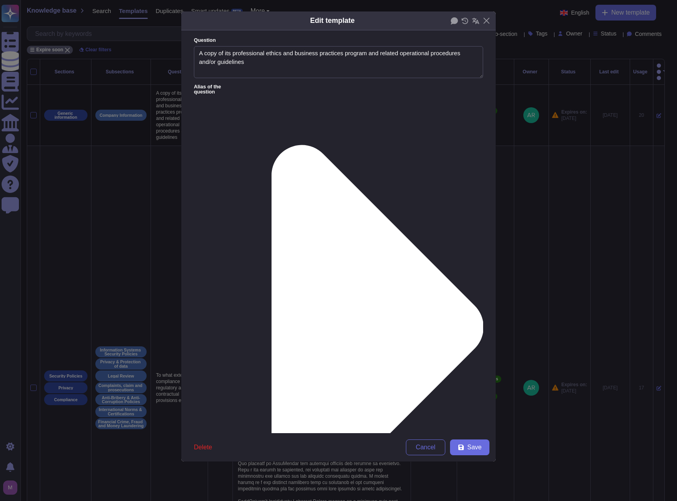
click at [0, 0] on lt-span "information ," at bounding box center [0, 0] width 0 height 0
drag, startPoint x: 277, startPoint y: 109, endPoint x: 289, endPoint y: 116, distance: 13.9
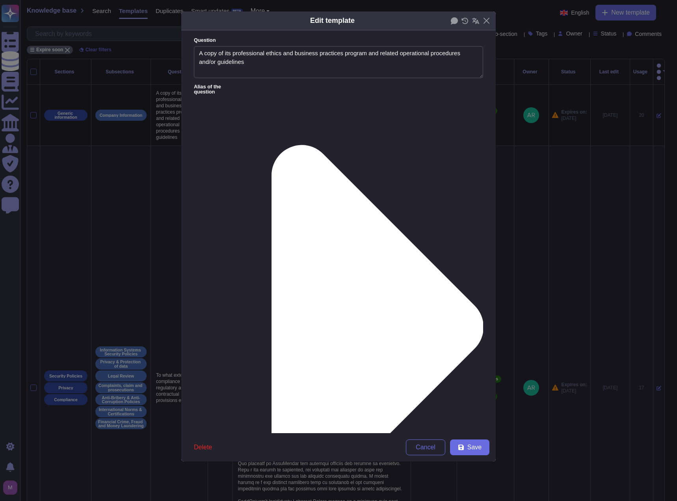
drag, startPoint x: 290, startPoint y: 135, endPoint x: 196, endPoint y: 107, distance: 98.3
paste textarea "Yes, TeamViewer maintains a comprehensive Ethics and Business Practices Program…"
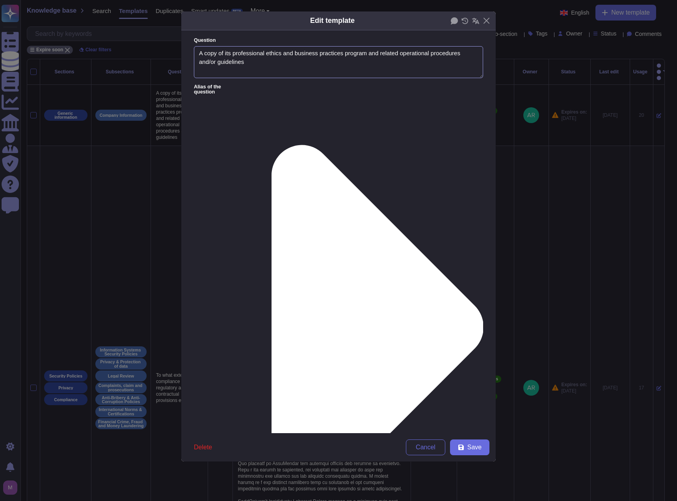
type textarea "Yes, TeamViewer maintains a comprehensive Ethics and Business Practices Program…"
drag, startPoint x: 264, startPoint y: 63, endPoint x: 185, endPoint y: 46, distance: 81.0
click at [185, 46] on form "Question A copy of its professional ethics and business practices program and r…" at bounding box center [338, 231] width 315 height 403
click at [259, 86] on icon at bounding box center [362, 326] width 243 height 485
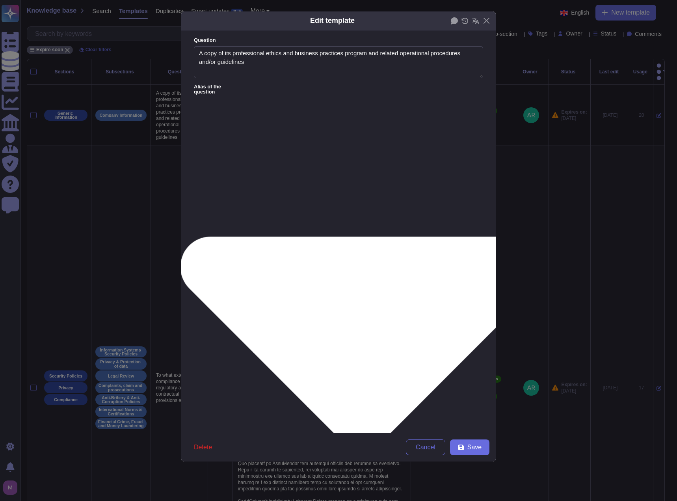
type textarea "Does Company have an Anti-Bribery and Corruption programme in place? Please pro…"
type textarea "Anti-bribery/anti-corruption policy"
type textarea "Does your organisation have formal policies and mechanisms for managing complia…"
type textarea "Does your organization comply with the FCPA, Anti-Bribery, Corruption and Anti-…"
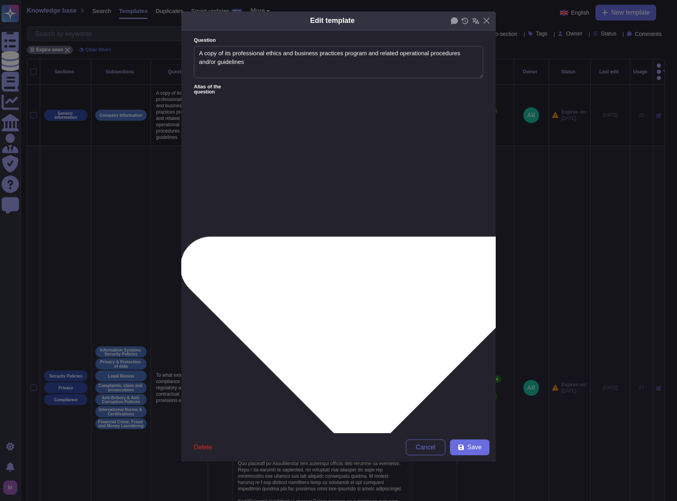
paste textarea "Does the organization have a documented code of ethics and business conduct?"
type textarea "Does the organization have a documented code of ethics and business conduct?"
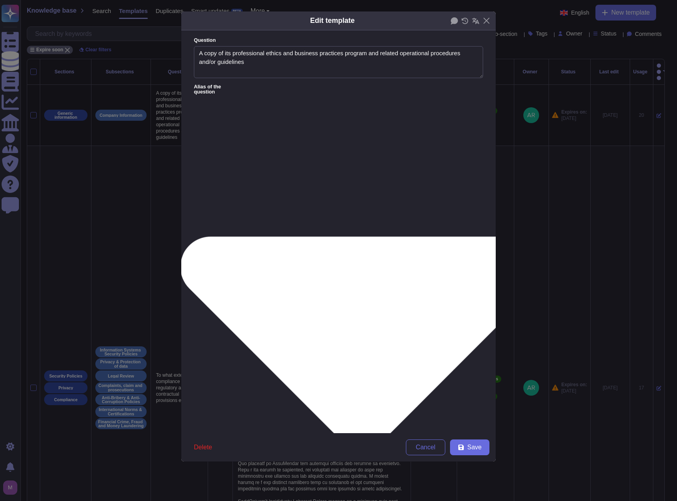
paste textarea "Is there a formal policy on professional conduct and ethical standards?"
type textarea "Is there a formal policy on professional conduct and ethical standards?"
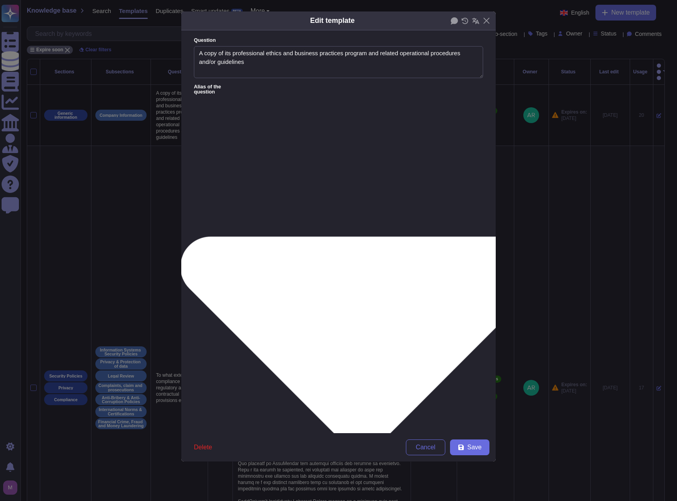
paste textarea "What are the company’s principles for ethical behavior and business practices?"
type textarea "What are the company’s principles for ethical behavior and business practices?"
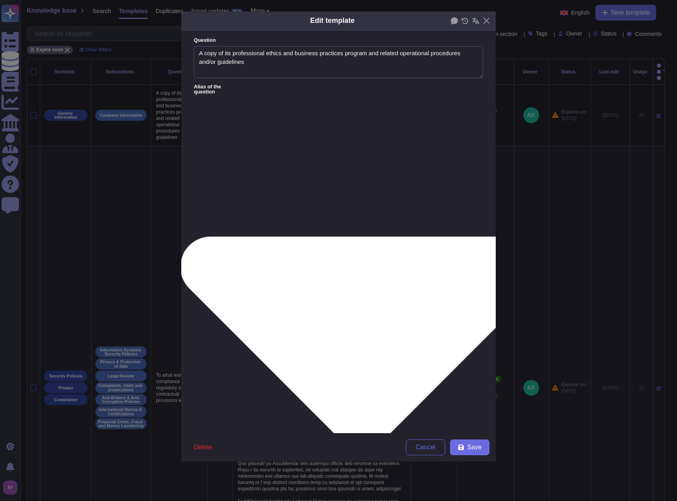
paste textarea "Does the company publish its standards for ethical business conduct?"
type textarea "Does the company publish its standards for ethical business conduct?"
paste textarea "Can you share the organization’s ethics and compliance framework?"
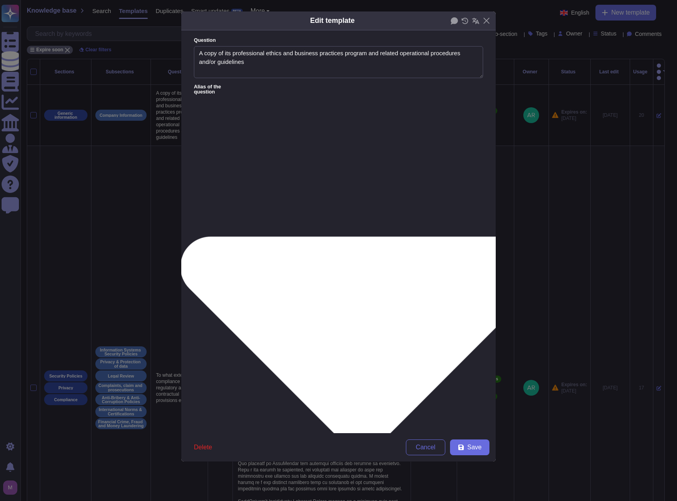
type textarea "Can you share the organization’s ethics and compliance framework?"
paste textarea "Is there a guideline outlining acceptable business practices and professional b…"
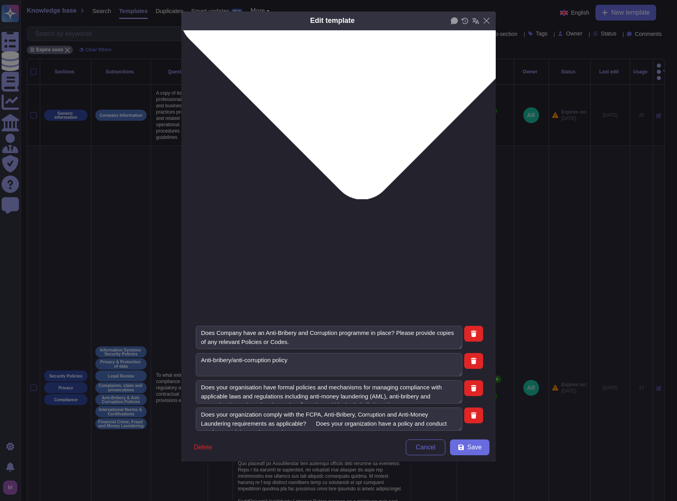
scroll to position [254, 0]
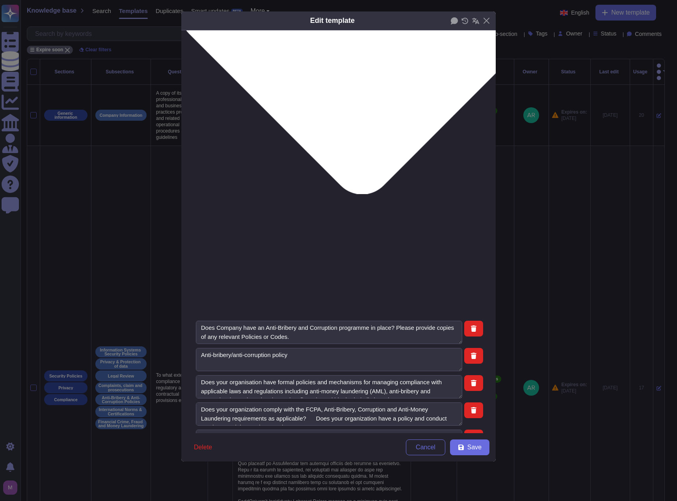
type textarea "Is there a guideline outlining acceptable business practices and professional b…"
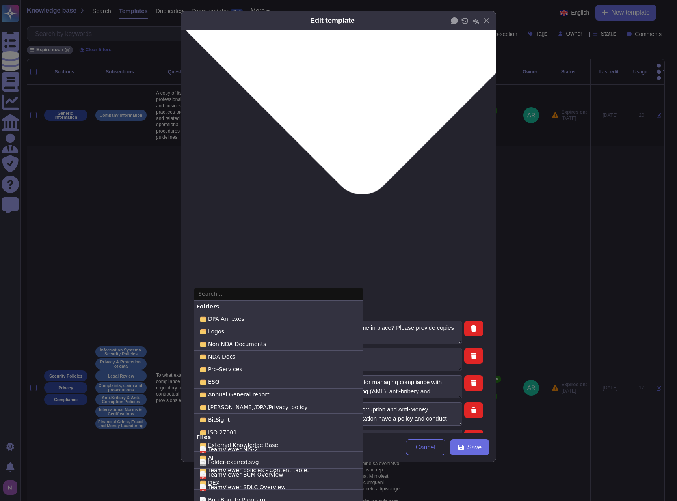
click at [231, 296] on input "text" at bounding box center [278, 294] width 169 height 13
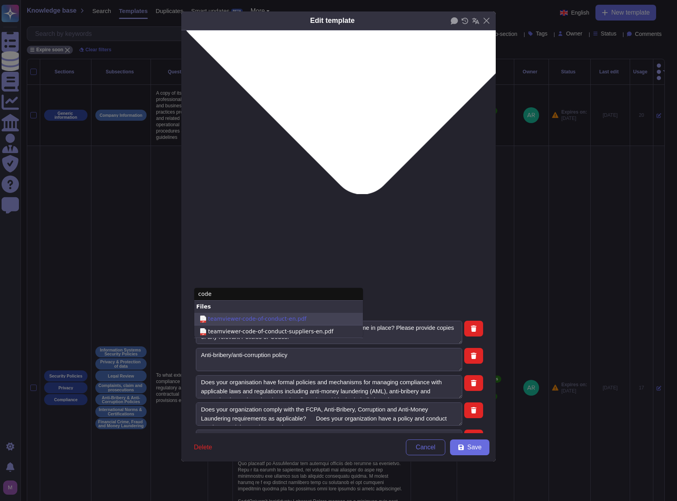
click at [245, 321] on span "teamviewer-code-of-conduct-en.pdf" at bounding box center [257, 319] width 99 height 8
click at [0, 0] on input "pdf teamviewer-code-of-conduct-en.pdf" at bounding box center [0, 0] width 0 height 0
click at [239, 331] on span "teamviewer-code-of-conduct-suppliers-en.pdf" at bounding box center [270, 331] width 125 height 8
click at [0, 0] on input "pdf teamviewer-code-of-conduct-suppliers-en.pdf" at bounding box center [0, 0] width 0 height 0
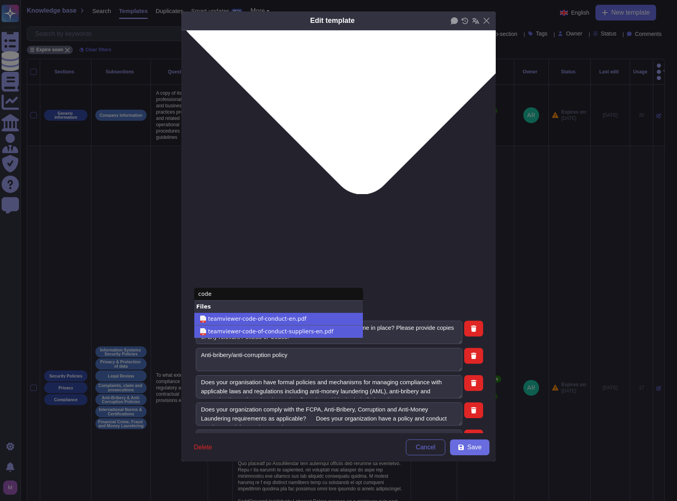
drag, startPoint x: 226, startPoint y: 291, endPoint x: 167, endPoint y: 286, distance: 59.4
click at [167, 286] on body "Questionnaires Knowledge Base Documents Analytics CAIQ / SIG Admin Trust Center…" at bounding box center [338, 327] width 677 height 654
drag, startPoint x: 224, startPoint y: 300, endPoint x: 192, endPoint y: 294, distance: 32.5
click at [192, 294] on body "Questionnaires Knowledge Base Documents Analytics CAIQ / SIG Admin Trust Center…" at bounding box center [338, 327] width 677 height 654
click at [203, 294] on input "code" at bounding box center [278, 294] width 169 height 13
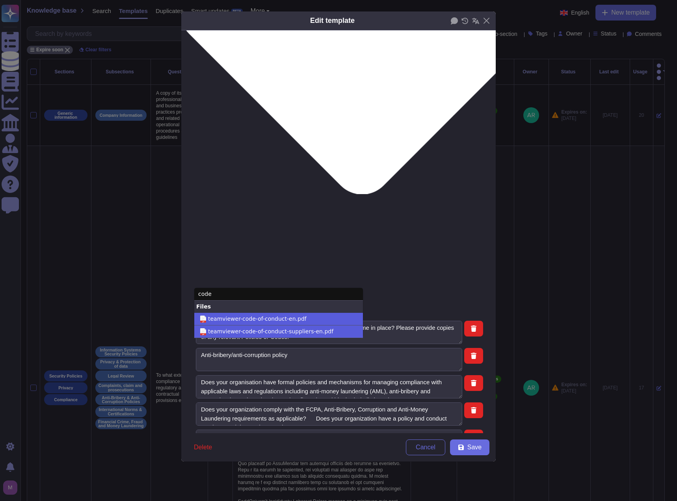
click at [203, 294] on input "code" at bounding box center [278, 294] width 169 height 13
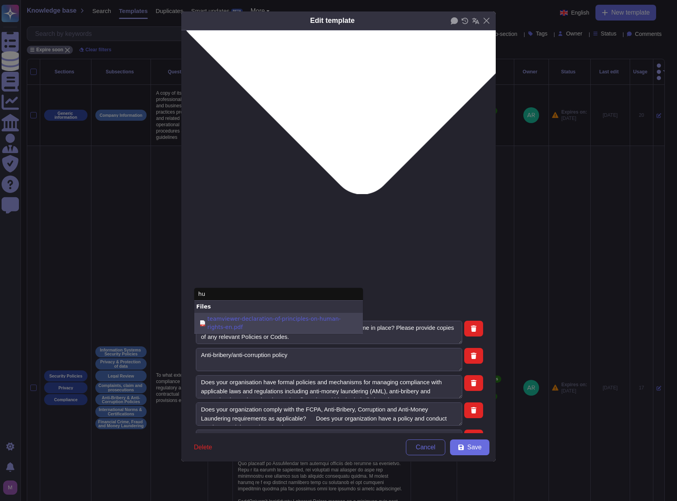
type input "hu"
click at [287, 325] on span "teamviewer-declaration-of-principles-on-human-rights-en.pdf" at bounding box center [281, 323] width 149 height 17
click at [0, 0] on input "pdf teamviewer-declaration-of-principles-on-human-rights-en.pdf" at bounding box center [0, 0] width 0 height 0
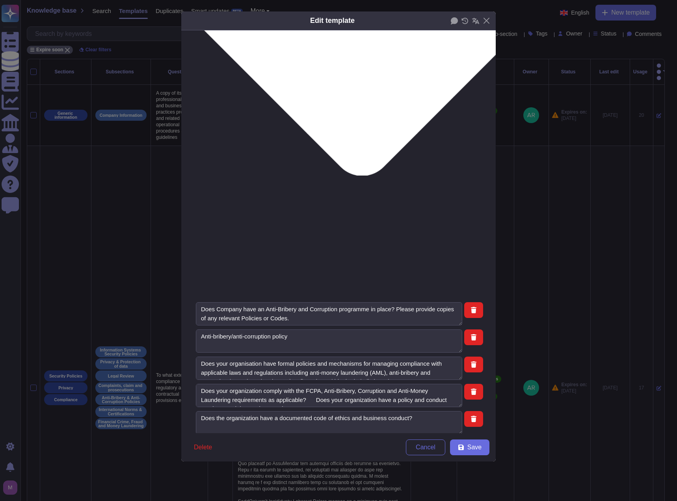
scroll to position [277, 0]
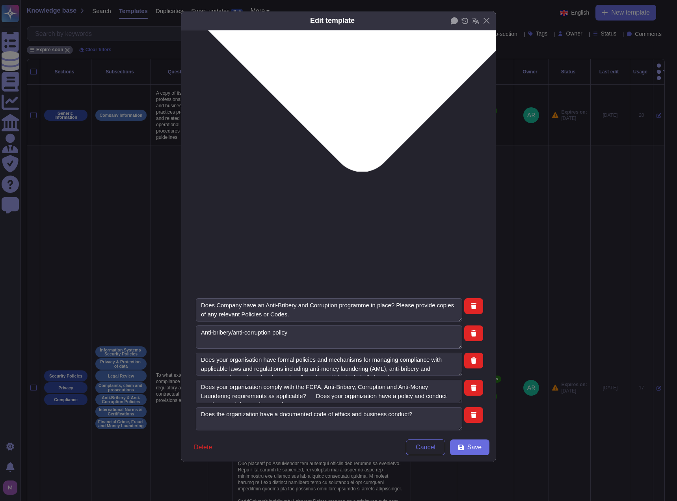
click at [236, 343] on div "From [DATE]" at bounding box center [235, 351] width 70 height 18
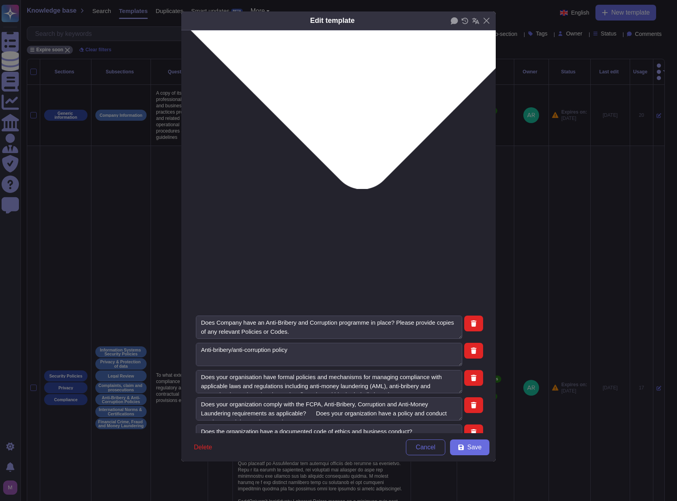
click at [477, 446] on span "Save" at bounding box center [475, 447] width 14 height 6
type textarea "TeamViewer is committed to complying with the applicable laws and guidelines wh…"
type textarea "Does your organization comply with the FCPA, Anti-Bribery, Corruption and Anti-…"
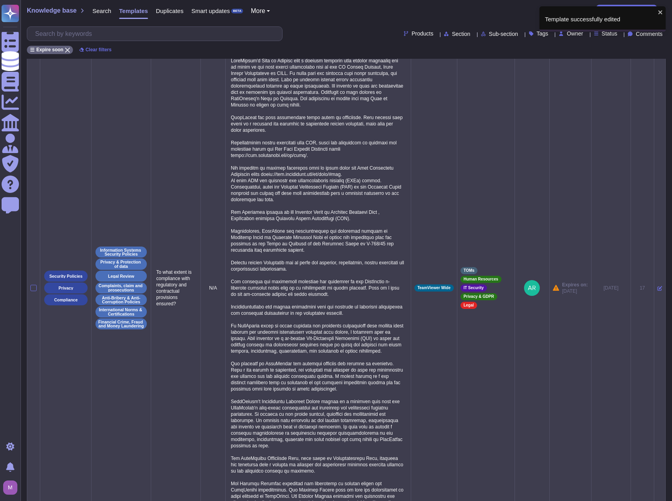
scroll to position [76, 0]
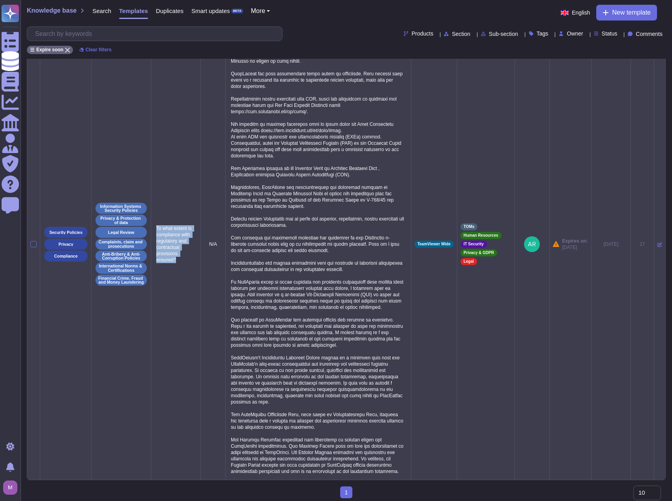
drag, startPoint x: 180, startPoint y: 252, endPoint x: 157, endPoint y: 220, distance: 39.5
click at [157, 223] on p "To what extent is compliance with regulatory and contractual provisions ensured?" at bounding box center [175, 244] width 43 height 42
copy p "To what extent is compliance with regulatory and contractual provisions ensured?"
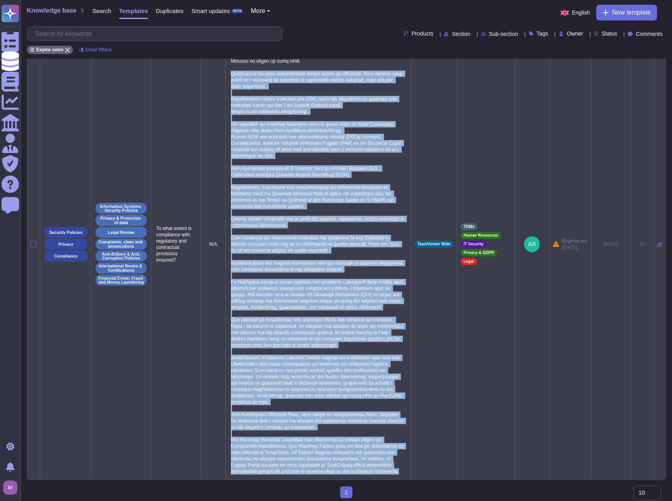
drag, startPoint x: 233, startPoint y: 67, endPoint x: 396, endPoint y: 463, distance: 428.4
click at [396, 463] on p at bounding box center [318, 244] width 179 height 464
copy p "TeamViewer has also implemented clear rules of procedures. Each process that le…"
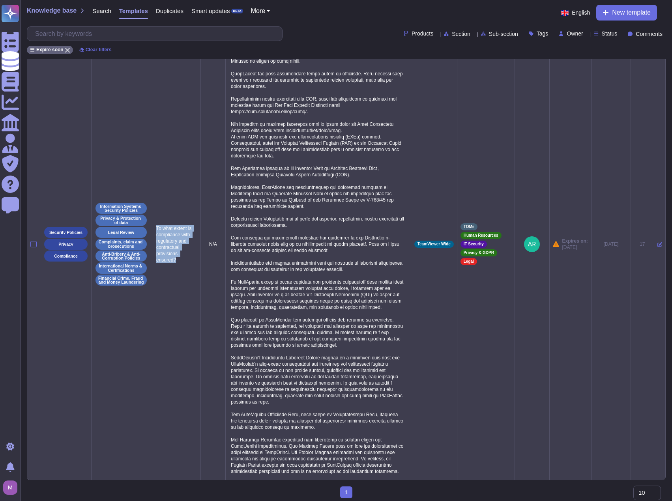
drag, startPoint x: 179, startPoint y: 252, endPoint x: 156, endPoint y: 220, distance: 39.0
click at [156, 223] on p "To what extent is compliance with regulatory and contractual provisions ensured?" at bounding box center [175, 244] width 43 height 42
copy p "To what extent is compliance with regulatory and contractual provisions ensured?"
click at [657, 242] on icon at bounding box center [659, 244] width 5 height 5
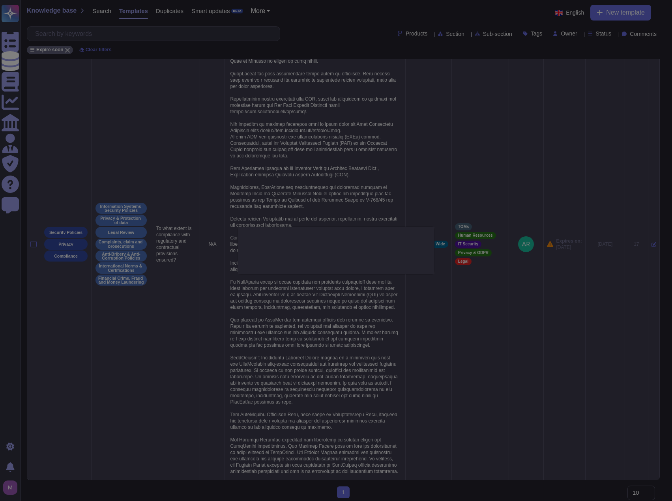
type textarea "To what extent is compliance with regulatory and contractual provisions ensured?"
type textarea "TeamViewer's Code of Conduct sets a minimum standard that applies worldwide and…"
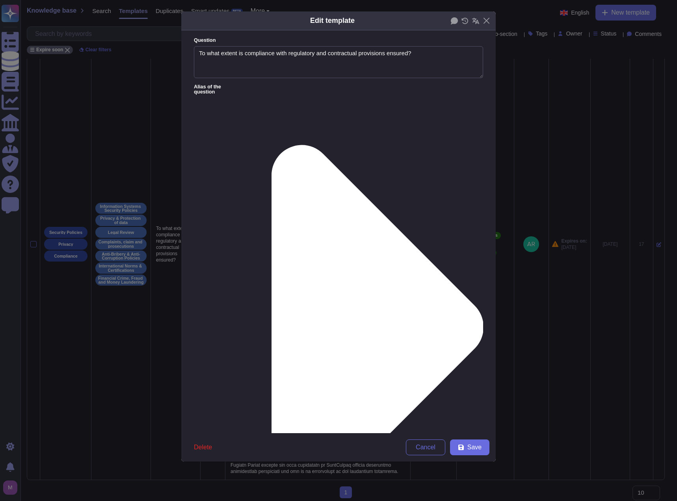
type textarea "To what extent is compliance with regulatory and contractual provisions ensured?"
type textarea "TeamViewer's Code of Conduct sets a minimum standard that applies worldwide and…"
click at [209, 448] on span "Delete" at bounding box center [203, 447] width 18 height 6
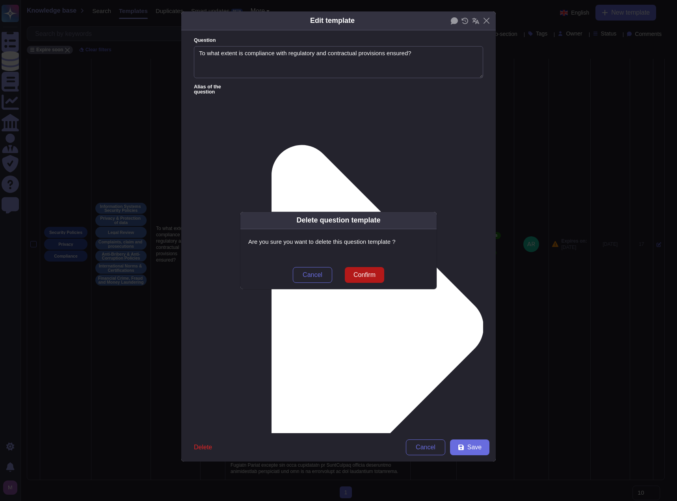
click at [362, 273] on span "Confirm" at bounding box center [365, 275] width 22 height 6
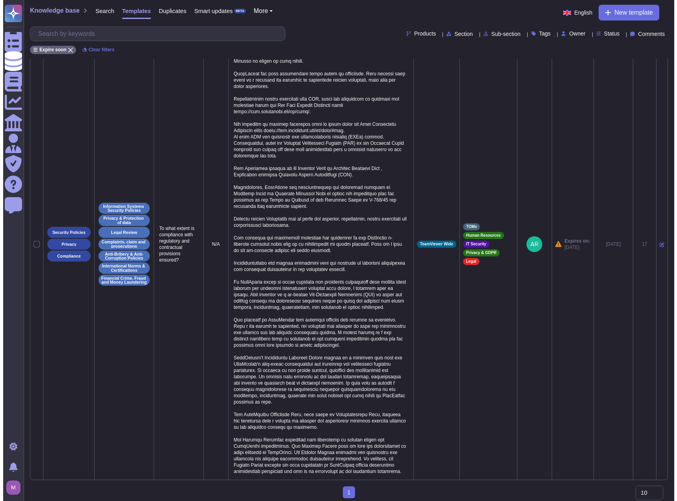
scroll to position [0, 0]
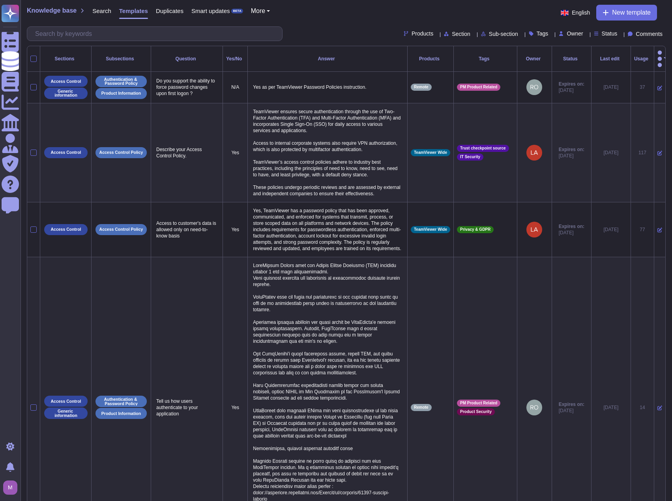
click at [601, 32] on span "Status" at bounding box center [609, 34] width 16 height 6
click at [612, 72] on div "Expire soon" at bounding box center [635, 72] width 63 height 7
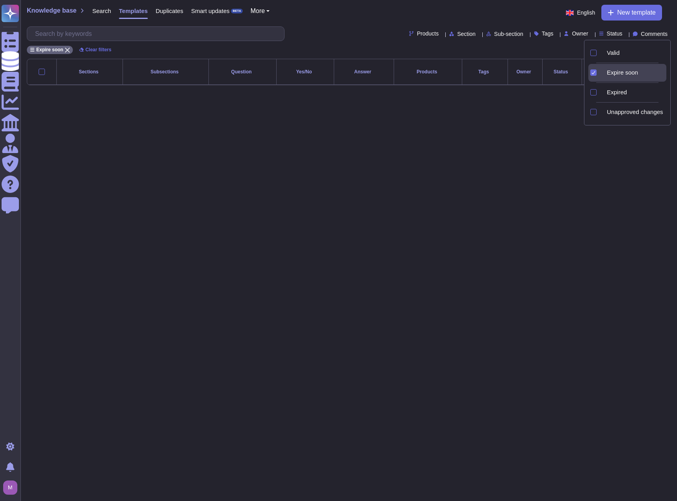
click at [612, 72] on div "Expire soon" at bounding box center [635, 72] width 63 height 7
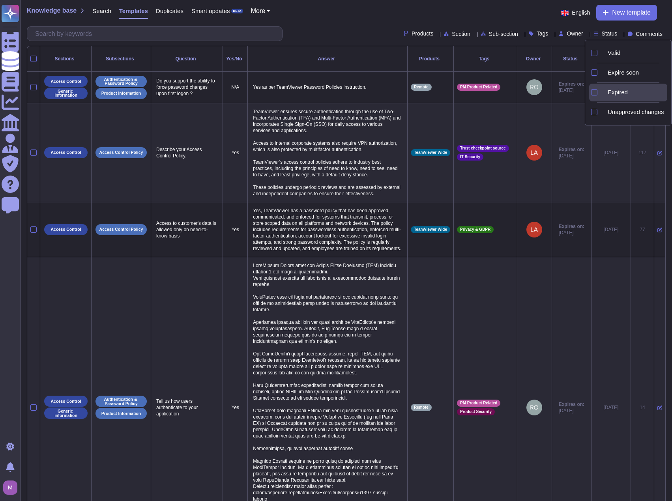
click at [610, 86] on div "Expired" at bounding box center [634, 93] width 66 height 18
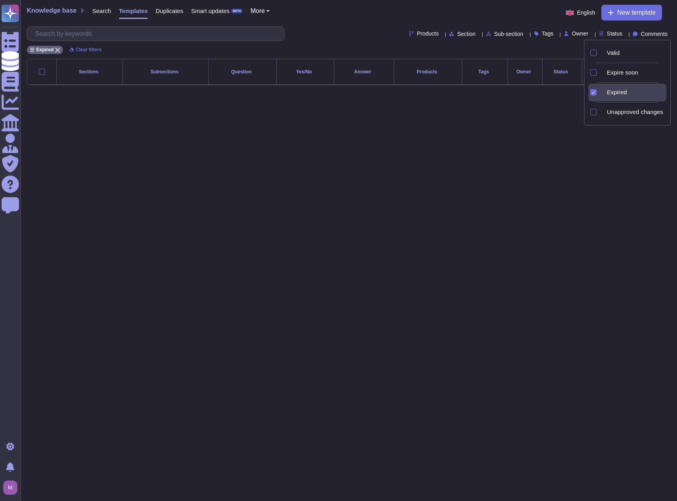
click at [610, 86] on div "Expired" at bounding box center [634, 93] width 66 height 18
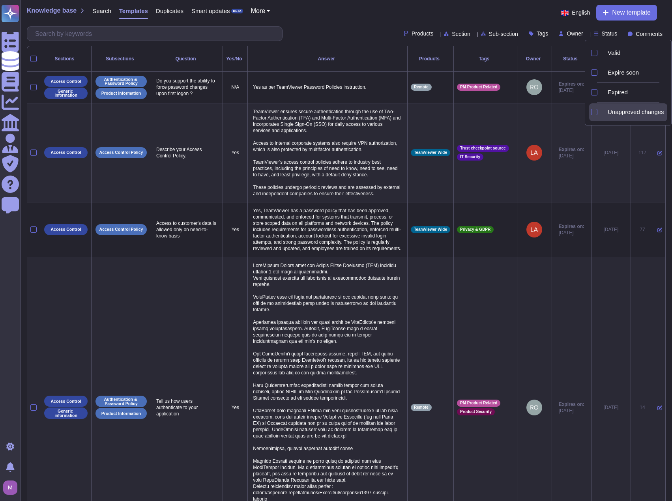
click at [617, 113] on span "Unapproved changes" at bounding box center [635, 111] width 56 height 7
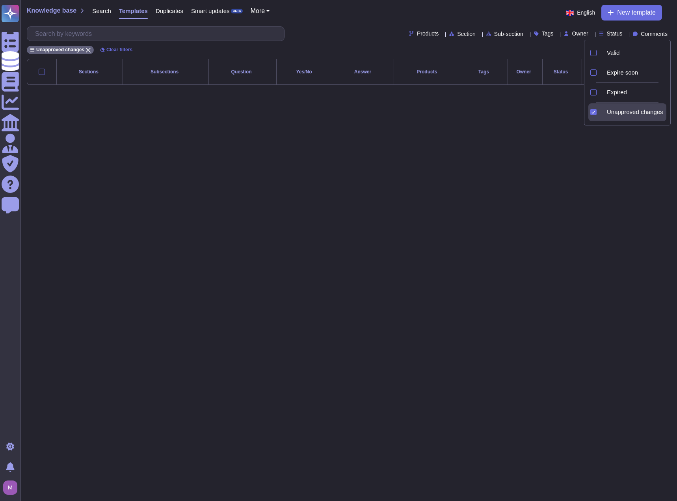
click at [618, 110] on span "Unapproved changes" at bounding box center [635, 111] width 56 height 7
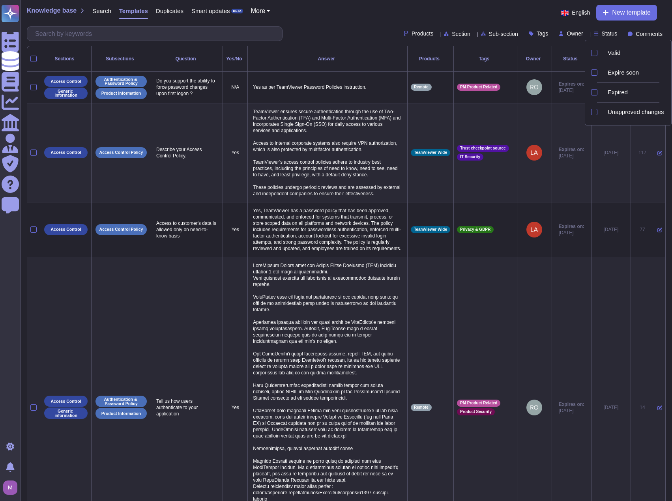
drag, startPoint x: 438, startPoint y: 15, endPoint x: 190, endPoint y: 6, distance: 247.4
click at [429, 14] on div "Knowledge base Search Templates Duplicates Smart updates BETA More English New …" at bounding box center [346, 13] width 638 height 16
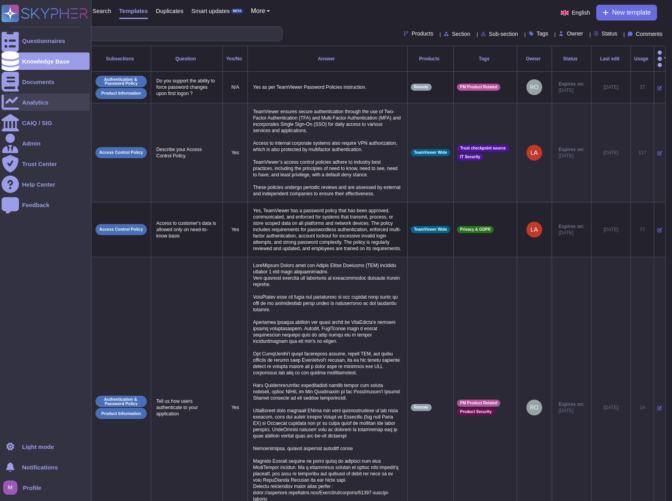
click at [31, 101] on div "Analytics" at bounding box center [35, 102] width 26 height 6
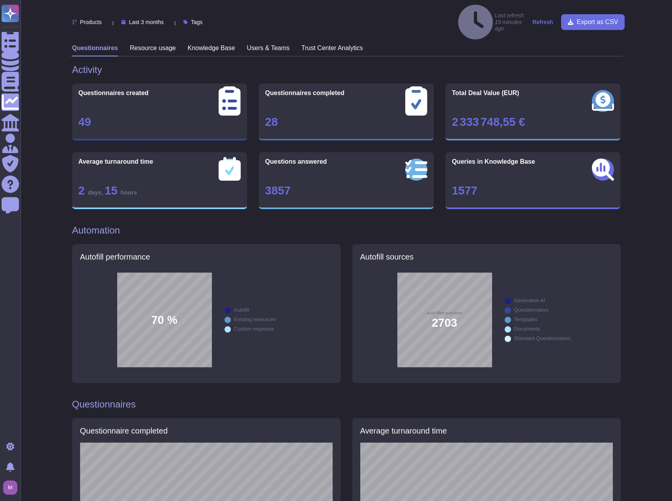
click at [538, 19] on strong "Refresh" at bounding box center [542, 22] width 21 height 6
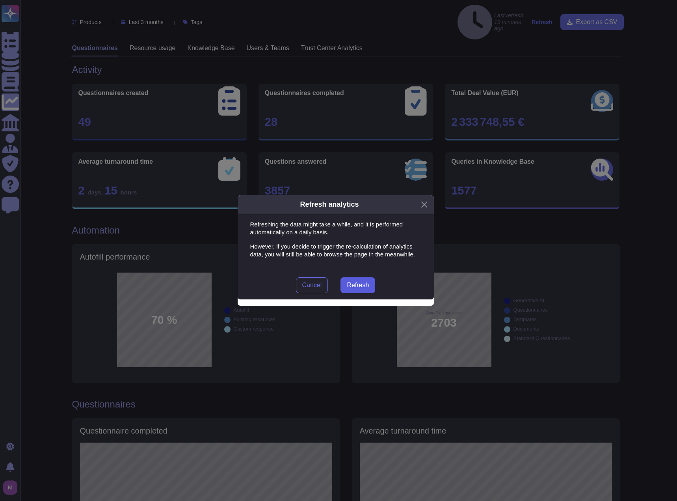
click at [356, 283] on span "Refresh" at bounding box center [358, 285] width 22 height 6
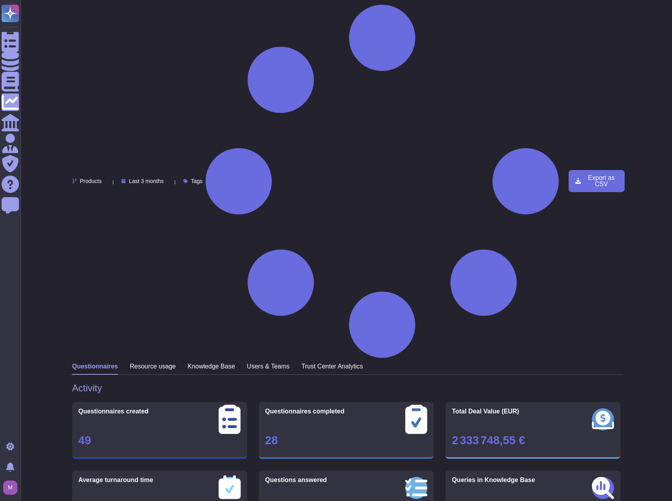
click at [203, 362] on h3 "Knowledge Base" at bounding box center [211, 365] width 47 height 7
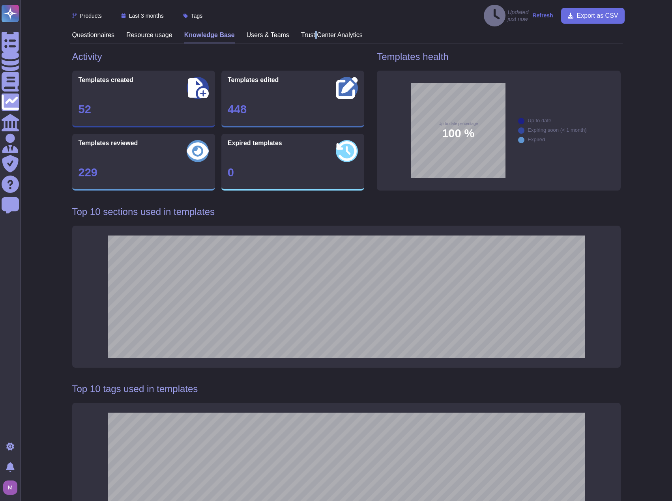
click at [312, 31] on h3 "Trust Center Analytics" at bounding box center [332, 34] width 62 height 7
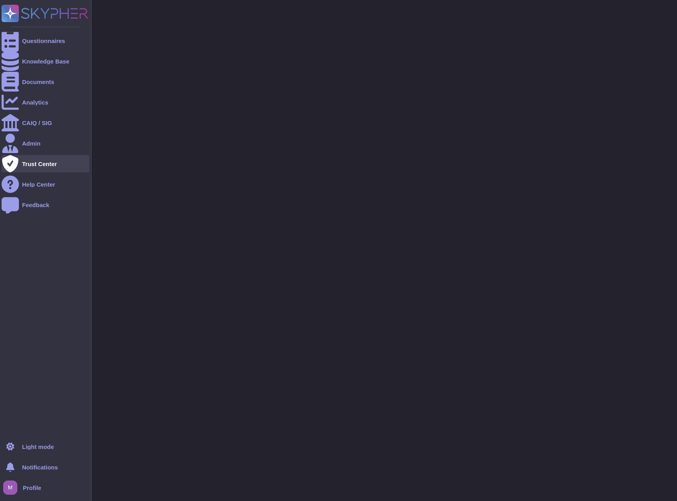
click at [13, 166] on icon at bounding box center [10, 163] width 17 height 17
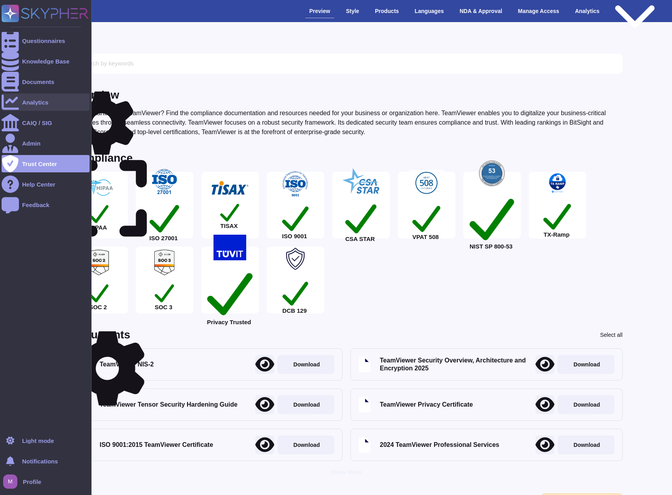
click at [37, 99] on div "Analytics" at bounding box center [35, 102] width 26 height 6
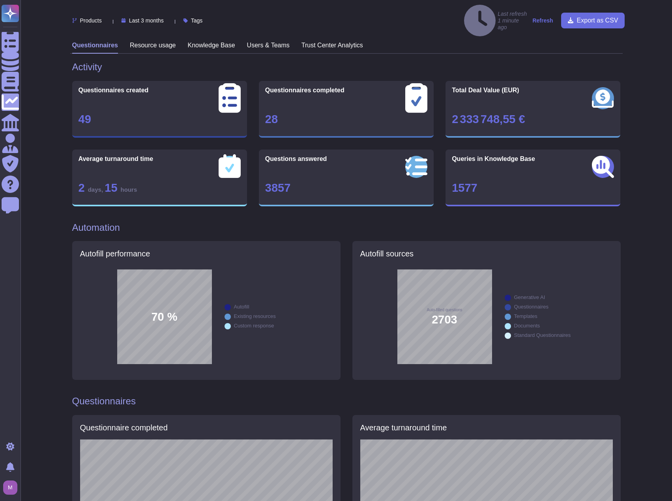
click at [155, 41] on h3 "Resource usage" at bounding box center [153, 44] width 46 height 7
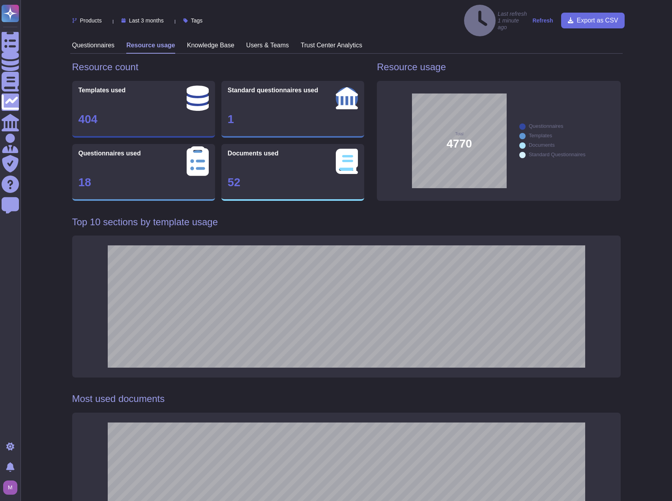
click at [327, 95] on div "Standard questionnaires used 1" at bounding box center [292, 109] width 143 height 57
click at [211, 41] on h3 "Knowledge Base" at bounding box center [210, 44] width 47 height 7
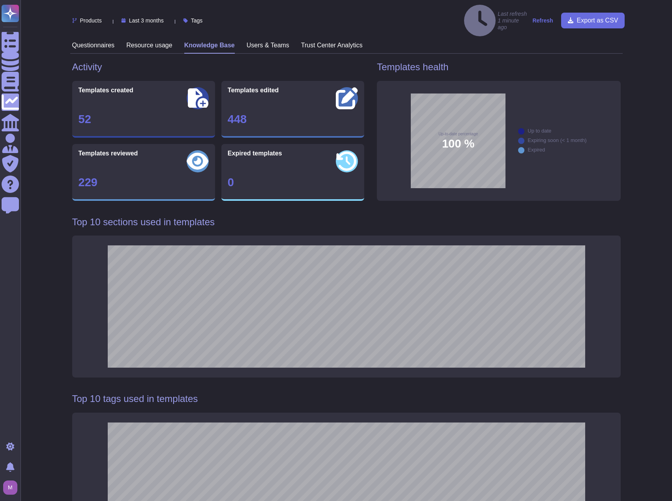
click at [268, 41] on h3 "Users & Teams" at bounding box center [267, 44] width 43 height 7
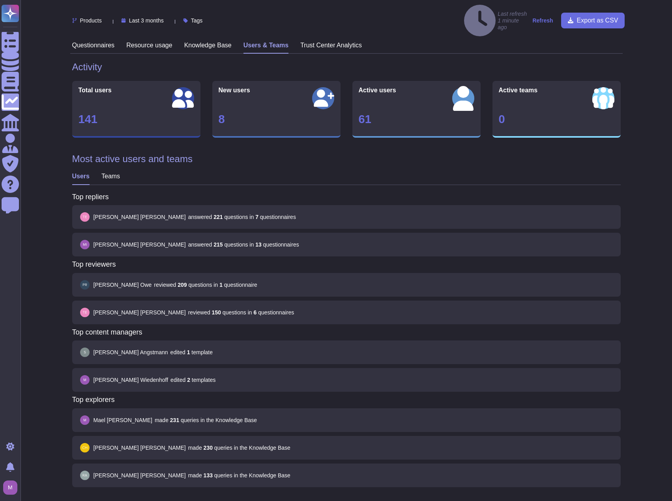
click at [312, 41] on h3 "Trust Center Analytics" at bounding box center [331, 44] width 62 height 7
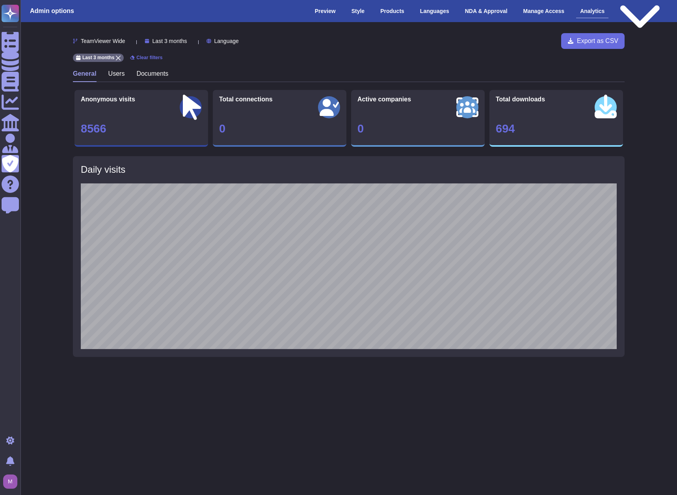
click at [112, 74] on h3 "Users" at bounding box center [116, 73] width 17 height 7
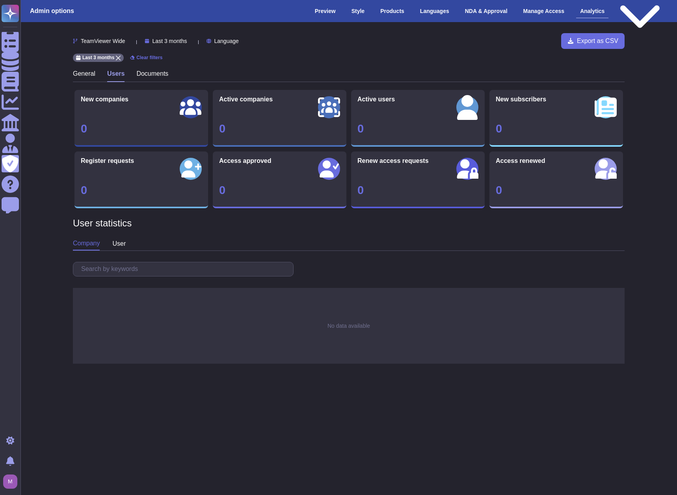
click at [145, 76] on h3 "Documents" at bounding box center [152, 73] width 32 height 7
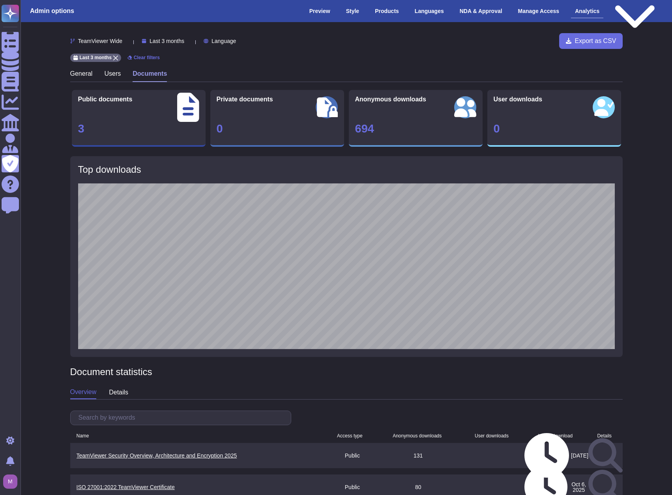
click at [108, 73] on h3 "Users" at bounding box center [112, 73] width 17 height 7
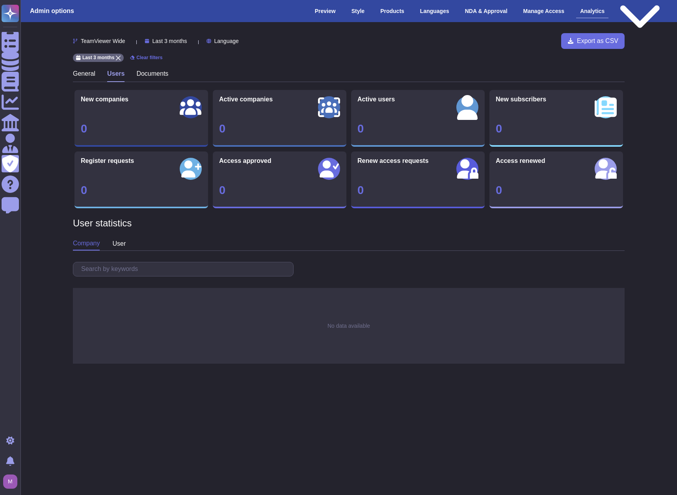
click at [95, 76] on h3 "General" at bounding box center [84, 73] width 22 height 7
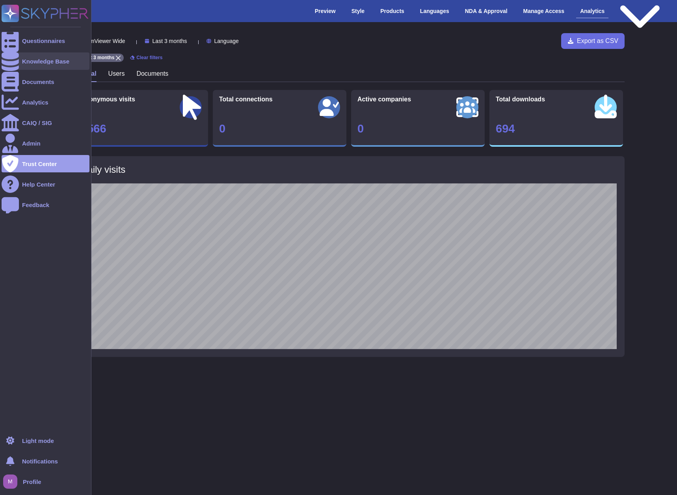
click at [31, 65] on div "Knowledge Base" at bounding box center [46, 60] width 88 height 17
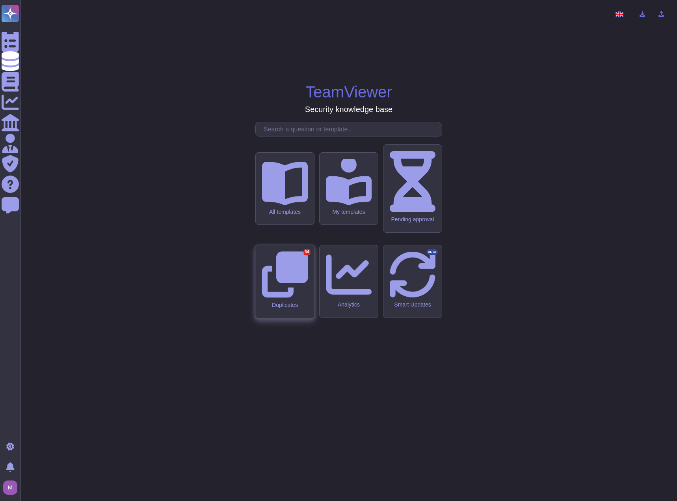
click at [306, 279] on div "Duplicates 34" at bounding box center [285, 281] width 59 height 73
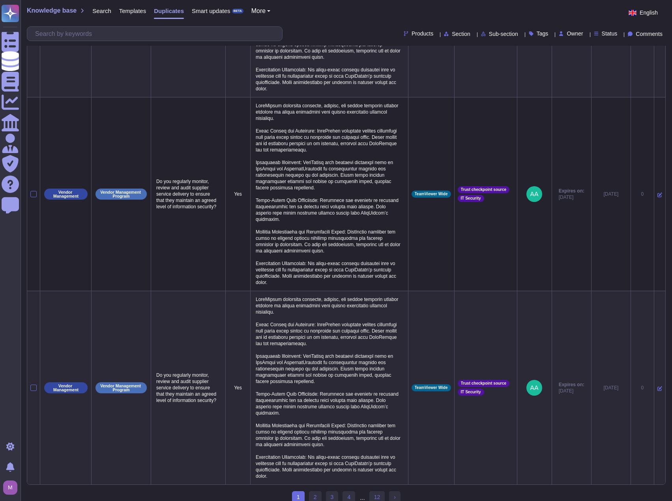
scroll to position [754, 0]
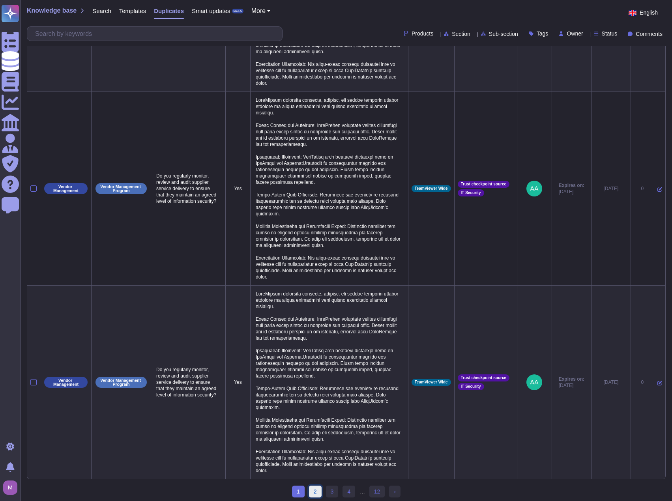
click at [316, 487] on link "2" at bounding box center [315, 491] width 13 height 12
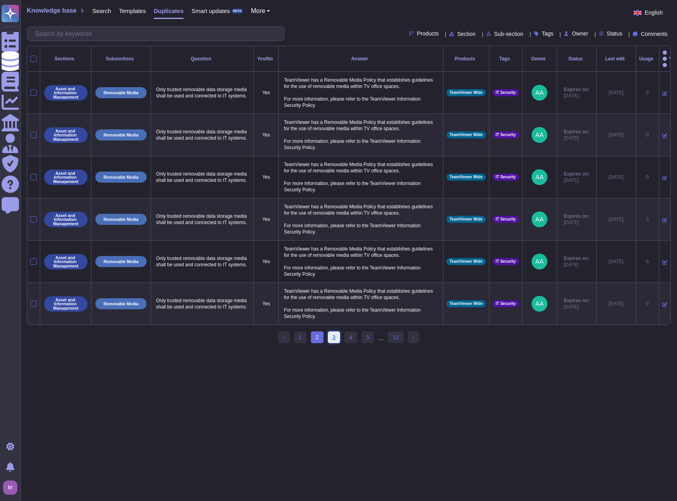
click at [336, 335] on link "3" at bounding box center [334, 337] width 13 height 12
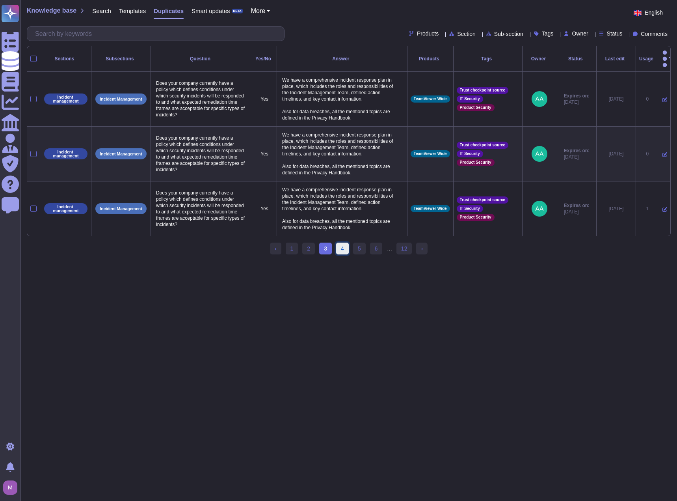
click at [344, 246] on link "4" at bounding box center [342, 249] width 13 height 12
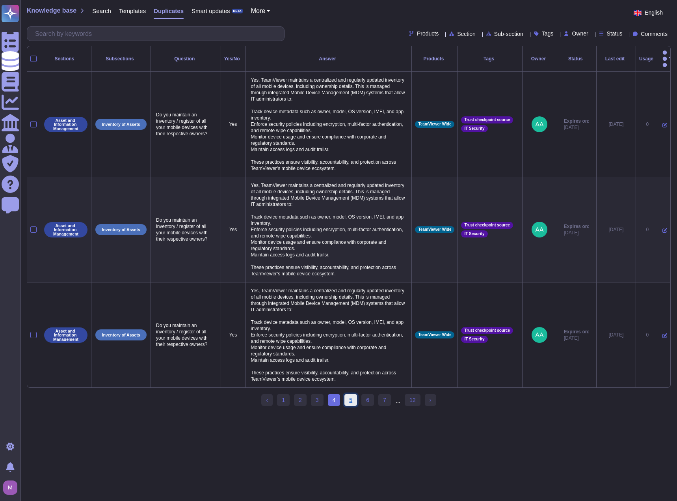
click at [354, 397] on link "5" at bounding box center [351, 400] width 13 height 12
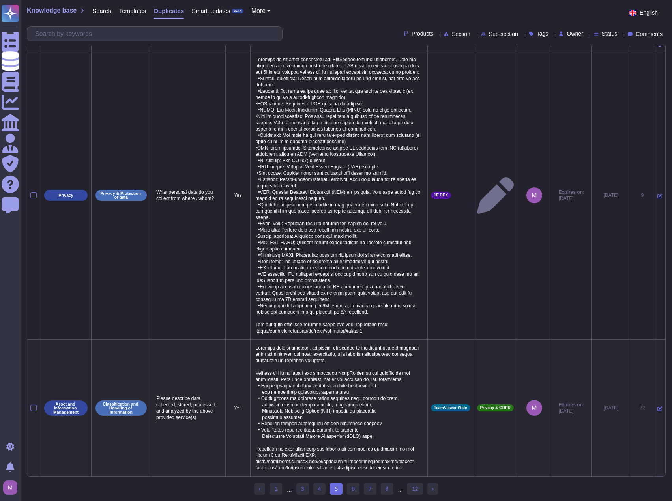
scroll to position [30, 0]
click at [323, 490] on link "4" at bounding box center [319, 488] width 13 height 12
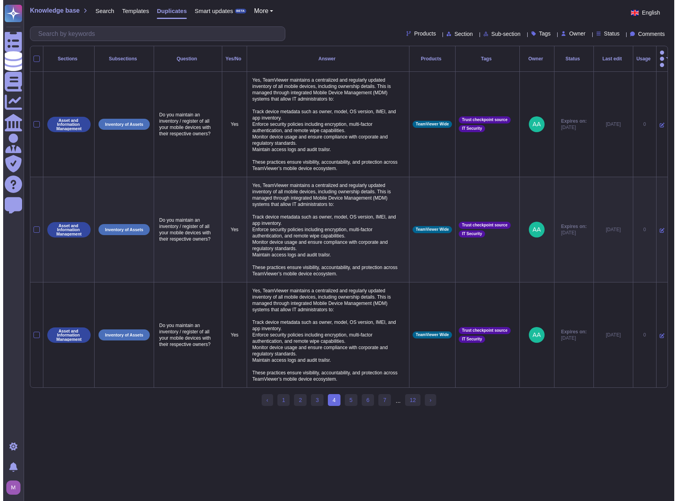
scroll to position [0, 0]
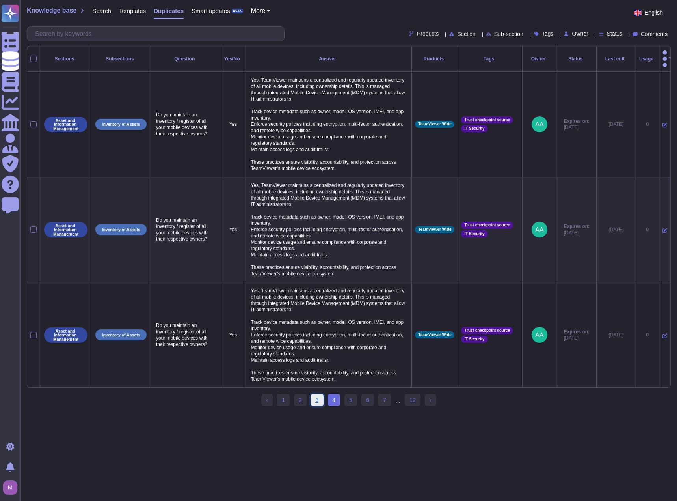
click at [314, 395] on link "3" at bounding box center [317, 400] width 13 height 12
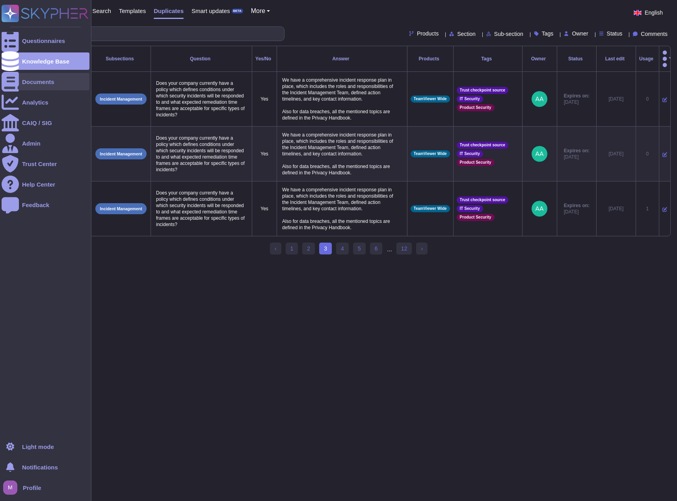
click at [30, 85] on div "Documents" at bounding box center [46, 81] width 88 height 17
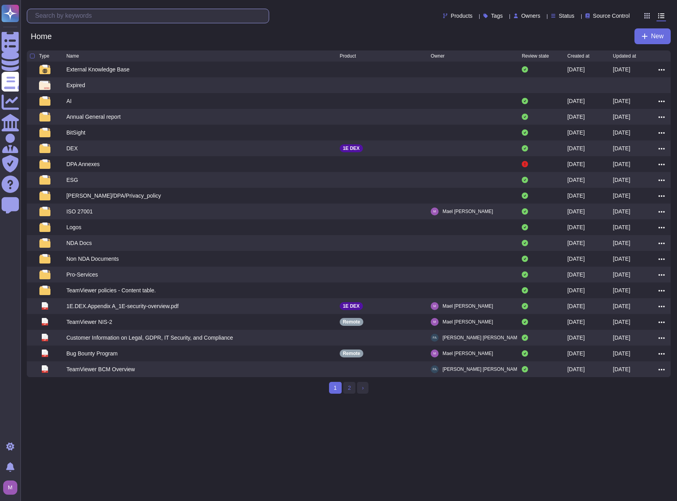
click at [211, 16] on input "text" at bounding box center [150, 16] width 238 height 14
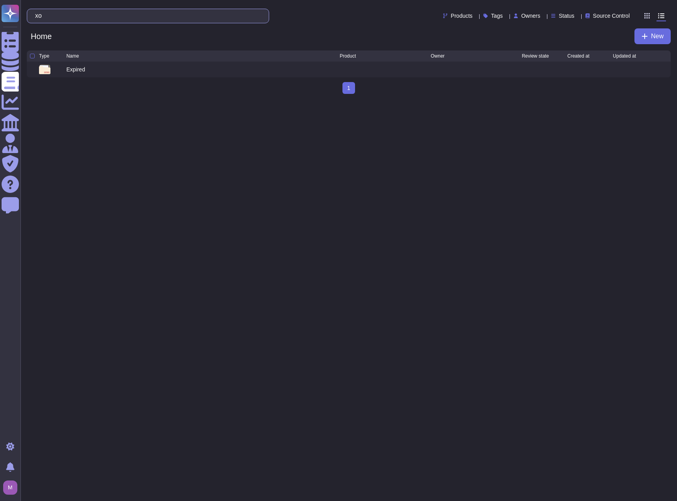
type input "x"
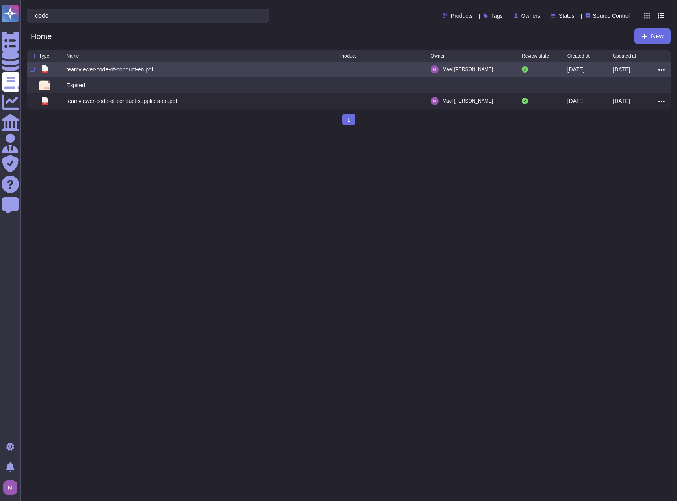
type input "code"
click at [102, 70] on div "teamviewer-code-of-conduct-en.pdf" at bounding box center [109, 69] width 87 height 8
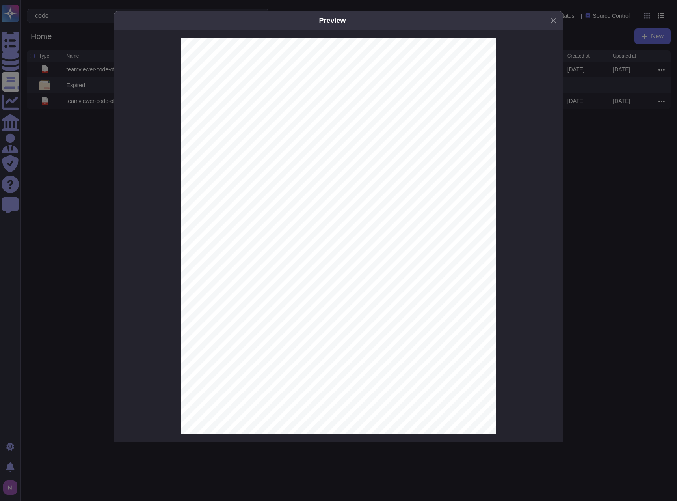
click at [83, 135] on div "Preview Code of Conduct [DATE] Statement and commitment of the leadership TeamV…" at bounding box center [338, 250] width 677 height 501
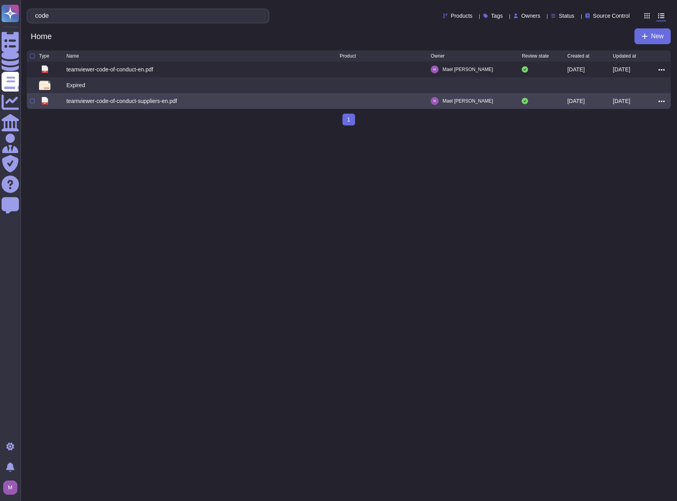
click at [92, 103] on div "teamviewer-code-of-conduct-suppliers-en.pdf" at bounding box center [121, 101] width 111 height 8
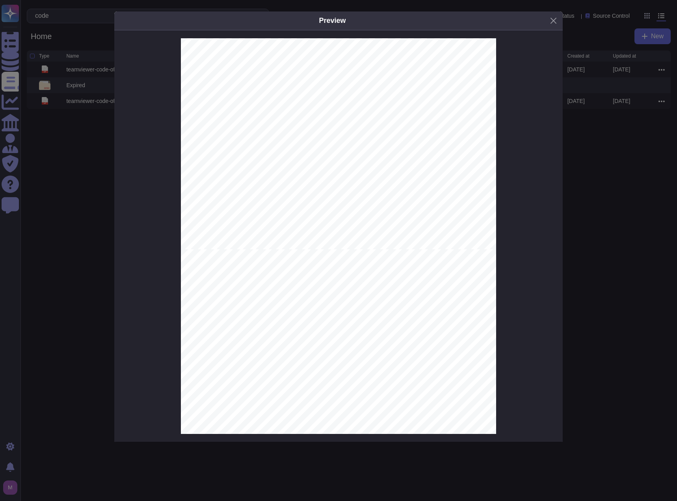
scroll to position [237, 0]
click at [106, 188] on div "Preview Code of Conduct for Suppliers and Business Partners [DATE] Table of con…" at bounding box center [338, 250] width 677 height 501
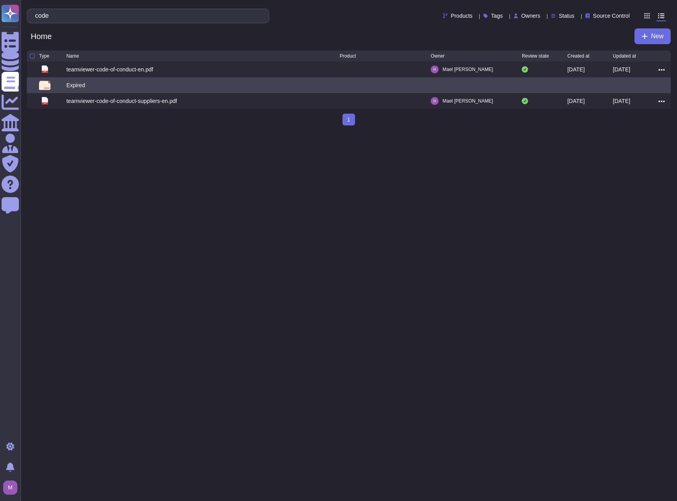
click at [201, 85] on div "Expired" at bounding box center [202, 84] width 273 height 9
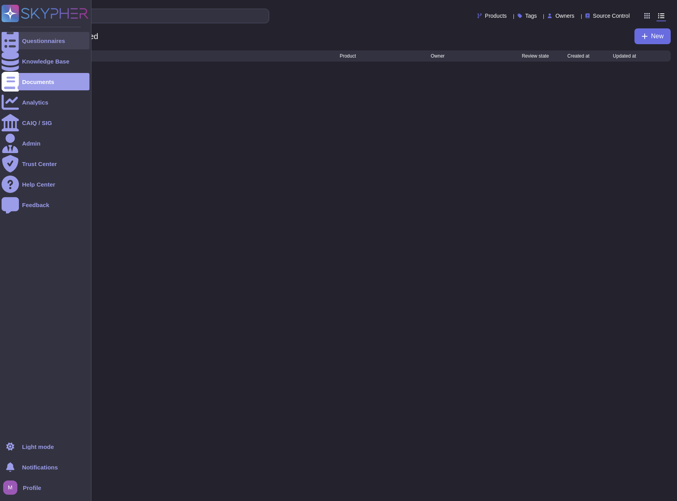
click at [21, 41] on div "Questionnaires" at bounding box center [46, 40] width 88 height 17
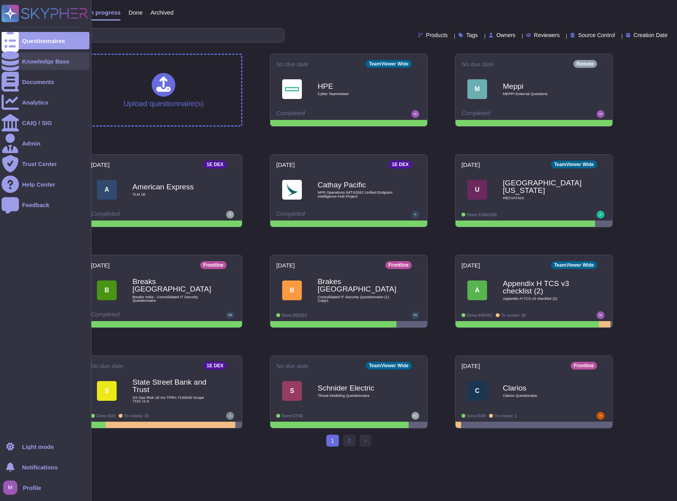
click at [18, 64] on div at bounding box center [10, 60] width 17 height 17
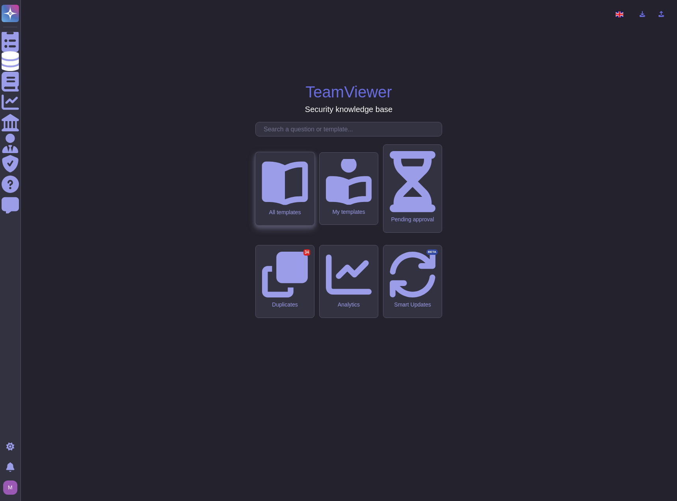
click at [282, 205] on icon at bounding box center [285, 183] width 46 height 44
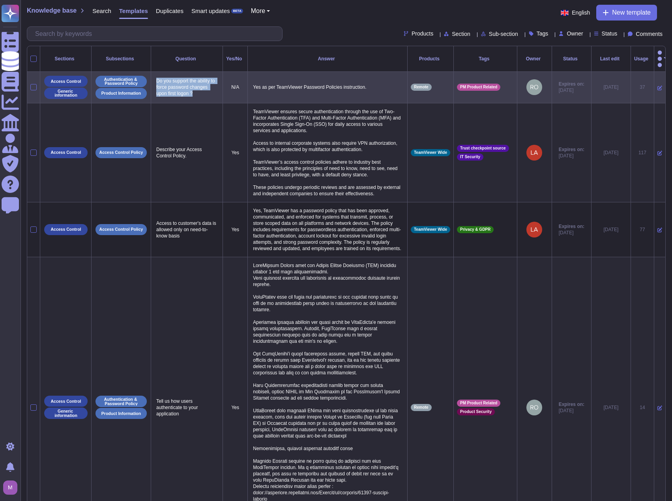
drag, startPoint x: 202, startPoint y: 86, endPoint x: 159, endPoint y: 70, distance: 46.4
click at [156, 76] on p "Do you support the ability to force password changes upon first logon ?" at bounding box center [186, 87] width 65 height 23
copy p "Do you support the ability to force password changes upon first logon ?"
click at [657, 86] on icon at bounding box center [659, 88] width 5 height 5
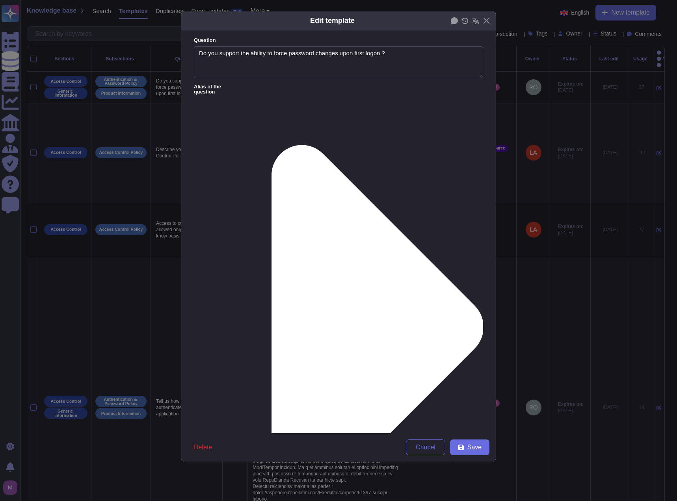
type textarea "Do you support the ability to force password changes upon first logon ?"
drag, startPoint x: 363, startPoint y: 121, endPoint x: 191, endPoint y: 110, distance: 171.9
click at [191, 110] on form "Question Do you support the ability to force password changes upon first logon …" at bounding box center [338, 231] width 315 height 403
paste textarea "When an account is created, the user is prompted to set a password. If the acco…"
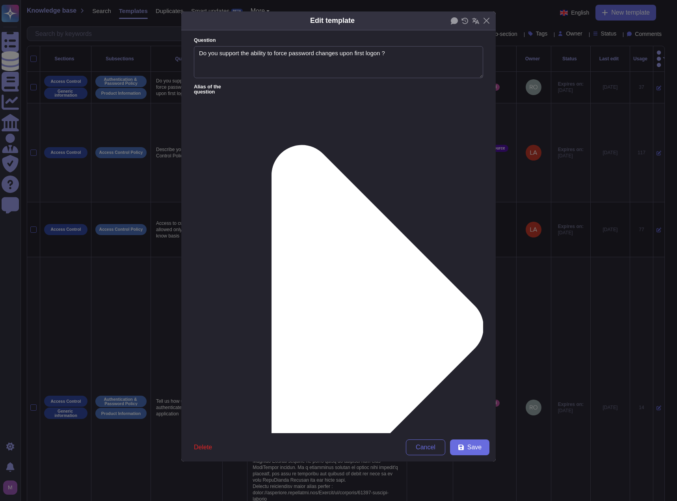
drag, startPoint x: 257, startPoint y: 123, endPoint x: 379, endPoint y: 121, distance: 122.2
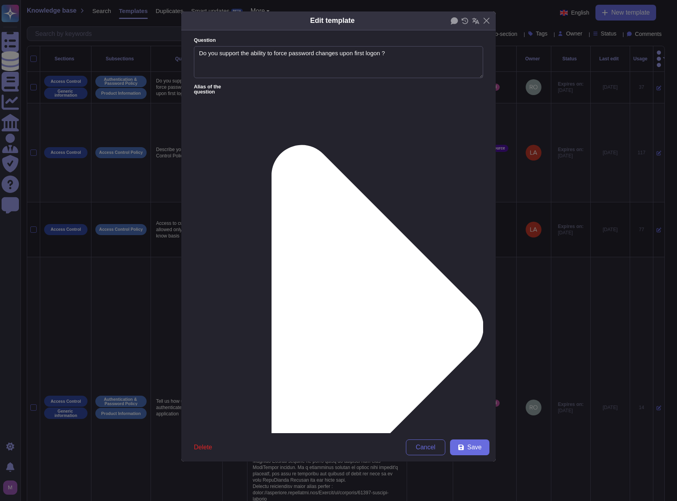
drag, startPoint x: 382, startPoint y: 122, endPoint x: 379, endPoint y: 114, distance: 8.6
drag, startPoint x: 314, startPoint y: 129, endPoint x: 323, endPoint y: 136, distance: 12.3
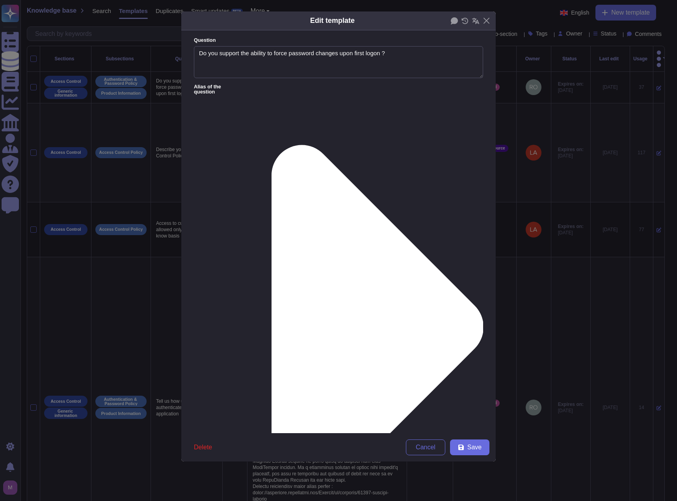
click at [240, 338] on div "From [DATE]" at bounding box center [235, 336] width 64 height 7
click at [470, 441] on button "Save" at bounding box center [469, 447] width 39 height 16
type textarea "Yes as per TeamViewer Password Policies instruction."
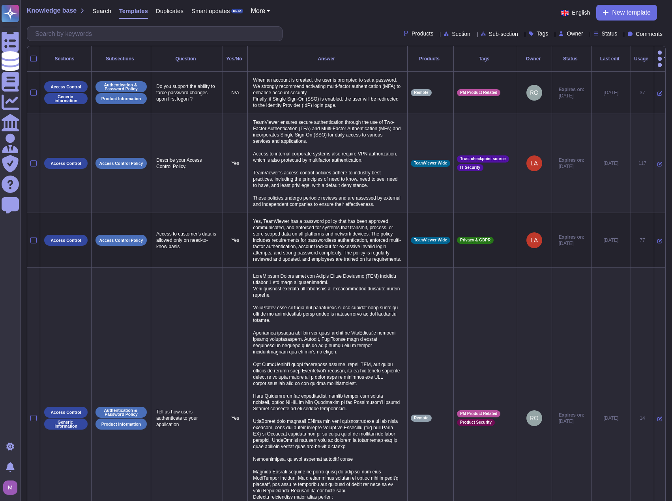
click at [205, 13] on span "Smart updates" at bounding box center [210, 11] width 39 height 6
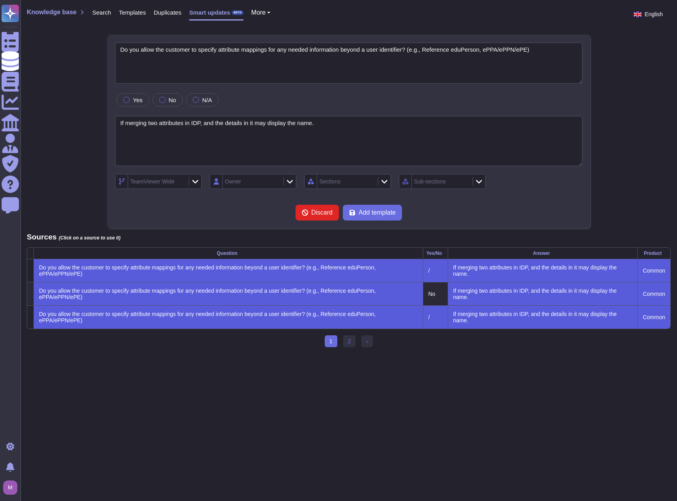
type textarea "Do you allow the customer to specify attribute mappings for any needed informat…"
type textarea "If merging two attributes in IDP, and the details in it may display the name."
drag, startPoint x: 129, startPoint y: 49, endPoint x: 426, endPoint y: 52, distance: 297.7
click at [426, 52] on textarea "Do you allow the customer to specify attribute mappings for any needed informat…" at bounding box center [349, 63] width 468 height 41
click at [317, 212] on span "Discard" at bounding box center [322, 212] width 21 height 6
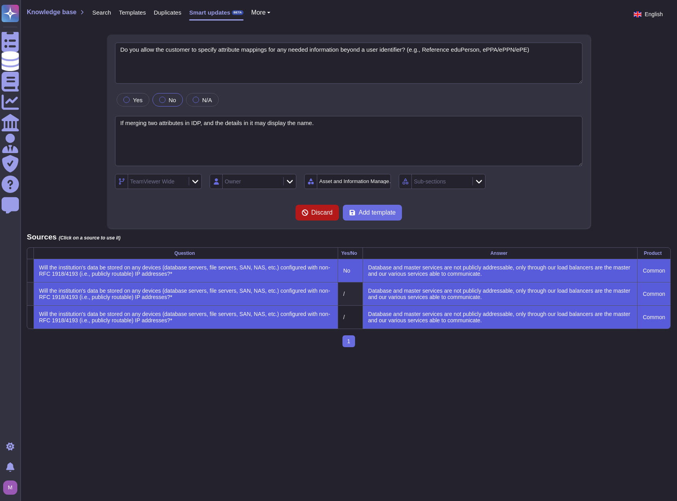
type textarea "Will the institution's data be stored on any devices (database servers, file se…"
type textarea "Database and master services are not publicly addressable, only through our loa…"
click at [310, 213] on button "Discard" at bounding box center [317, 213] width 43 height 16
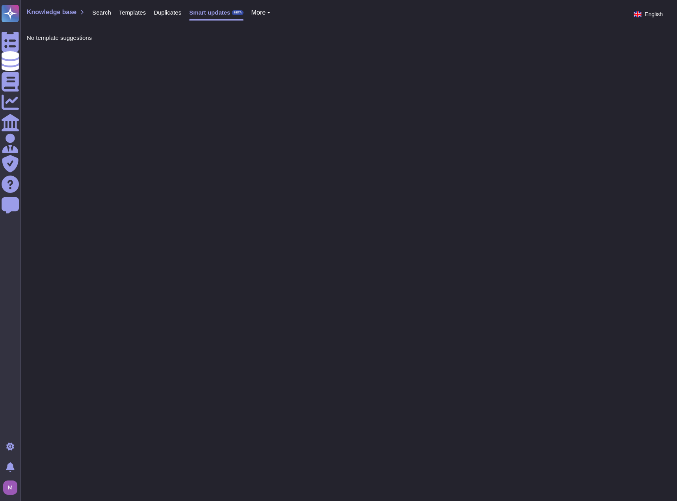
click at [255, 17] on div "More" at bounding box center [257, 14] width 27 height 16
click at [257, 11] on span "More" at bounding box center [259, 12] width 14 height 6
click at [258, 24] on link "Sections" at bounding box center [283, 24] width 62 height 9
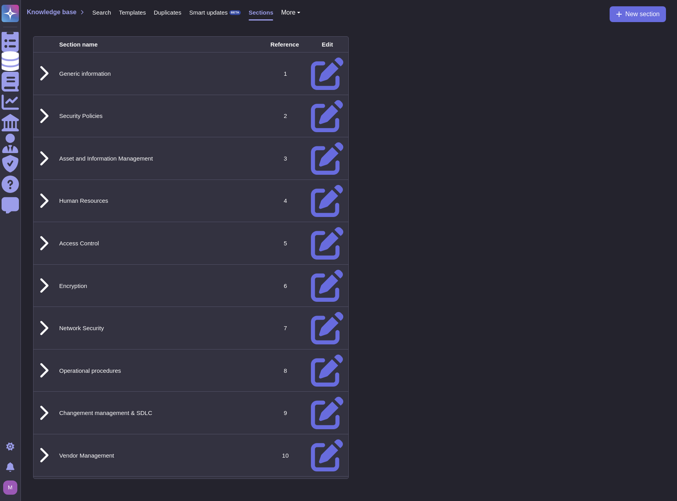
click at [281, 11] on span "More" at bounding box center [288, 12] width 14 height 6
click at [284, 25] on link "Products" at bounding box center [313, 24] width 62 height 9
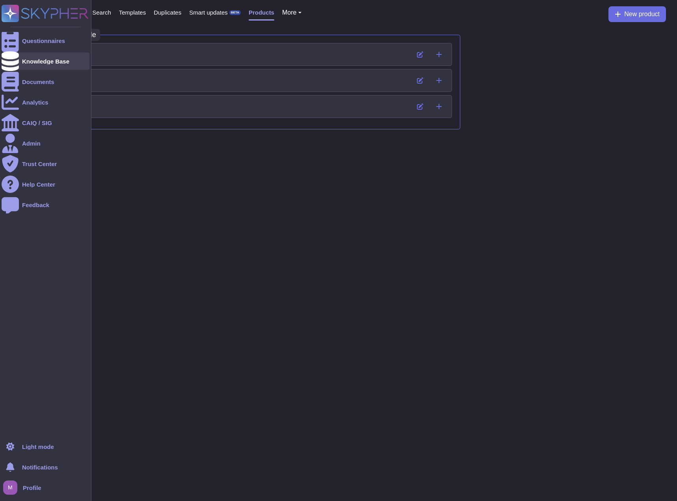
click at [13, 58] on icon at bounding box center [10, 61] width 17 height 20
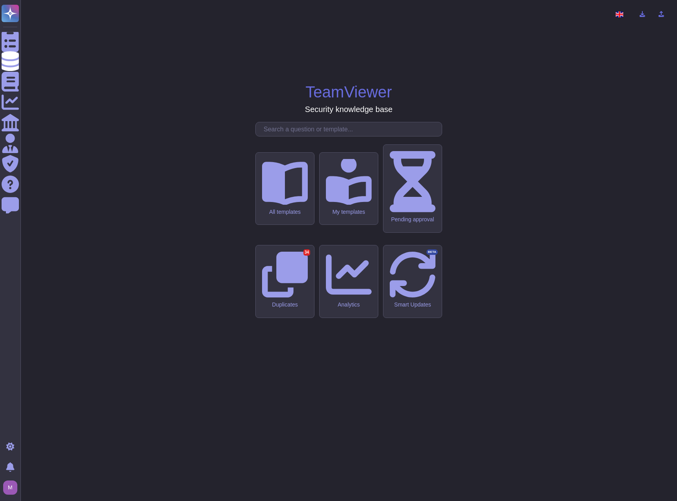
click at [201, 139] on div "TeamViewer Security knowledge base All templates My templates Pending approval …" at bounding box center [349, 250] width 644 height 488
click at [435, 95] on div "TeamViewer Security knowledge base All templates My templates Pending approval …" at bounding box center [349, 250] width 644 height 488
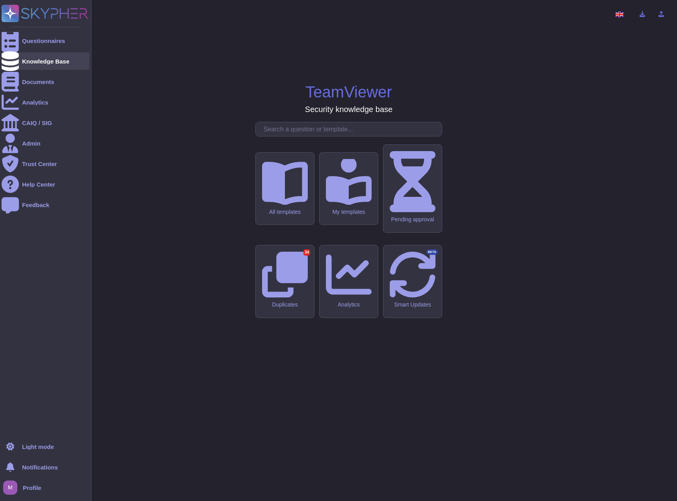
click at [24, 64] on div "Knowledge Base" at bounding box center [45, 61] width 47 height 6
click at [46, 65] on div "Knowledge Base" at bounding box center [46, 60] width 88 height 17
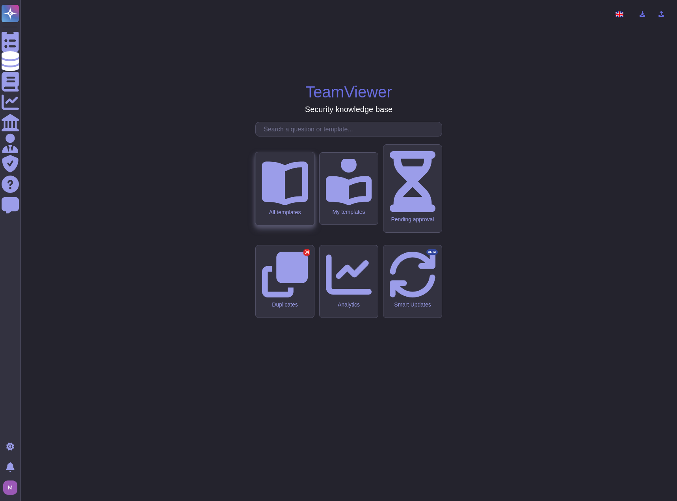
click at [265, 221] on div "All templates" at bounding box center [285, 188] width 59 height 73
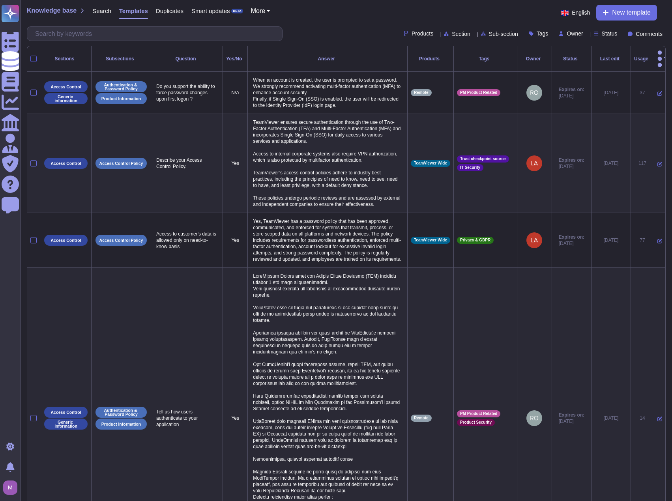
click at [35, 56] on div at bounding box center [33, 59] width 6 height 6
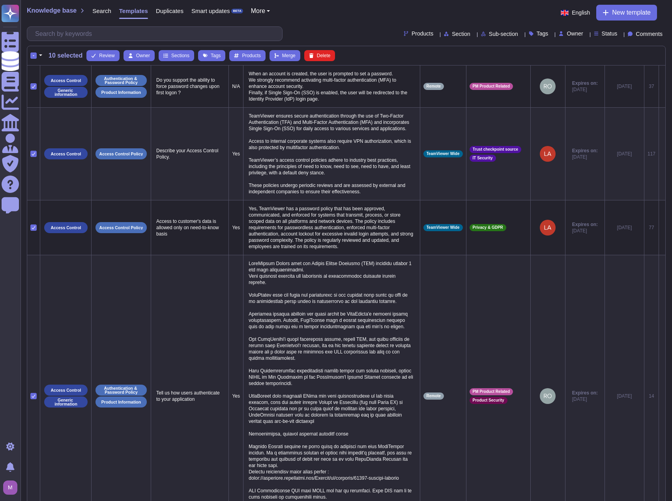
click at [38, 56] on button "button" at bounding box center [41, 55] width 8 height 9
click at [48, 80] on link "Select all" at bounding box center [74, 78] width 75 height 9
click at [33, 56] on div "-" at bounding box center [33, 55] width 6 height 6
click at [0, 0] on input "-" at bounding box center [0, 0] width 0 height 0
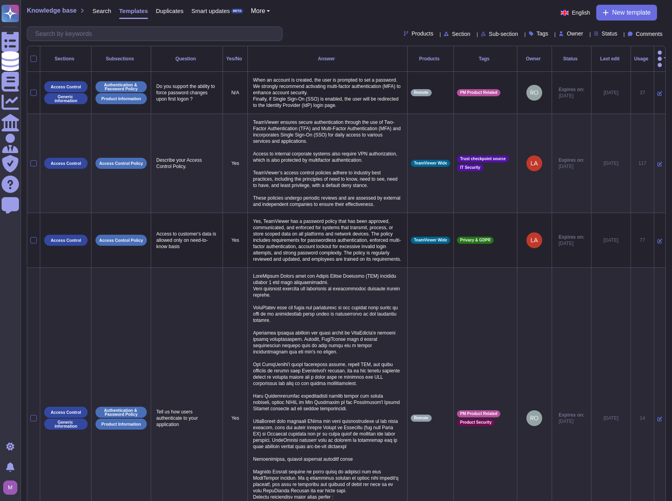
click at [657, 54] on icon "button" at bounding box center [659, 58] width 5 height 19
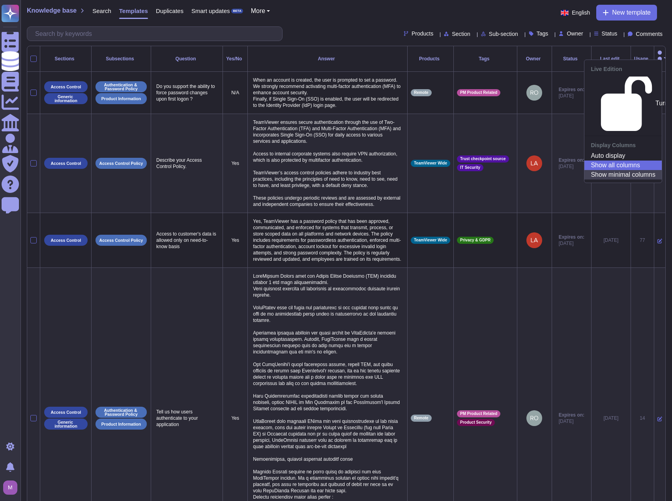
click at [638, 170] on link "Show minimal columns" at bounding box center [622, 174] width 77 height 9
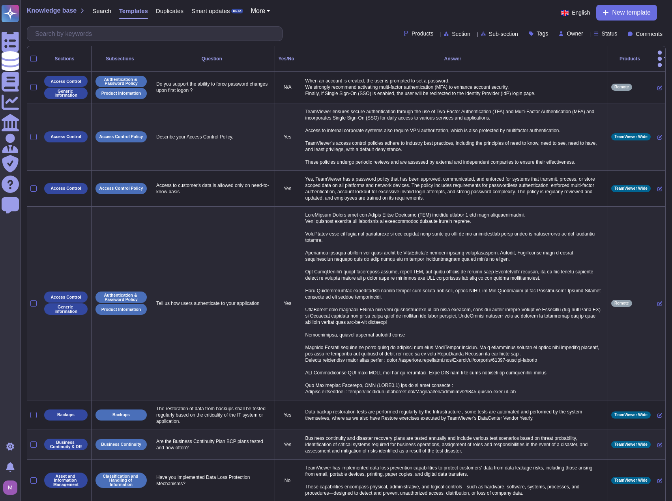
click at [657, 50] on button "button" at bounding box center [659, 58] width 5 height 19
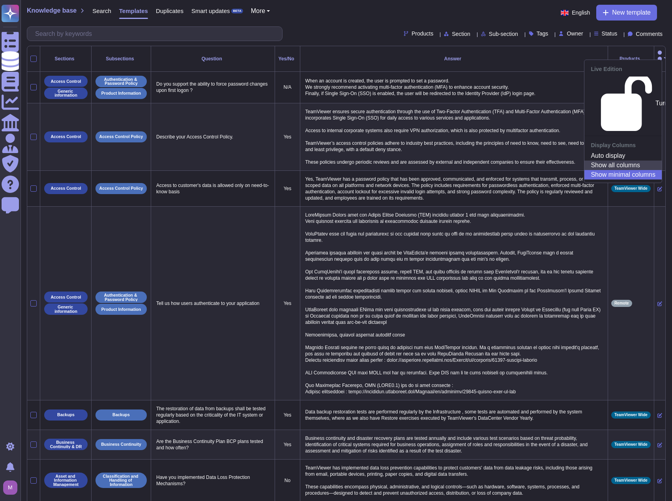
click at [625, 160] on link "Show all columns" at bounding box center [622, 164] width 77 height 9
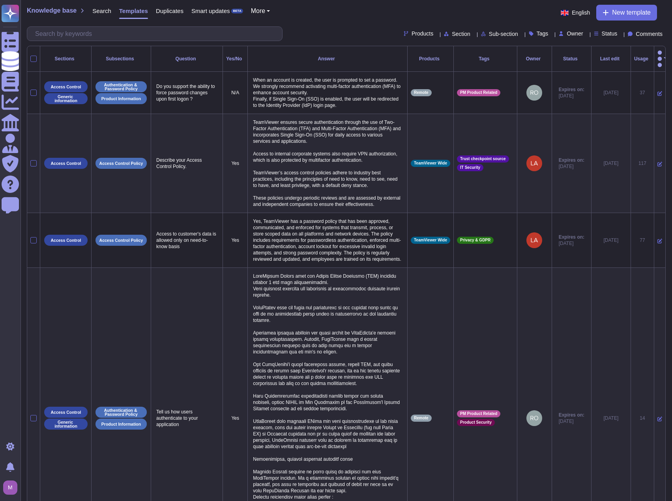
click at [604, 56] on div "Last edit" at bounding box center [610, 58] width 33 height 5
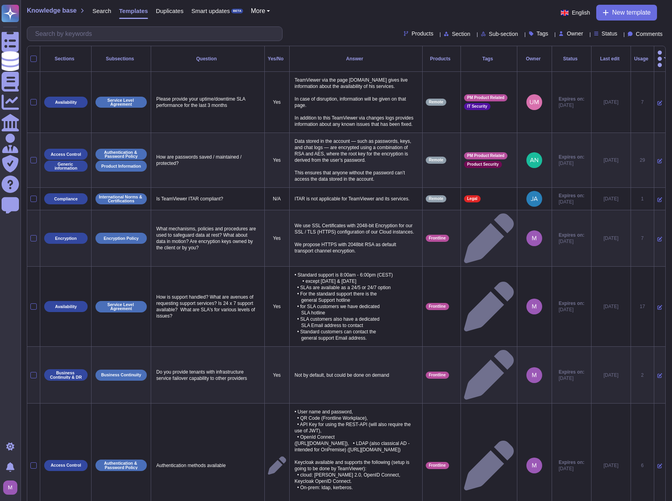
click at [604, 56] on div "Last edit" at bounding box center [610, 58] width 33 height 5
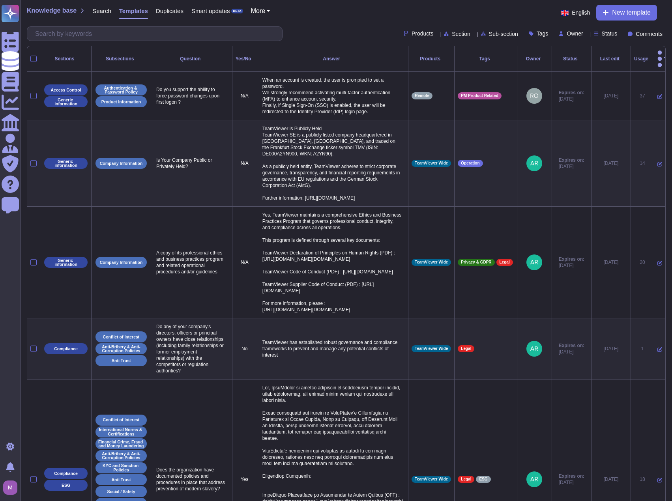
click at [606, 56] on div "Last edit" at bounding box center [610, 58] width 33 height 5
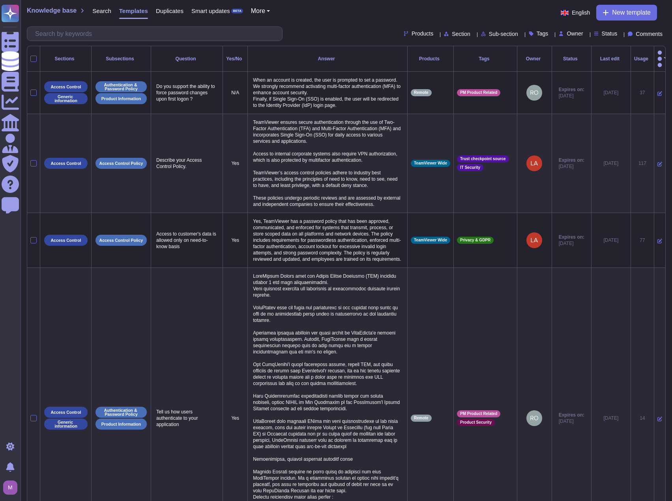
click at [606, 56] on div "Last edit" at bounding box center [610, 58] width 33 height 5
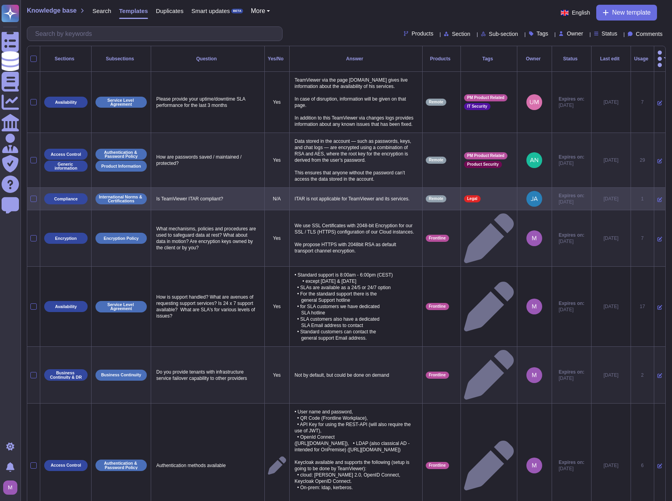
drag, startPoint x: 231, startPoint y: 199, endPoint x: 155, endPoint y: 198, distance: 76.5
click at [155, 198] on p "Is TeamViewer ITAR compliant?" at bounding box center [207, 199] width 107 height 10
copy p "Is TeamViewer ITAR compliant?"
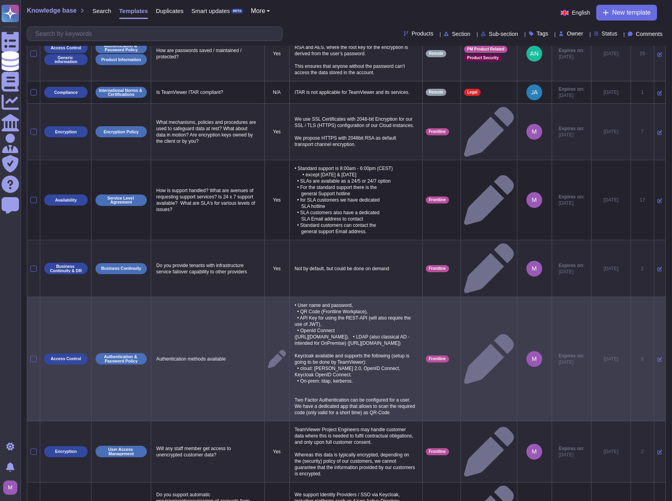
scroll to position [165, 0]
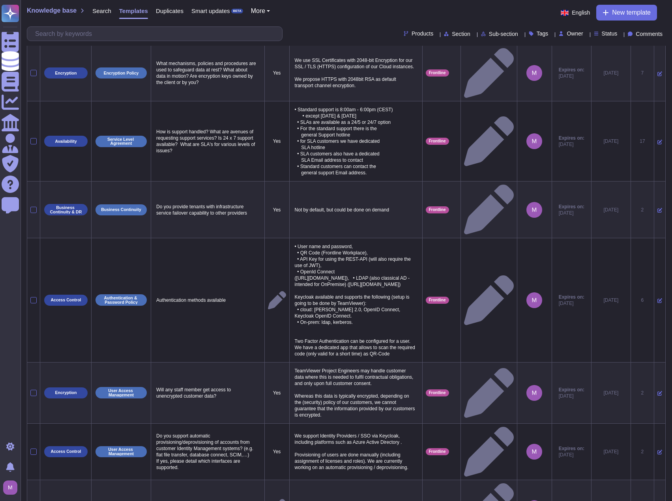
click at [312, 481] on div "Sections Subsections Question Yes/No Answer Products Tags Owner Status Last edi…" at bounding box center [346, 221] width 638 height 681
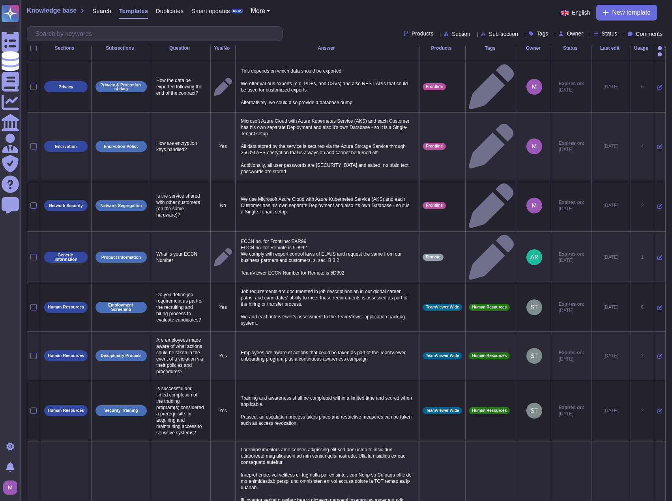
scroll to position [0, 0]
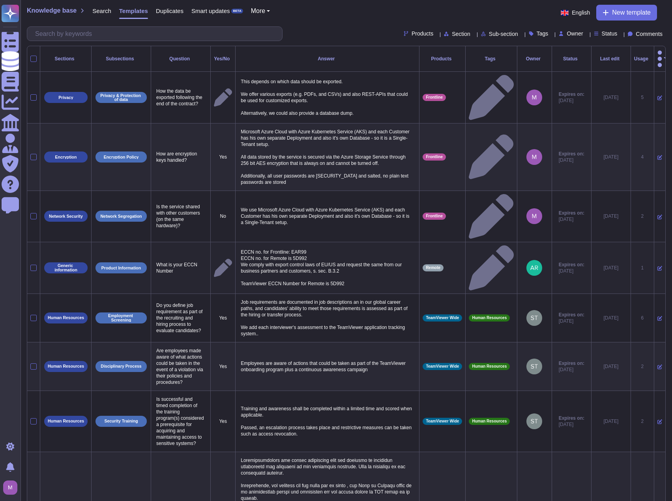
click at [657, 266] on icon at bounding box center [659, 268] width 5 height 5
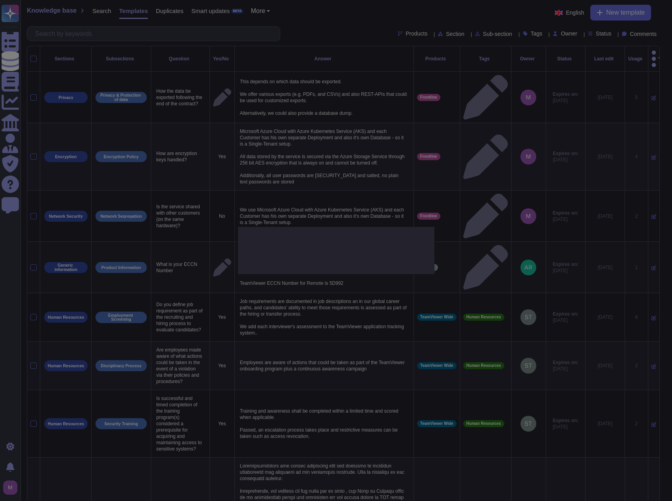
type textarea "What is your ECCN Number"
type textarea "ECCN no. for Frontline: EAR99 ECCN no. for Remote is 5D992 We comply with expor…"
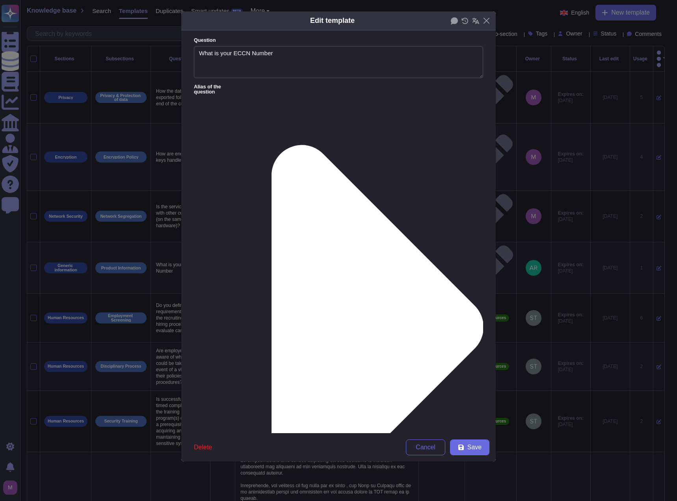
type textarea "What is your ECCN Number"
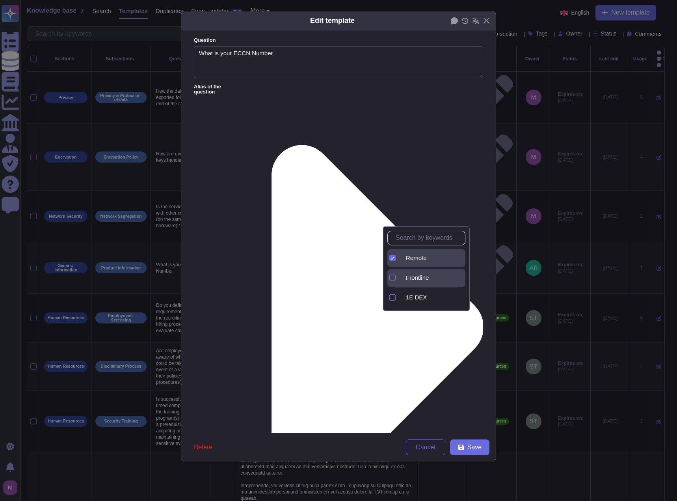
click at [397, 272] on div "Frontline" at bounding box center [427, 278] width 78 height 18
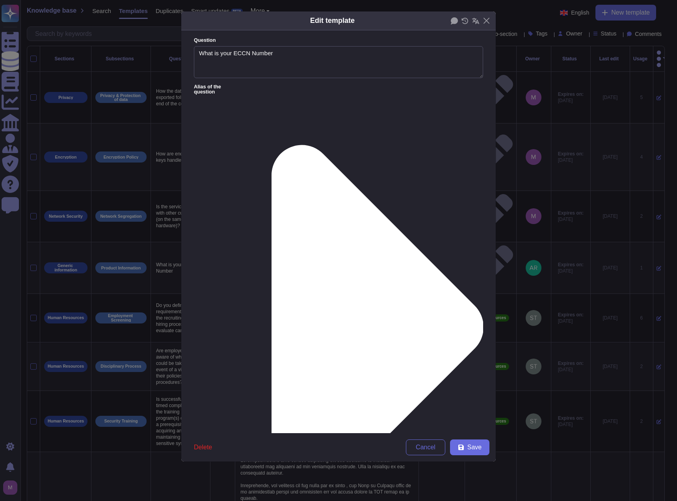
drag, startPoint x: 270, startPoint y: 138, endPoint x: 196, endPoint y: 131, distance: 74.5
drag, startPoint x: 335, startPoint y: 142, endPoint x: 192, endPoint y: 140, distance: 143.1
click at [192, 140] on form "Question What is your ECCN Number Alias of the question Answer ECCN no. for Fro…" at bounding box center [338, 231] width 315 height 403
type textarea "ECCN no. for Frontline: EAR99 ECCN no. for Remote is 5D992"
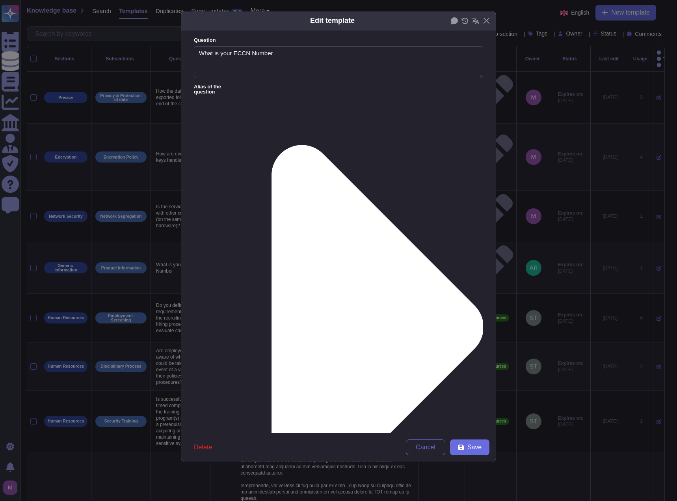
drag, startPoint x: 290, startPoint y: 118, endPoint x: 177, endPoint y: 117, distance: 112.4
click at [177, 117] on div "Edit template Question What is your ECCN Number Alias of the question Answer EC…" at bounding box center [338, 250] width 677 height 501
drag, startPoint x: 293, startPoint y: 125, endPoint x: 188, endPoint y: 110, distance: 106.5
click at [188, 110] on form "Question What is your ECCN Number Alias of the question Answer ECCN no. for Fro…" at bounding box center [338, 231] width 315 height 403
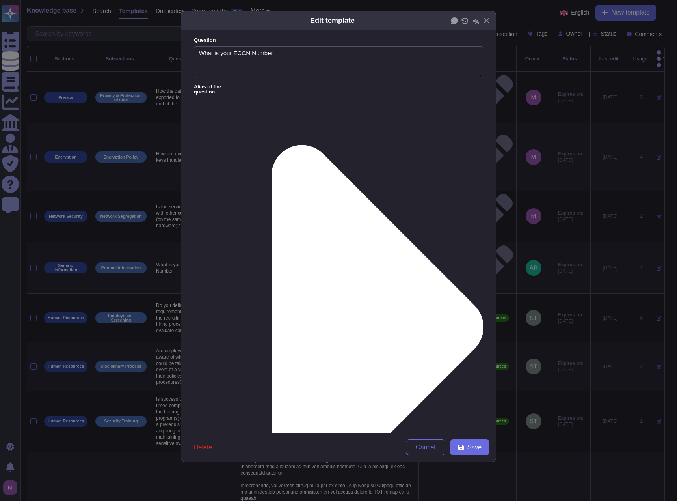
drag, startPoint x: 438, startPoint y: 122, endPoint x: 94, endPoint y: 101, distance: 344.1
click at [94, 101] on div "Edit template Question What is your ECCN Number Alias of the question Answer EC…" at bounding box center [338, 250] width 677 height 501
click at [256, 84] on icon at bounding box center [362, 326] width 243 height 485
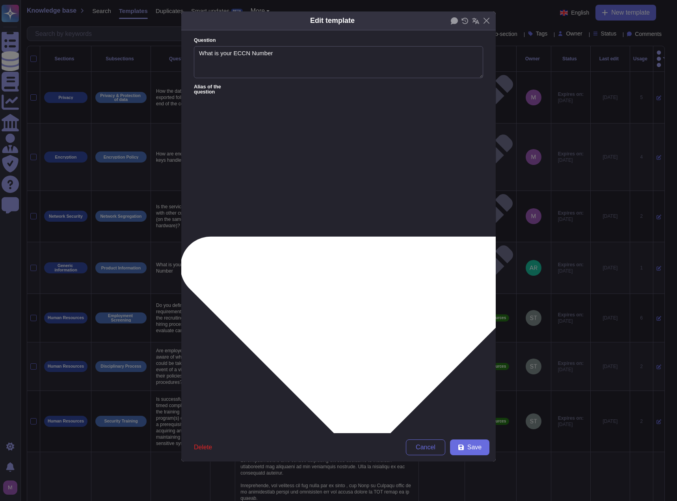
paste textarea "Export Control Classification Number"
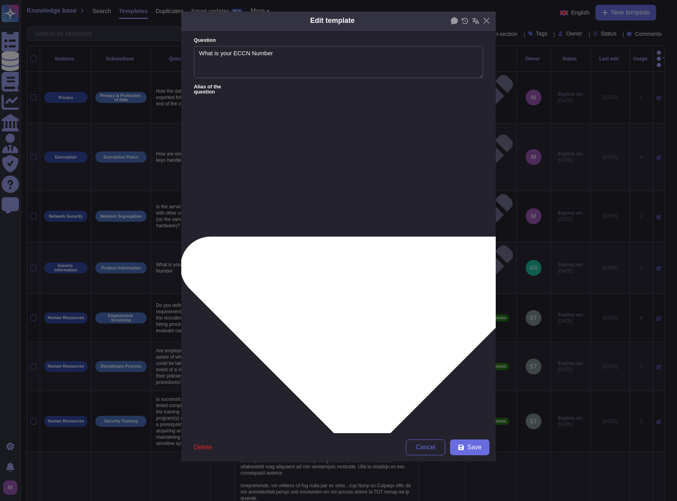
type textarea "What is your Export Control Classification Number"
click at [239, 56] on textarea "What is your ECCN Number" at bounding box center [338, 62] width 289 height 32
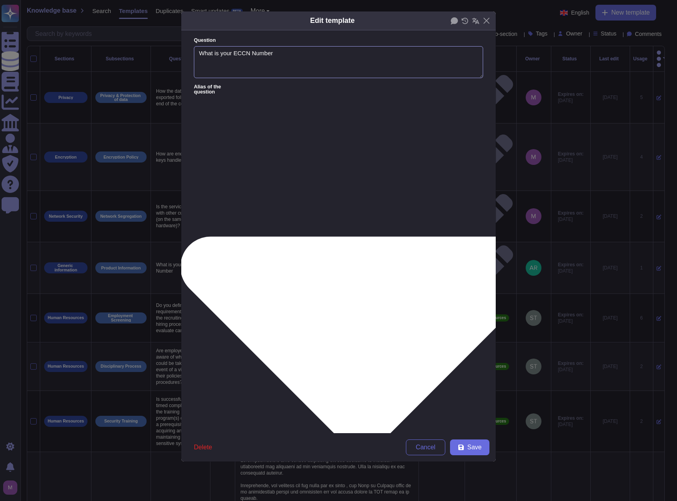
click at [239, 56] on textarea "What is your ECCN Number" at bounding box center [338, 62] width 289 height 32
paste textarea "ECCN"
type textarea "Do you have an ECCN number"
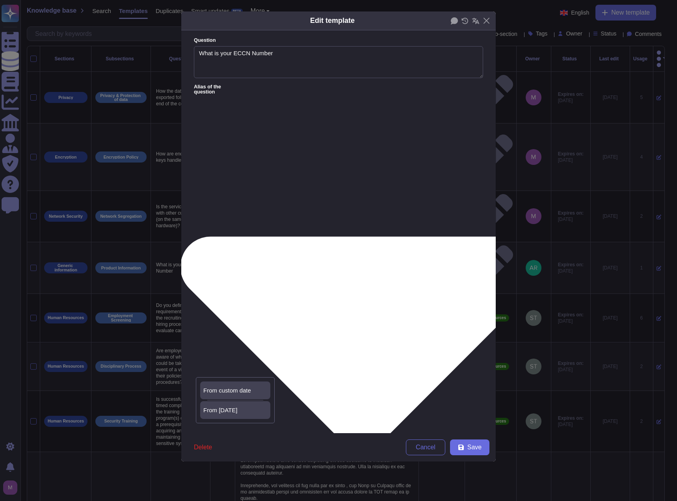
click at [229, 407] on span "From [DATE]" at bounding box center [220, 410] width 34 height 7
click at [481, 449] on button "Save" at bounding box center [469, 447] width 39 height 16
type textarea "ECCN no. for Frontline: EAR99 ECCN no. for Remote is 5D992 We comply with expor…"
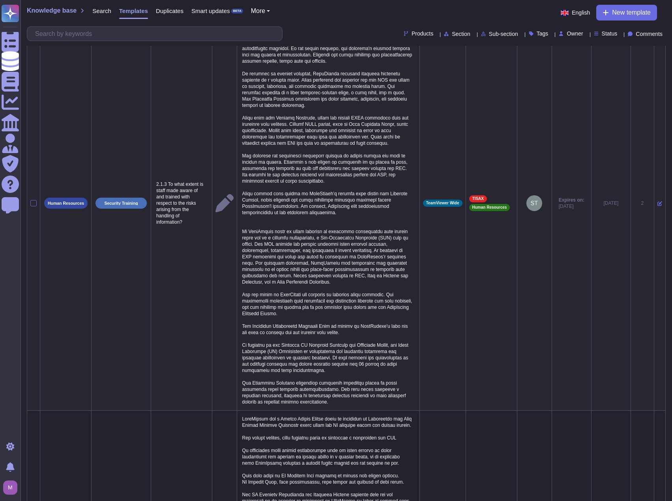
scroll to position [974, 0]
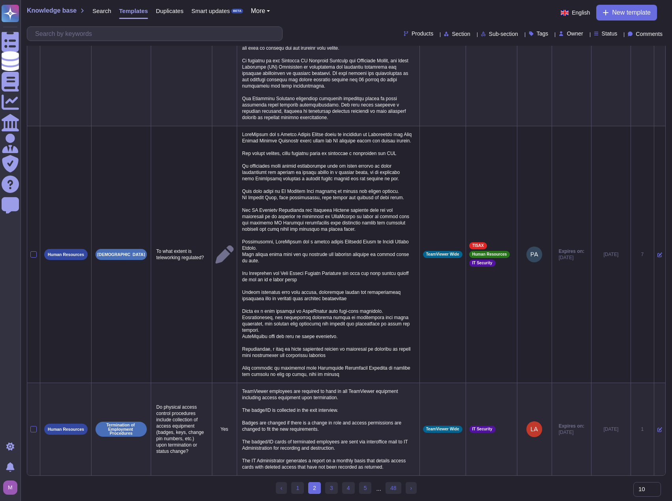
click at [334, 484] on link "3" at bounding box center [331, 488] width 13 height 12
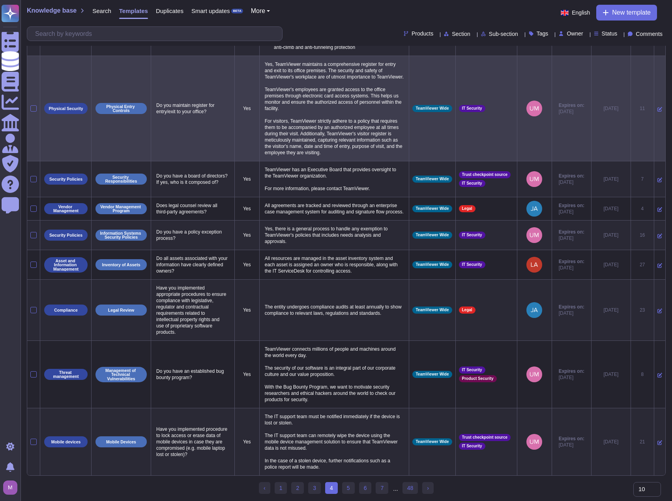
scroll to position [160, 0]
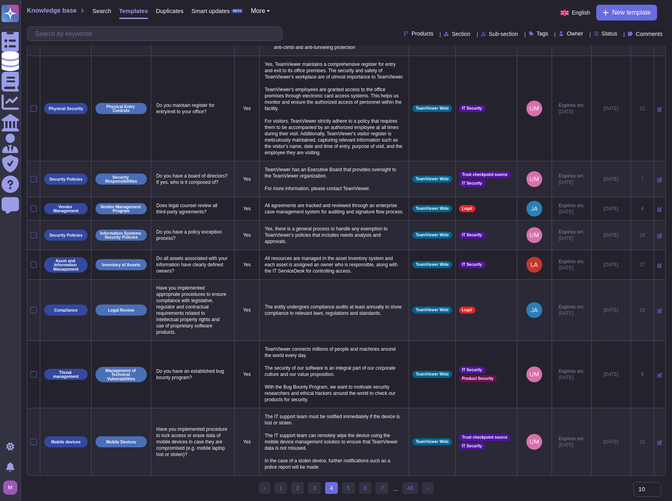
click at [101, 11] on span "Search" at bounding box center [101, 11] width 19 height 6
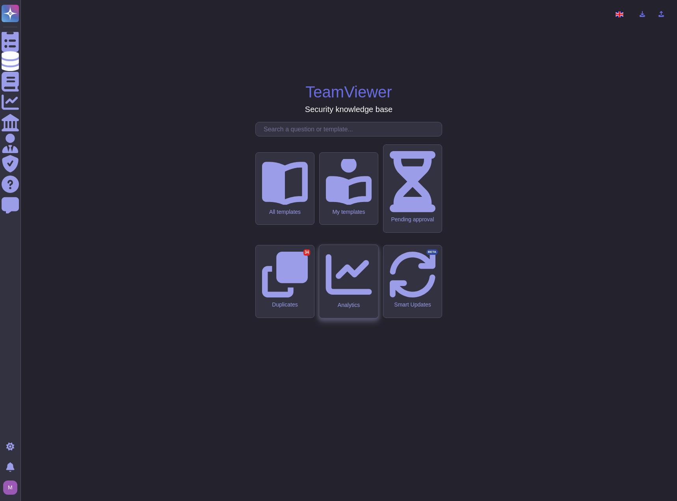
click at [326, 276] on div "Analytics" at bounding box center [348, 281] width 59 height 73
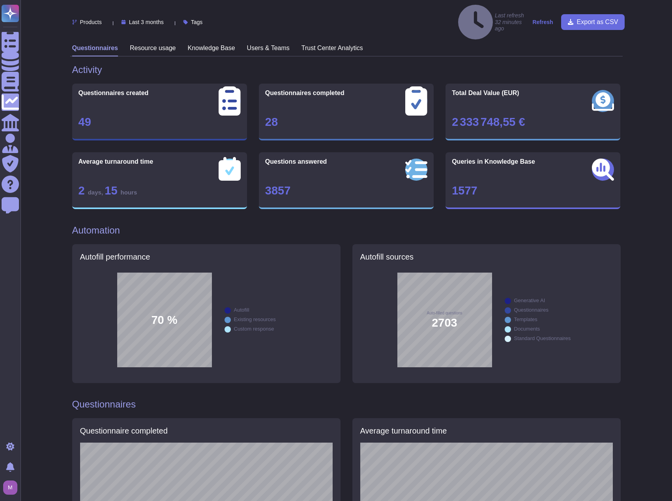
click at [150, 44] on h3 "Resource usage" at bounding box center [153, 47] width 46 height 7
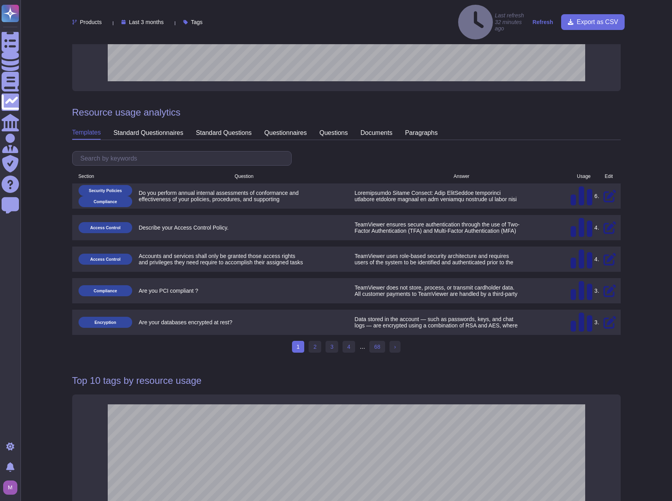
scroll to position [640, 0]
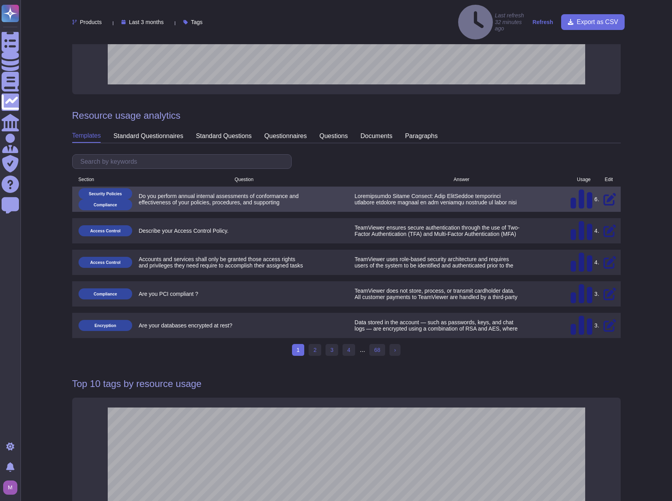
click at [602, 193] on icon at bounding box center [609, 199] width 21 height 13
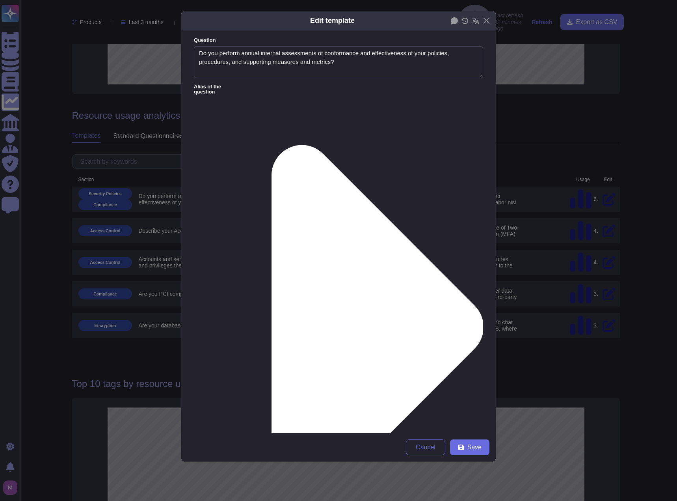
type textarea "Do you perform annual internal assessments of conformance and effectiveness of …"
type textarea "Departmental Policy Reviews: Each TeamViewer department conducts internal revie…"
click at [661, 294] on div "Edit template Question Do you perform annual internal assessments of conformanc…" at bounding box center [338, 250] width 677 height 501
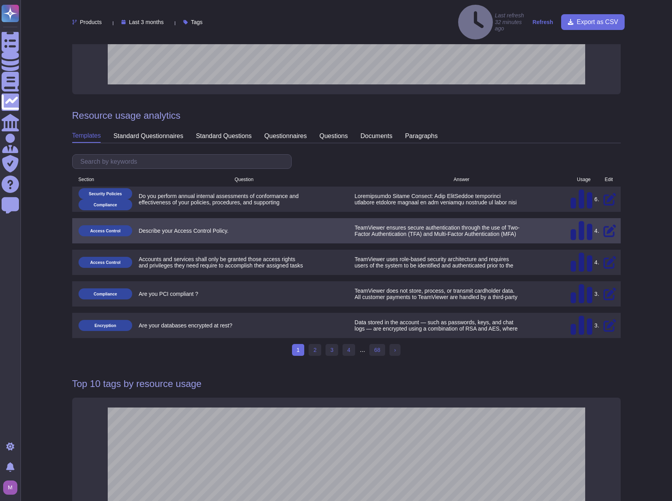
click at [601, 224] on icon at bounding box center [609, 230] width 21 height 13
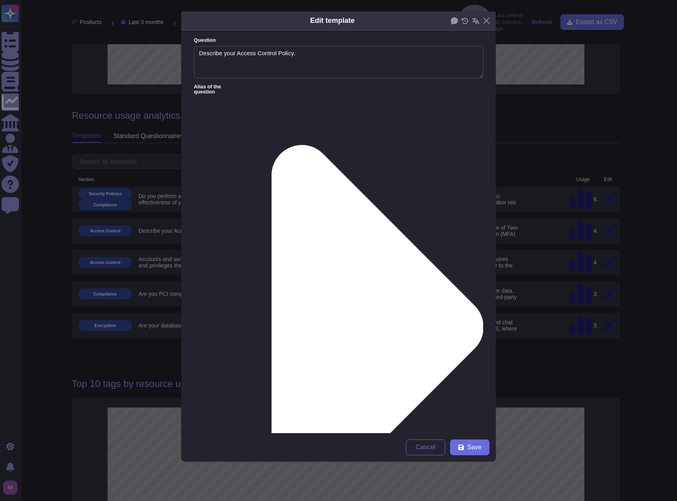
type textarea "Describe your Access Control Policy."
type textarea "TeamViewer ensures secure authentication through the use of Two-Factor Authenti…"
click at [617, 238] on div "Edit template Question Describe your Access Control Policy. Alias of the questi…" at bounding box center [338, 250] width 677 height 501
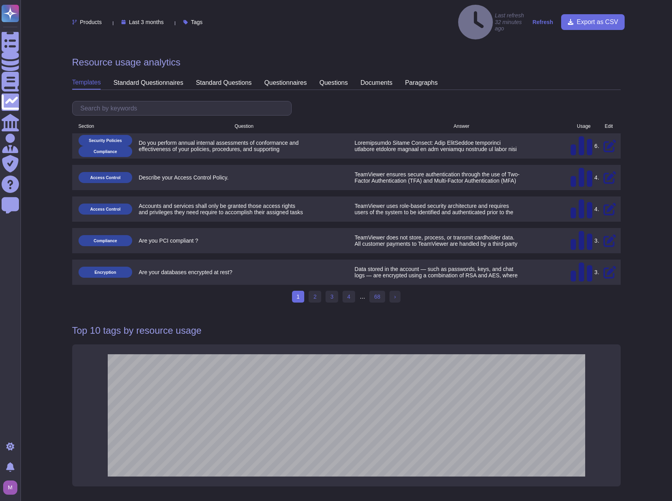
scroll to position [679, 0]
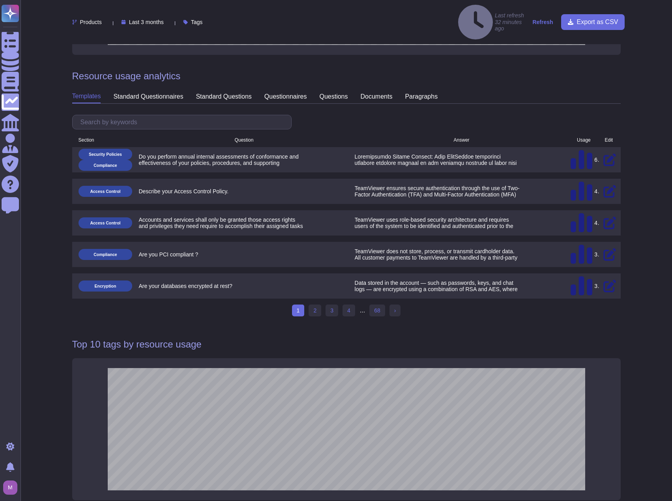
click at [165, 90] on div "standard questionnaires" at bounding box center [148, 96] width 70 height 13
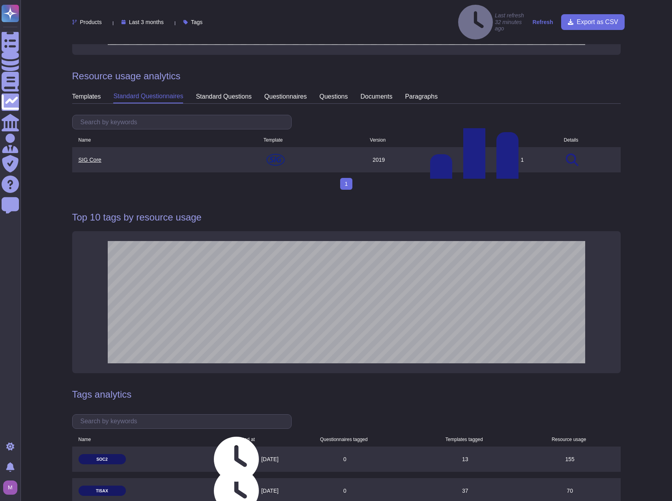
click at [215, 90] on div "standard questions" at bounding box center [224, 96] width 56 height 13
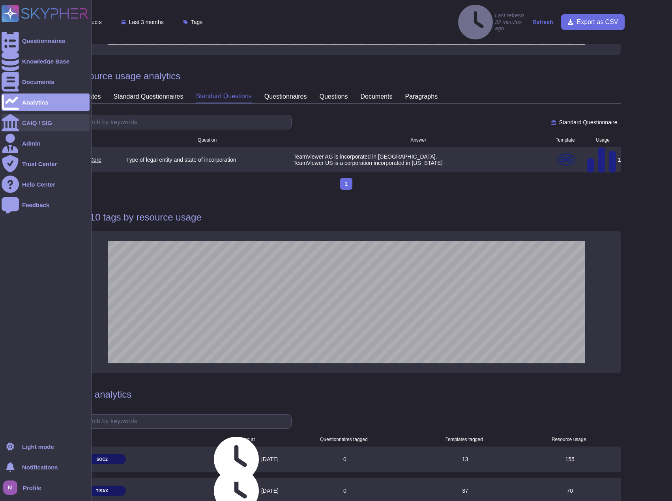
click at [19, 125] on div "CAIQ / SIG" at bounding box center [46, 122] width 88 height 17
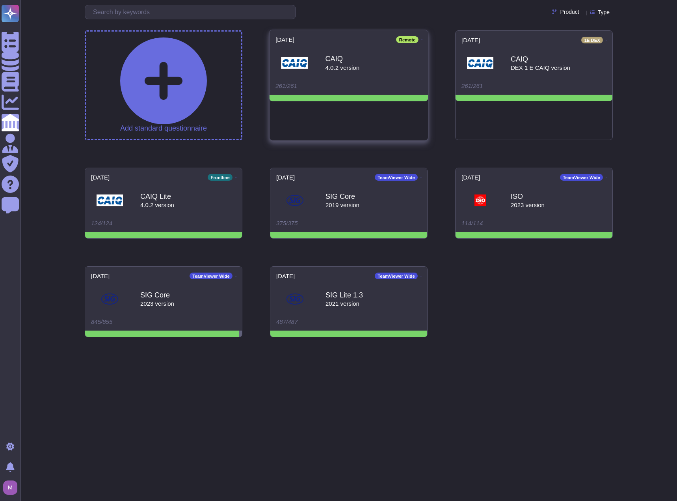
click at [422, 39] on icon at bounding box center [423, 40] width 2 height 2
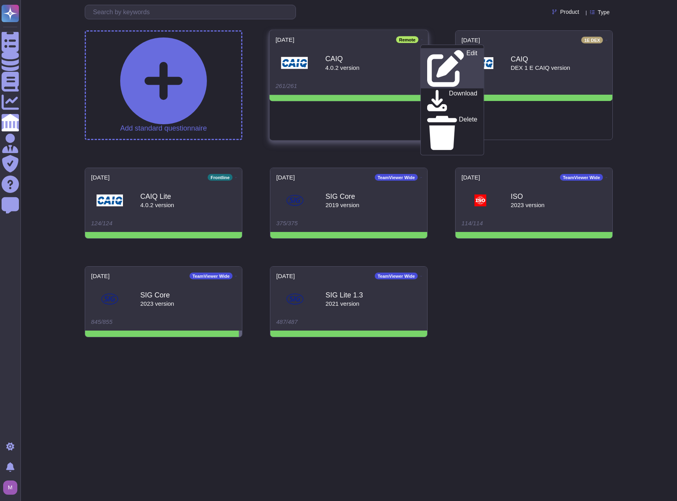
click at [427, 51] on icon at bounding box center [445, 68] width 37 height 37
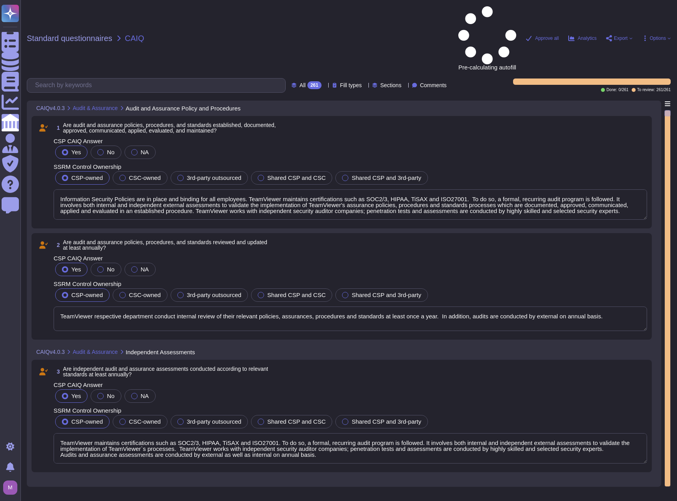
type textarea "Information Security Policies are in place and binding for all employees. TeamV…"
type textarea "TeamViewer respective department conduct internal review of their relevant poli…"
type textarea "TeamViewer maintains certifications such as SOC2/3, HIPAA, TiSAX and ISO27001. …"
type textarea "TeamViewer maintains certifications such as SOC2/3, HIPAA and ISO. To do so, a …"
type textarea "The entity undergoes compliance audits at least annually to show compliance to …"
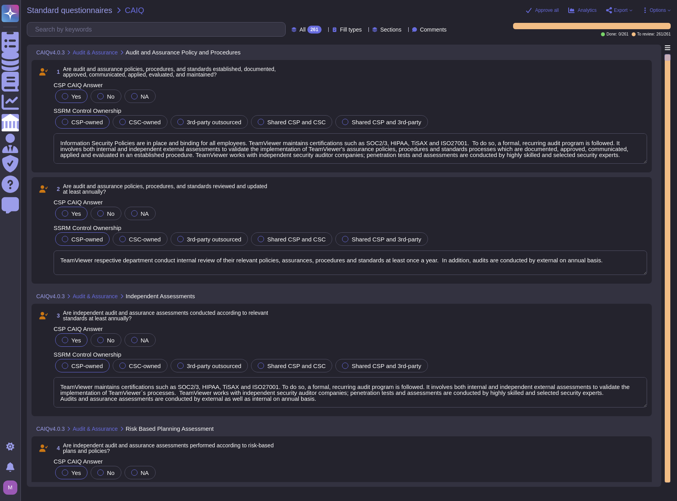
type textarea "TeamViewer maintains certifications such as SOC2/3, HIPAA, TiSAX and ISO27001. …"
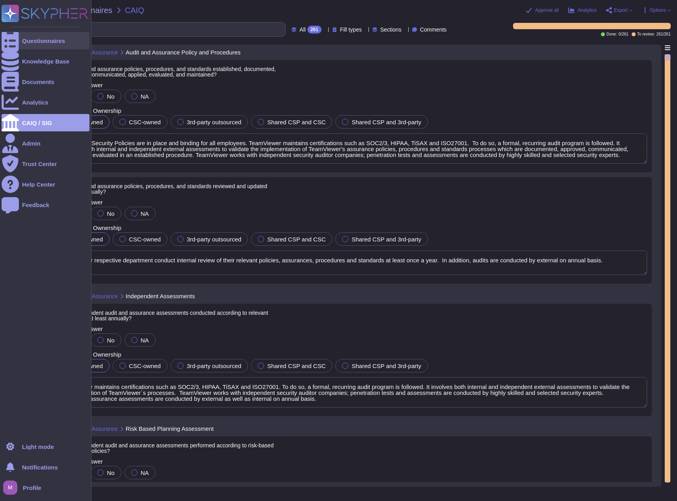
click at [19, 43] on div "Questionnaires" at bounding box center [46, 40] width 88 height 17
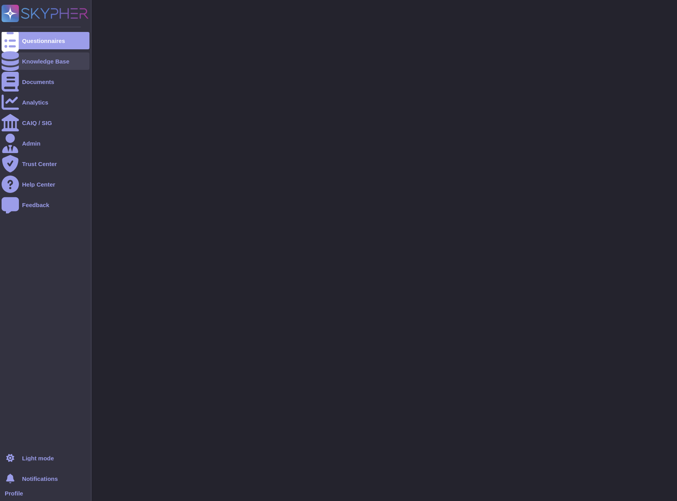
click at [29, 62] on div "Knowledge Base" at bounding box center [45, 61] width 47 height 6
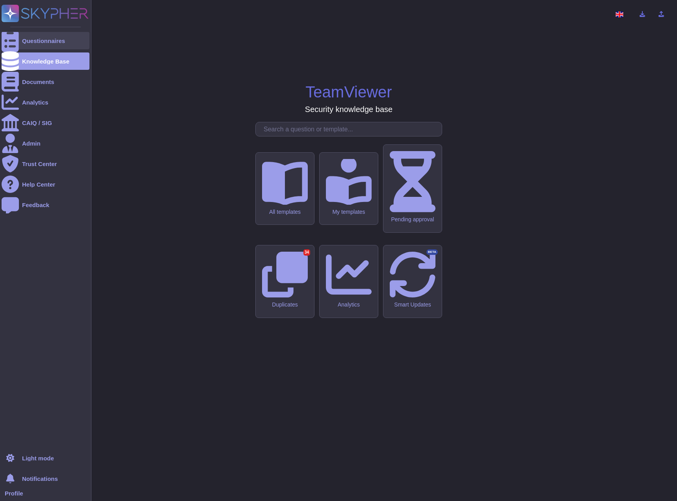
click at [33, 47] on div "Questionnaires" at bounding box center [46, 40] width 88 height 17
